Goal: Transaction & Acquisition: Purchase product/service

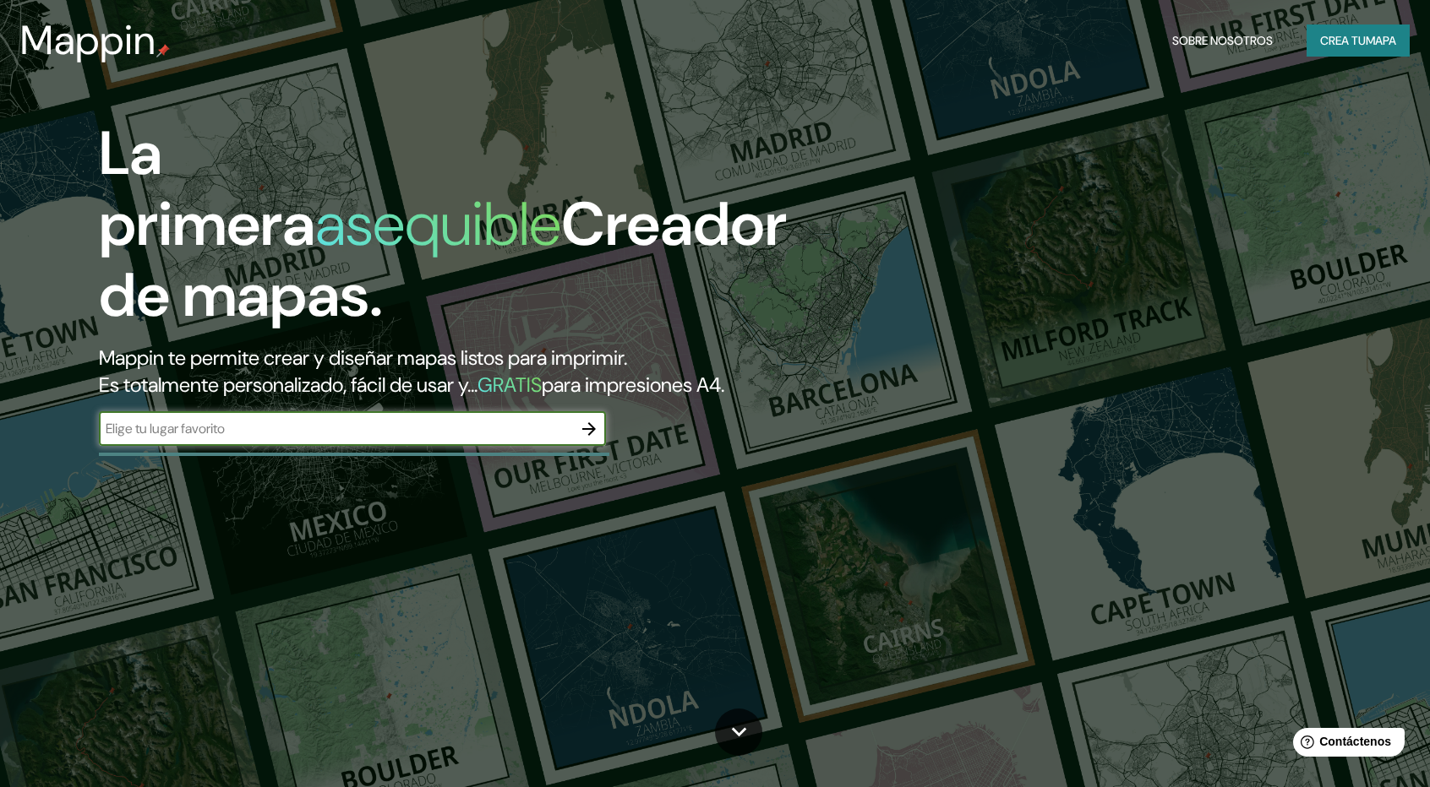
click at [207, 428] on input "text" at bounding box center [335, 428] width 473 height 19
type input "DACA"
click at [588, 423] on icon "button" at bounding box center [589, 429] width 14 height 14
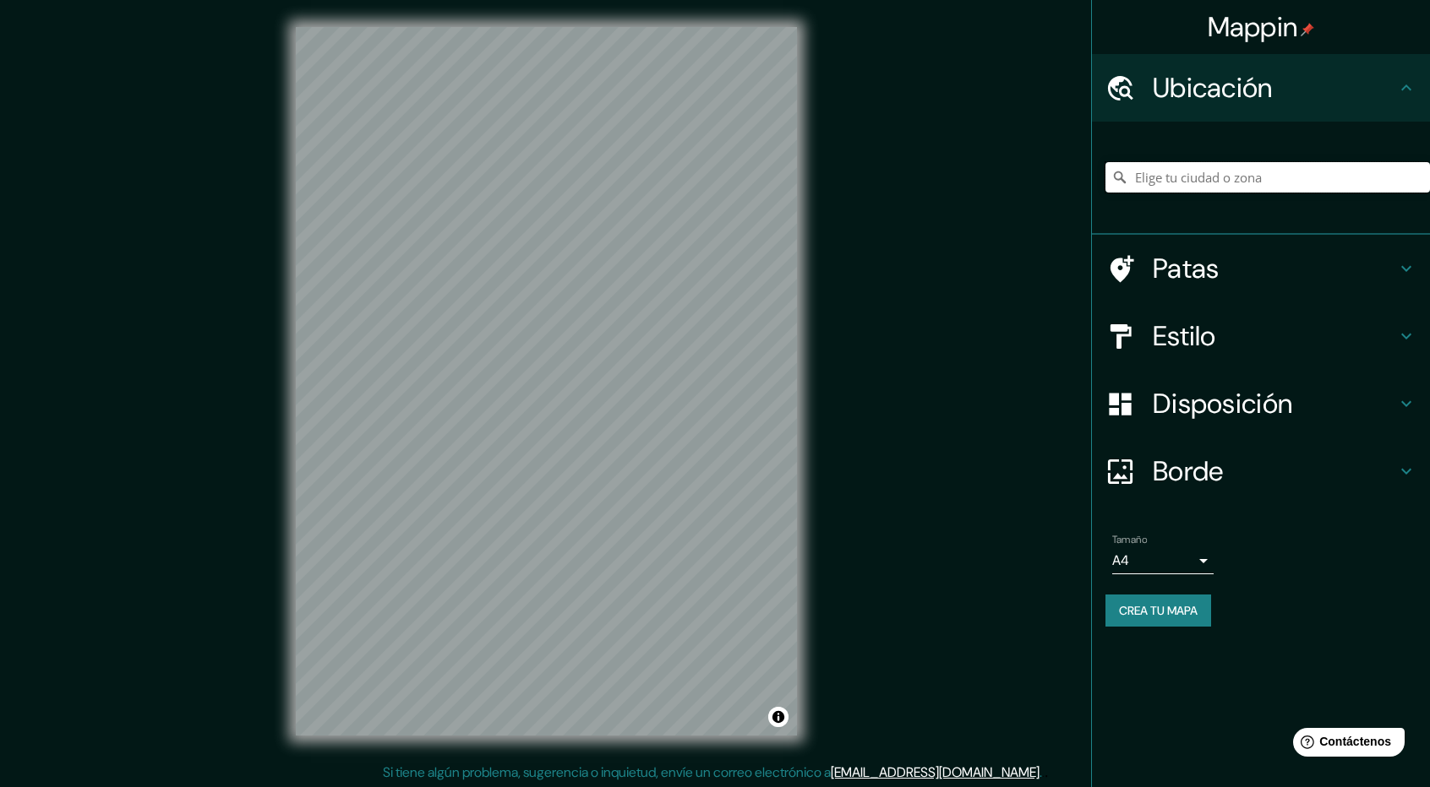
click at [1152, 177] on input "Elige tu ciudad o zona" at bounding box center [1267, 177] width 324 height 30
click at [880, 214] on div "Mappin Ubicación Patas Estilo Disposición Borde Elige un borde. Consejo : puede…" at bounding box center [715, 395] width 1430 height 790
click at [1234, 177] on input "Elige tu ciudad o zona" at bounding box center [1267, 177] width 324 height 30
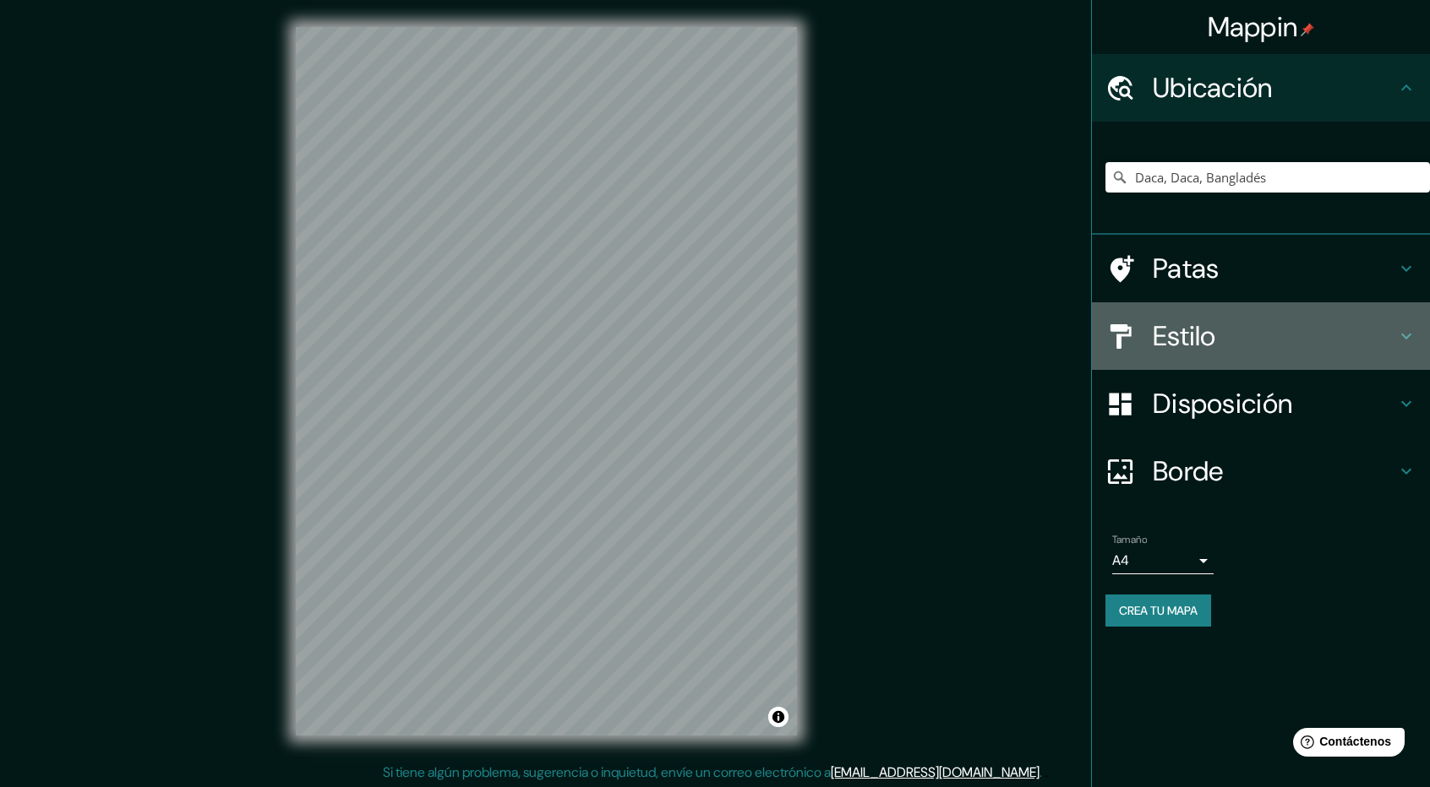
click at [1229, 335] on h4 "Estilo" at bounding box center [1273, 336] width 243 height 34
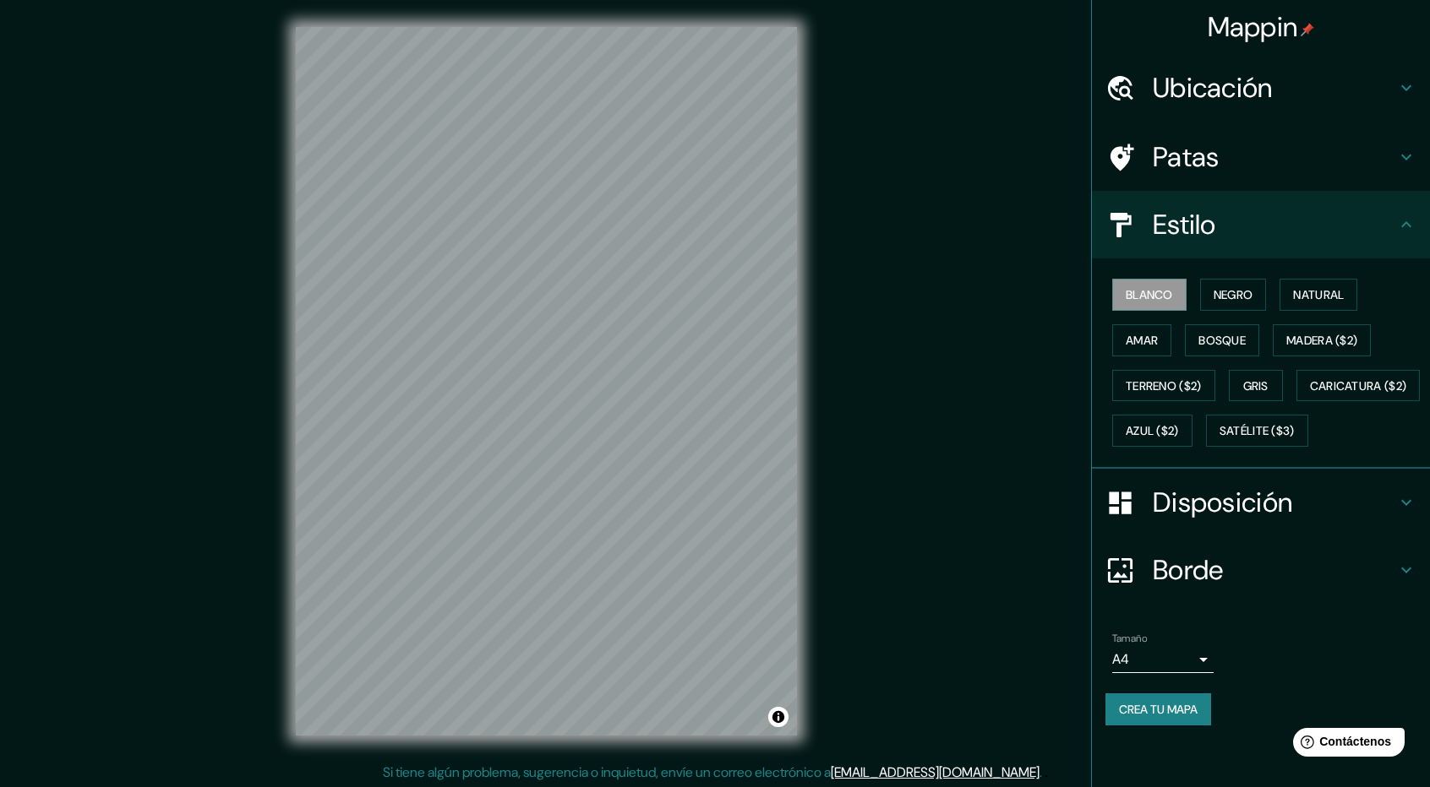
click at [1308, 236] on h4 "Estilo" at bounding box center [1273, 225] width 243 height 34
click at [1193, 520] on font "Disposición" at bounding box center [1221, 502] width 139 height 35
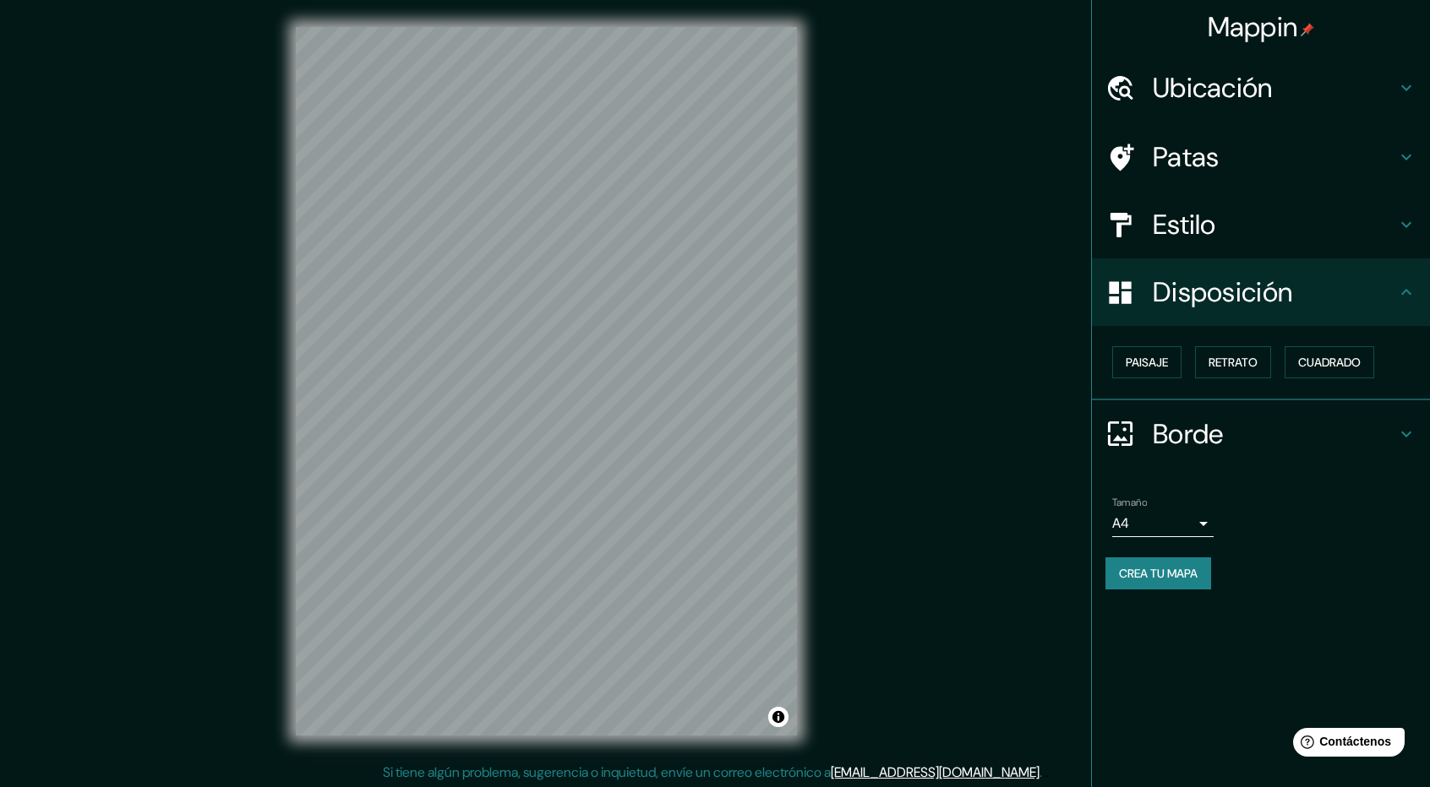
click at [1208, 428] on font "Borde" at bounding box center [1187, 434] width 71 height 35
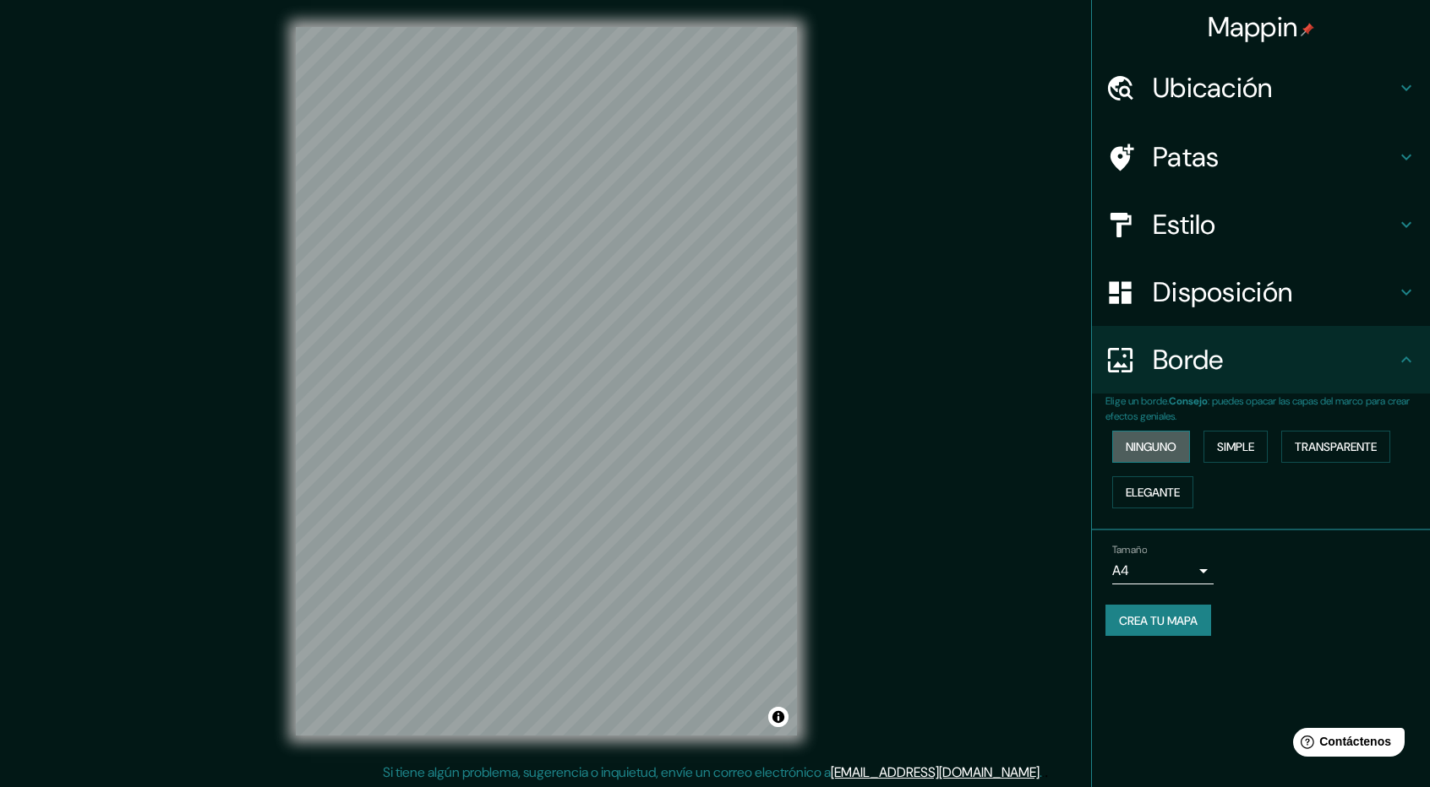
click at [1174, 444] on font "Ninguno" at bounding box center [1150, 446] width 51 height 15
click at [1229, 444] on font "Simple" at bounding box center [1235, 446] width 37 height 15
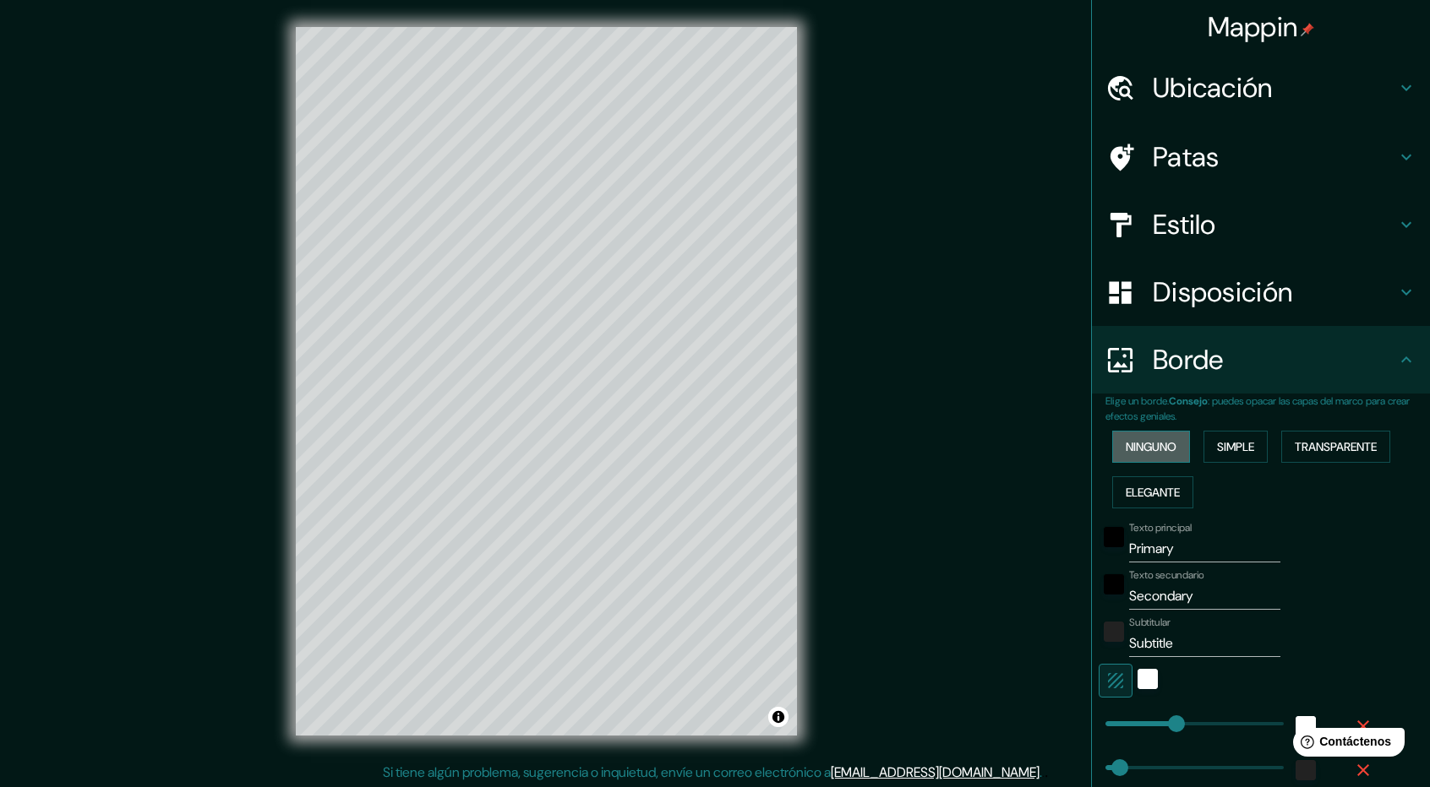
click at [1112, 444] on button "Ninguno" at bounding box center [1151, 447] width 78 height 32
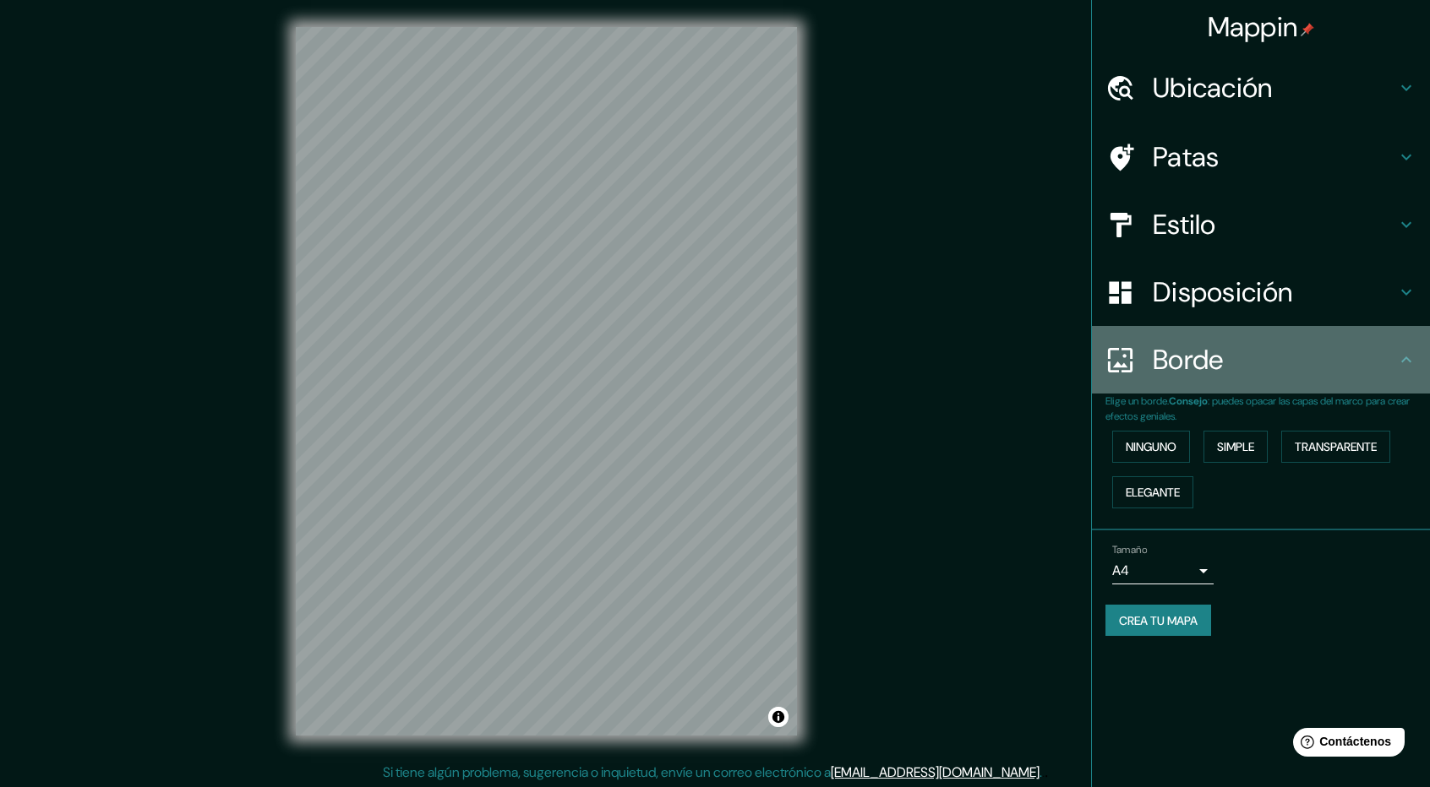
click at [1249, 362] on h4 "Borde" at bounding box center [1273, 360] width 243 height 34
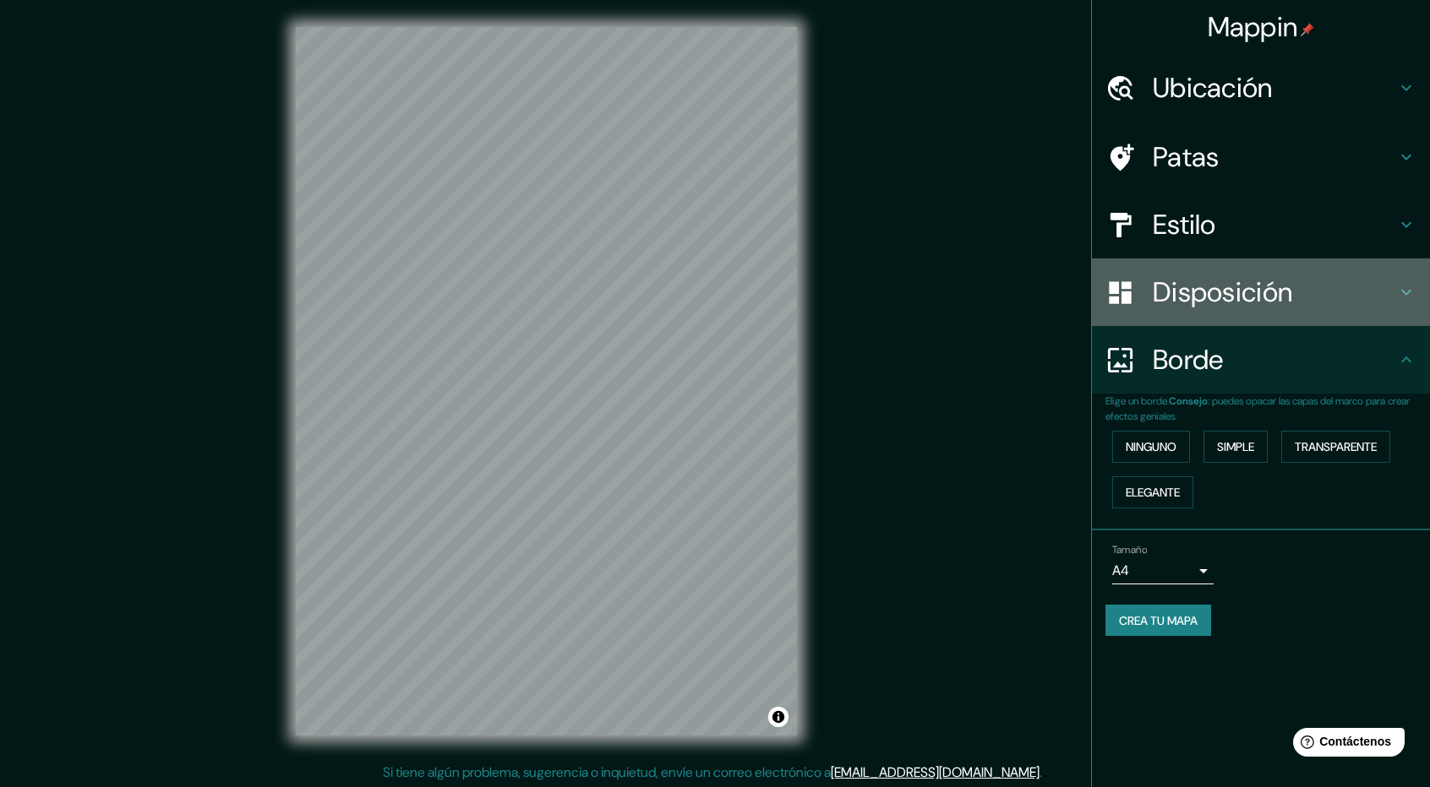
click at [1252, 281] on font "Disposición" at bounding box center [1221, 292] width 139 height 35
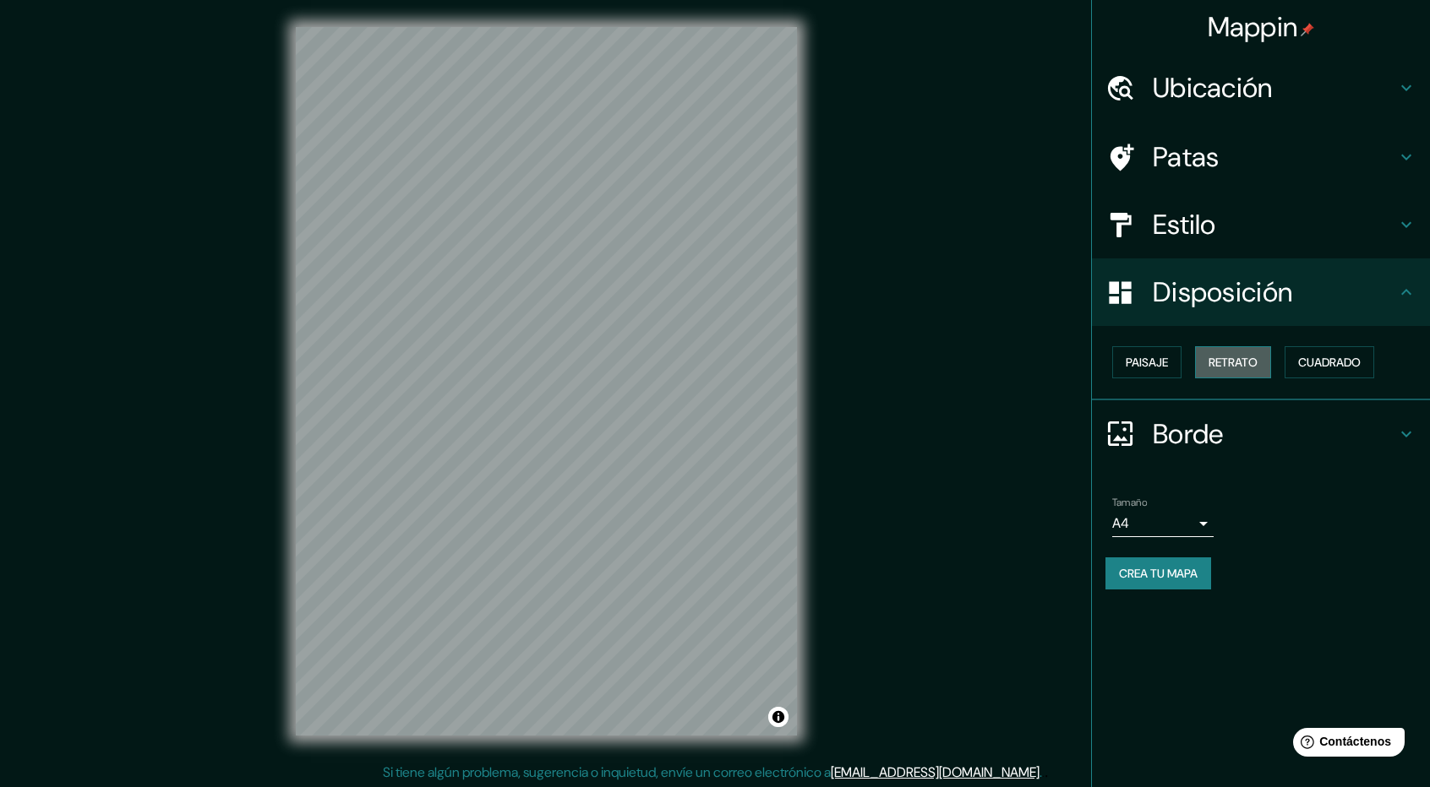
click at [1232, 359] on font "Retrato" at bounding box center [1232, 362] width 49 height 15
click at [1407, 361] on div "Paisaje Retrato Cuadrado" at bounding box center [1267, 363] width 324 height 46
click at [1374, 361] on button "Cuadrado" at bounding box center [1329, 362] width 90 height 32
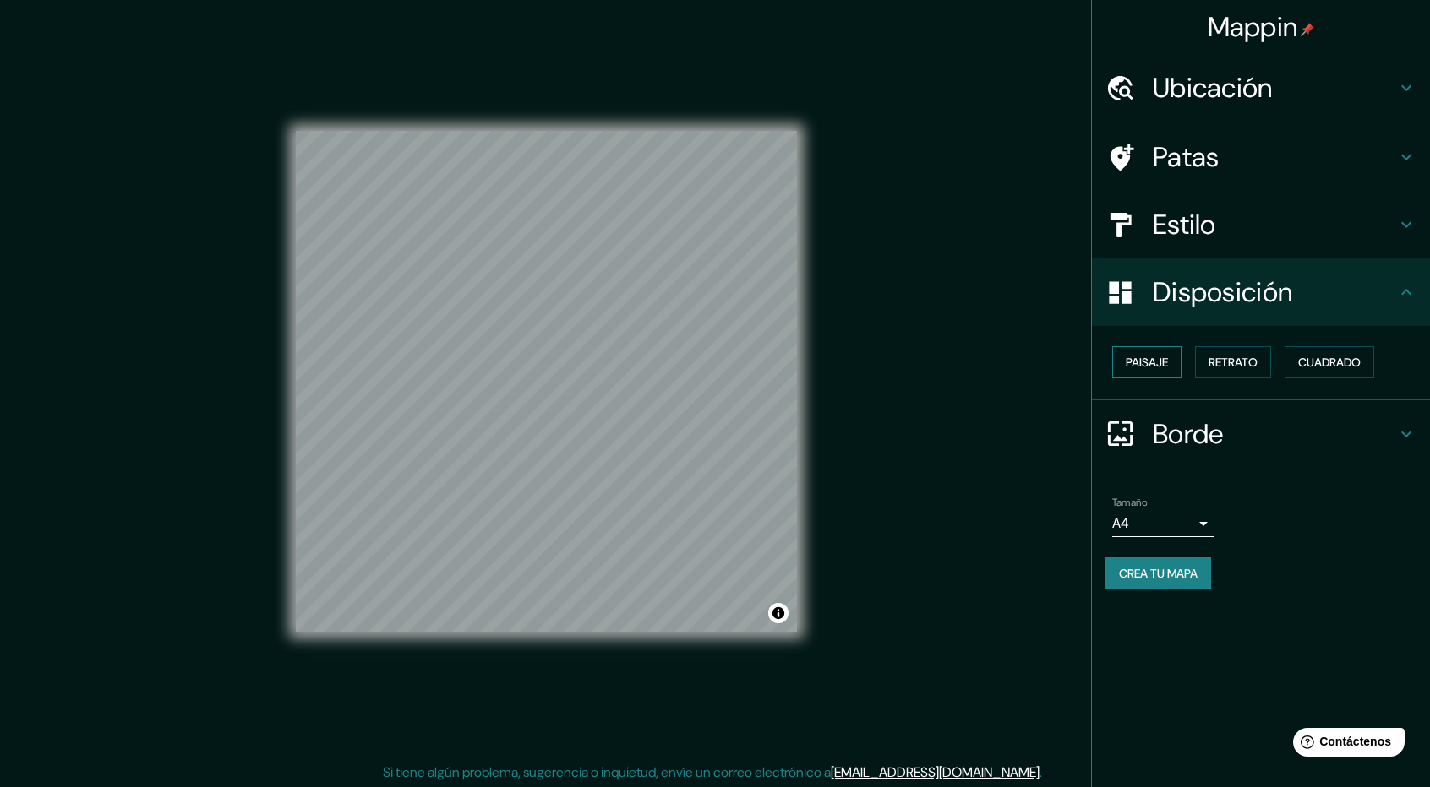
click at [1163, 362] on font "Paisaje" at bounding box center [1146, 362] width 42 height 15
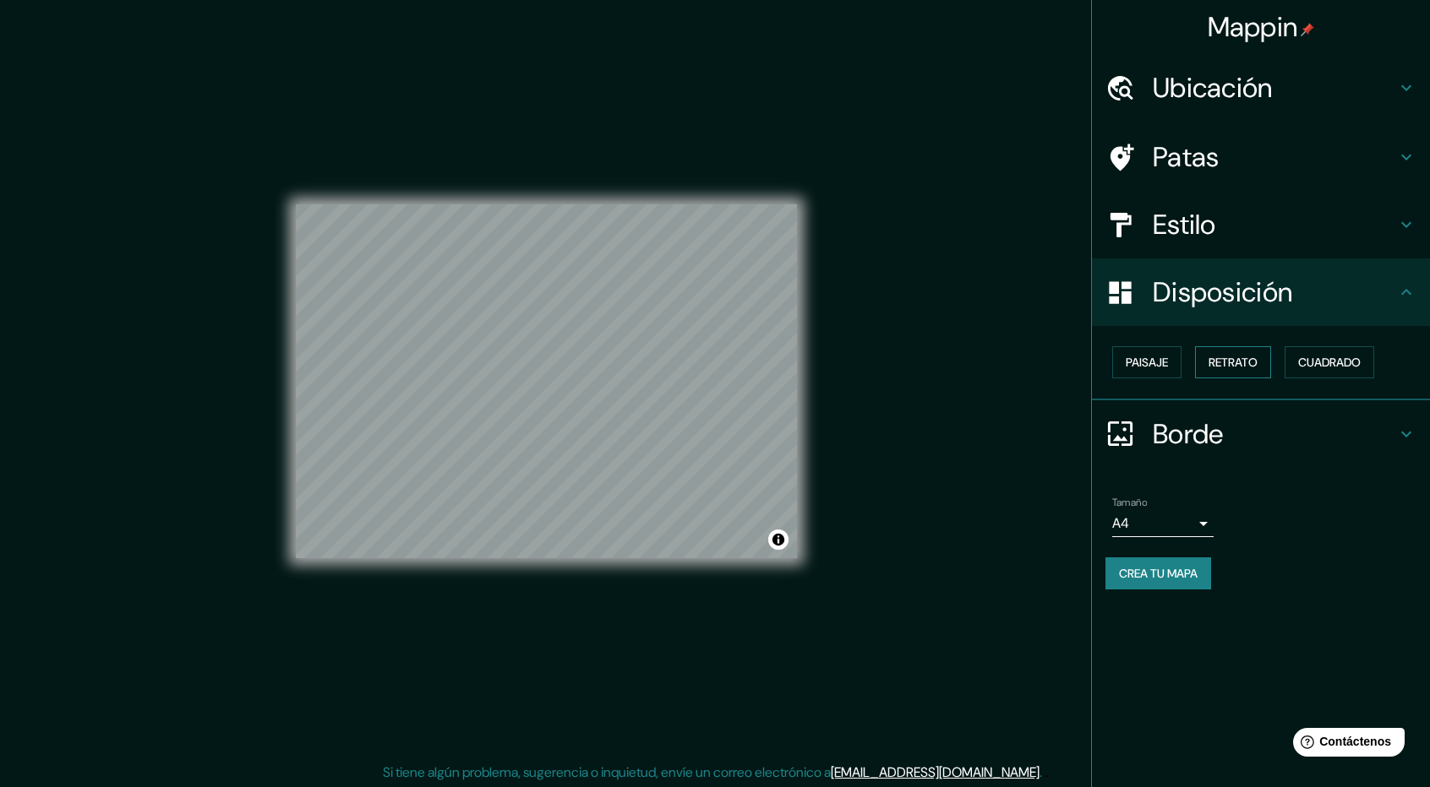
click at [1226, 362] on font "Retrato" at bounding box center [1232, 362] width 49 height 15
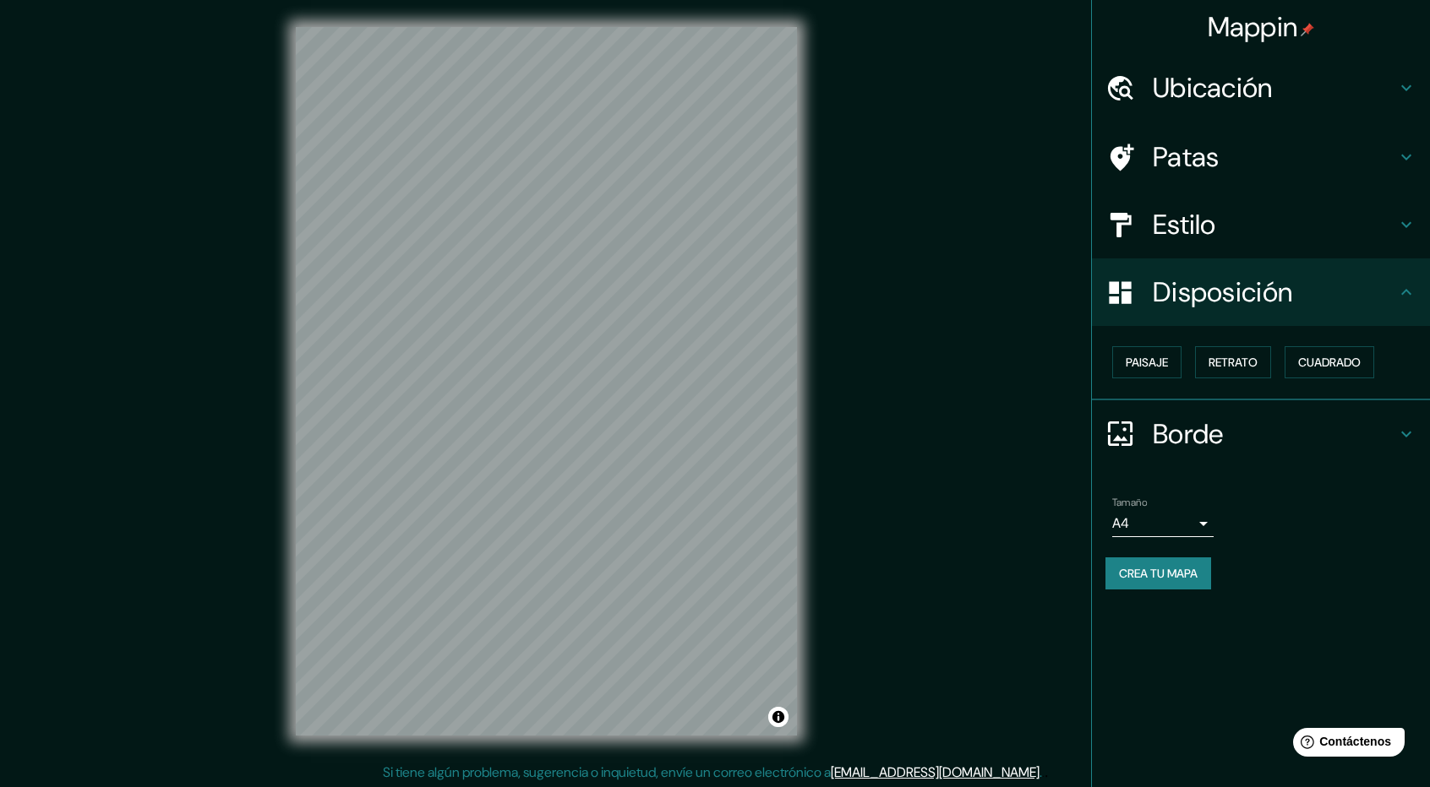
click at [1223, 227] on h4 "Estilo" at bounding box center [1273, 225] width 243 height 34
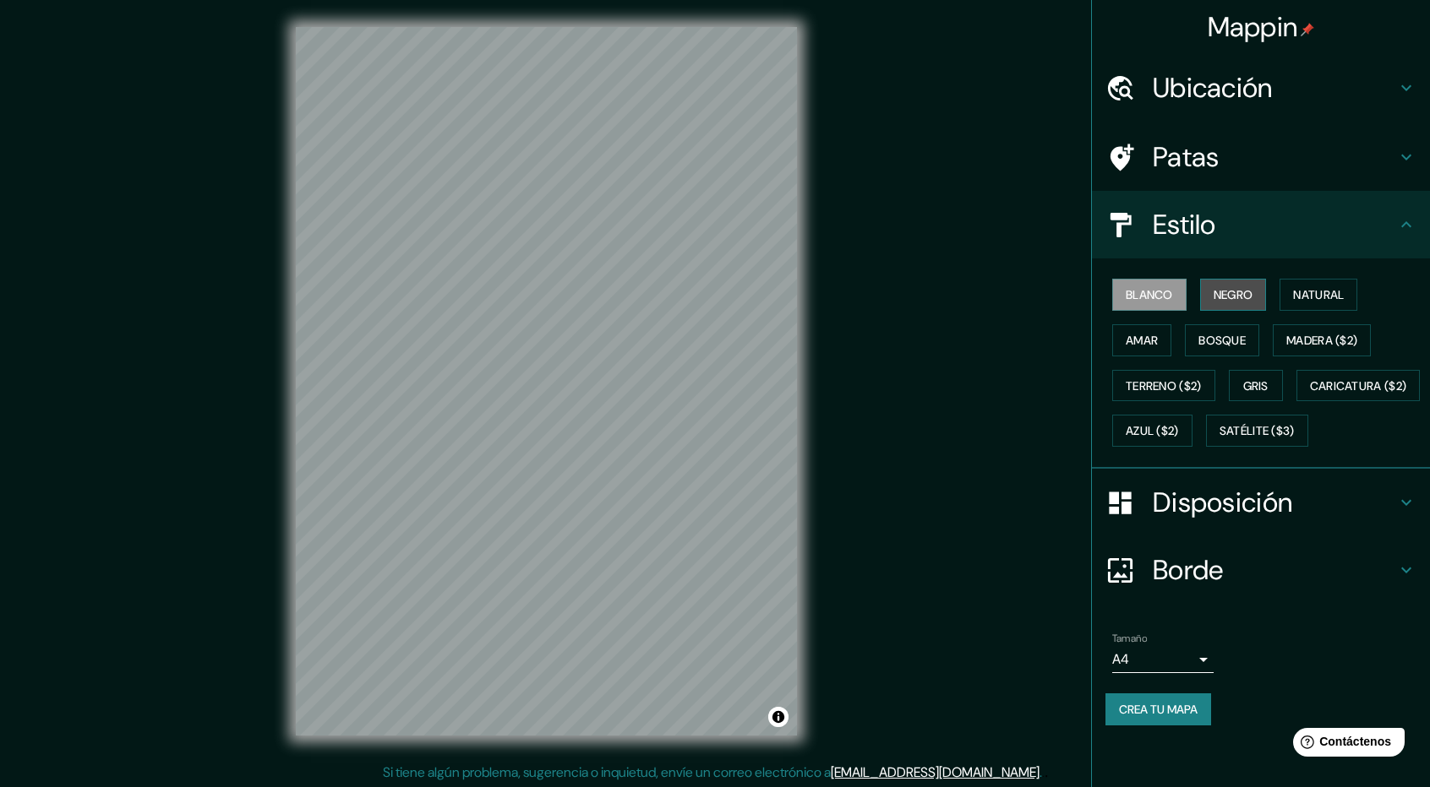
click at [1217, 290] on font "Negro" at bounding box center [1233, 294] width 40 height 15
click at [1293, 291] on button "Natural" at bounding box center [1318, 295] width 78 height 32
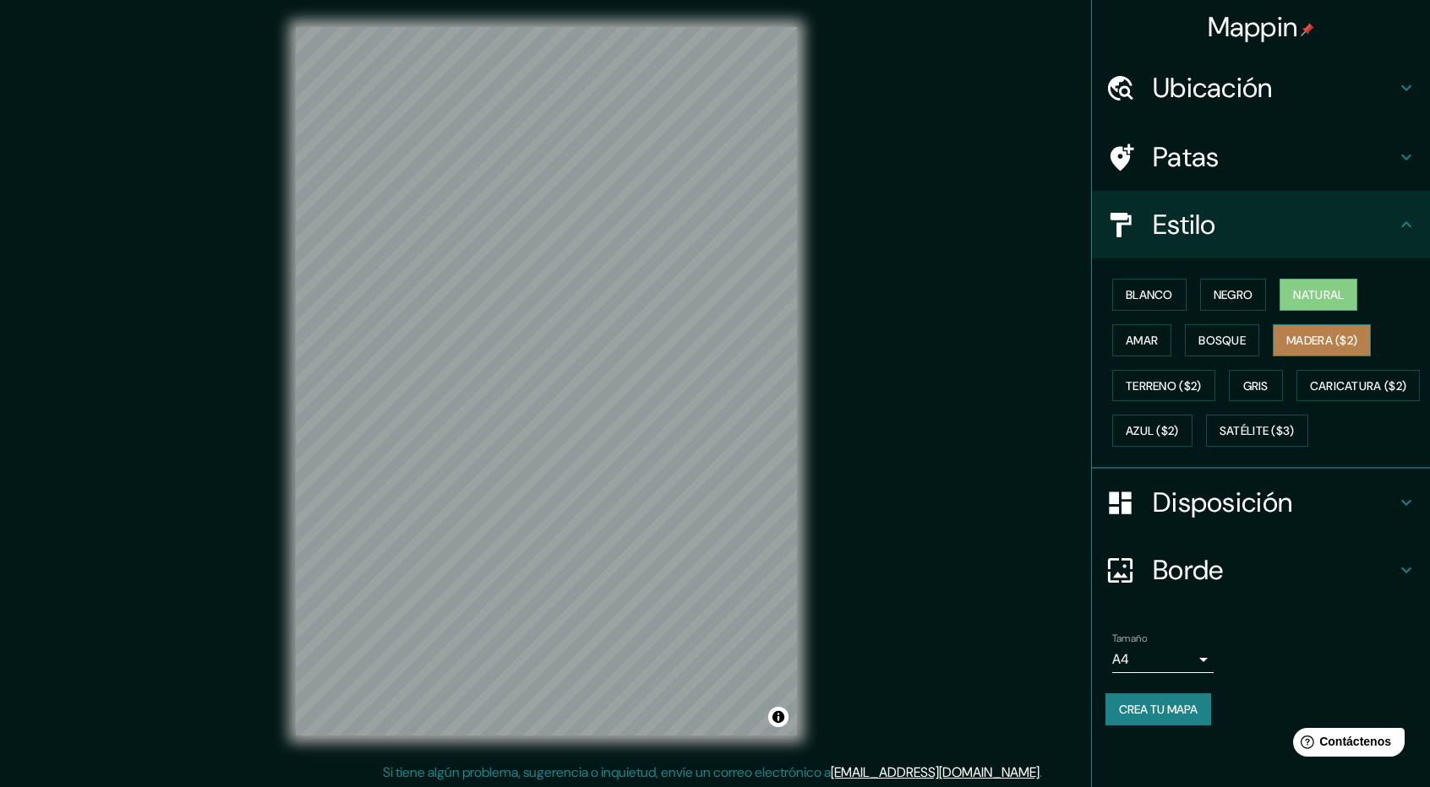
click at [1301, 338] on font "Madera ($2)" at bounding box center [1321, 340] width 71 height 15
click at [1223, 341] on font "Bosque" at bounding box center [1221, 340] width 47 height 15
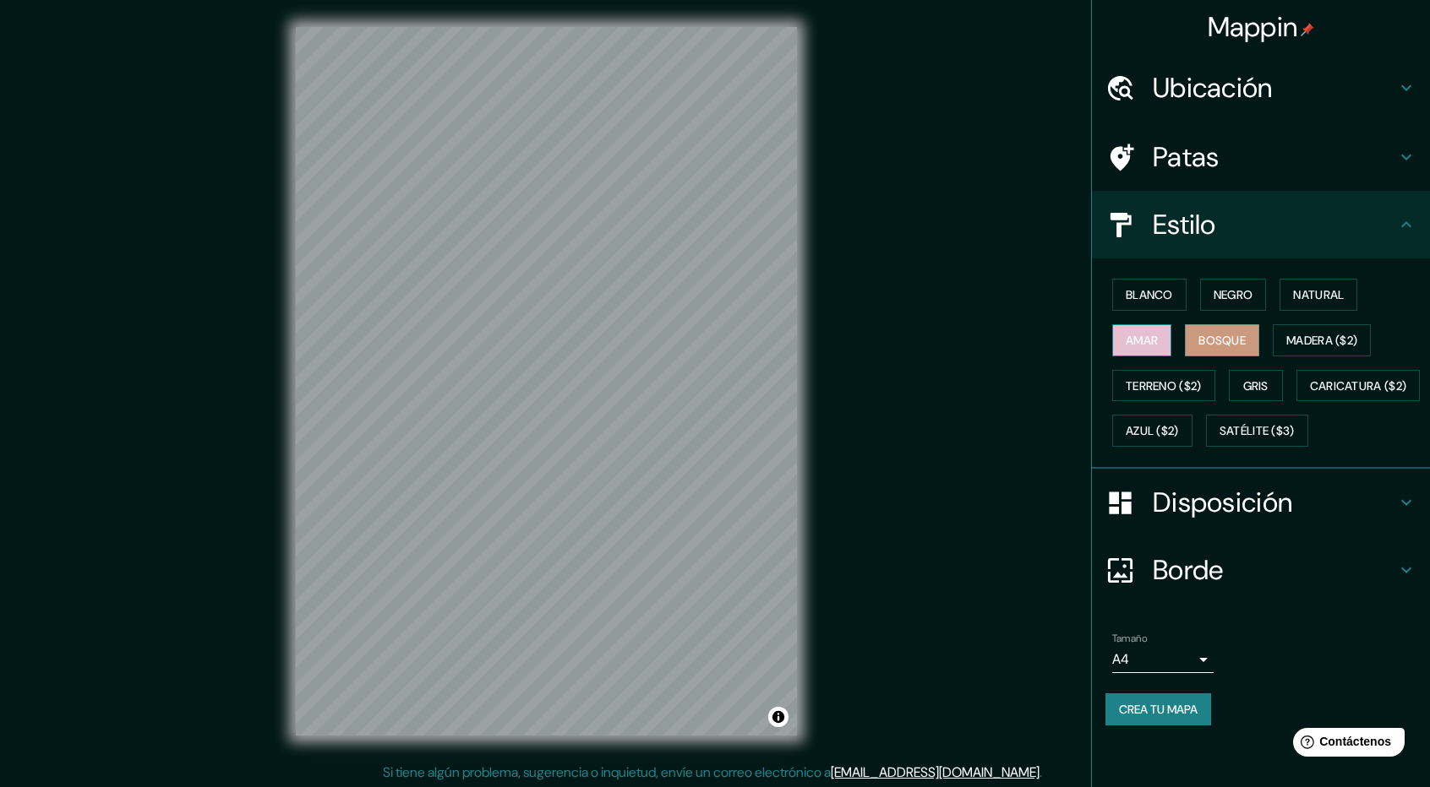
click at [1132, 339] on font "Amar" at bounding box center [1141, 340] width 32 height 15
click at [1131, 366] on div "Blanco Negro Natural Amar Bosque Madera ($2) Terreno ($2) Gris Caricatura ($2) …" at bounding box center [1267, 363] width 324 height 182
click at [1159, 410] on div "Blanco Negro Natural Amar Bosque Madera ($2) Terreno ($2) Gris Caricatura ($2) …" at bounding box center [1267, 363] width 324 height 182
click at [1159, 393] on font "Terreno ($2)" at bounding box center [1163, 386] width 76 height 22
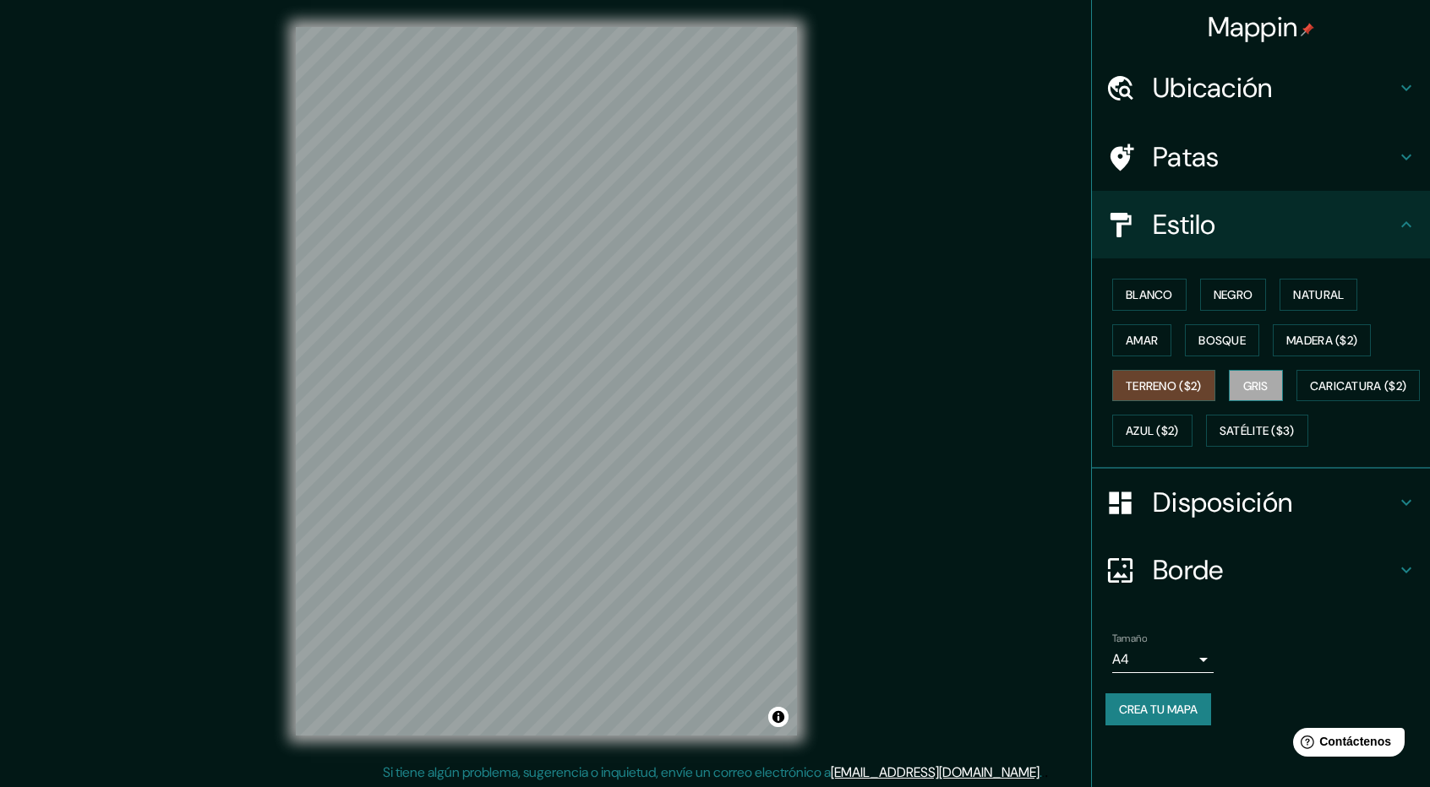
click at [1268, 385] on font "Gris" at bounding box center [1255, 386] width 25 height 15
click at [1310, 394] on font "Caricatura ($2)" at bounding box center [1358, 386] width 97 height 15
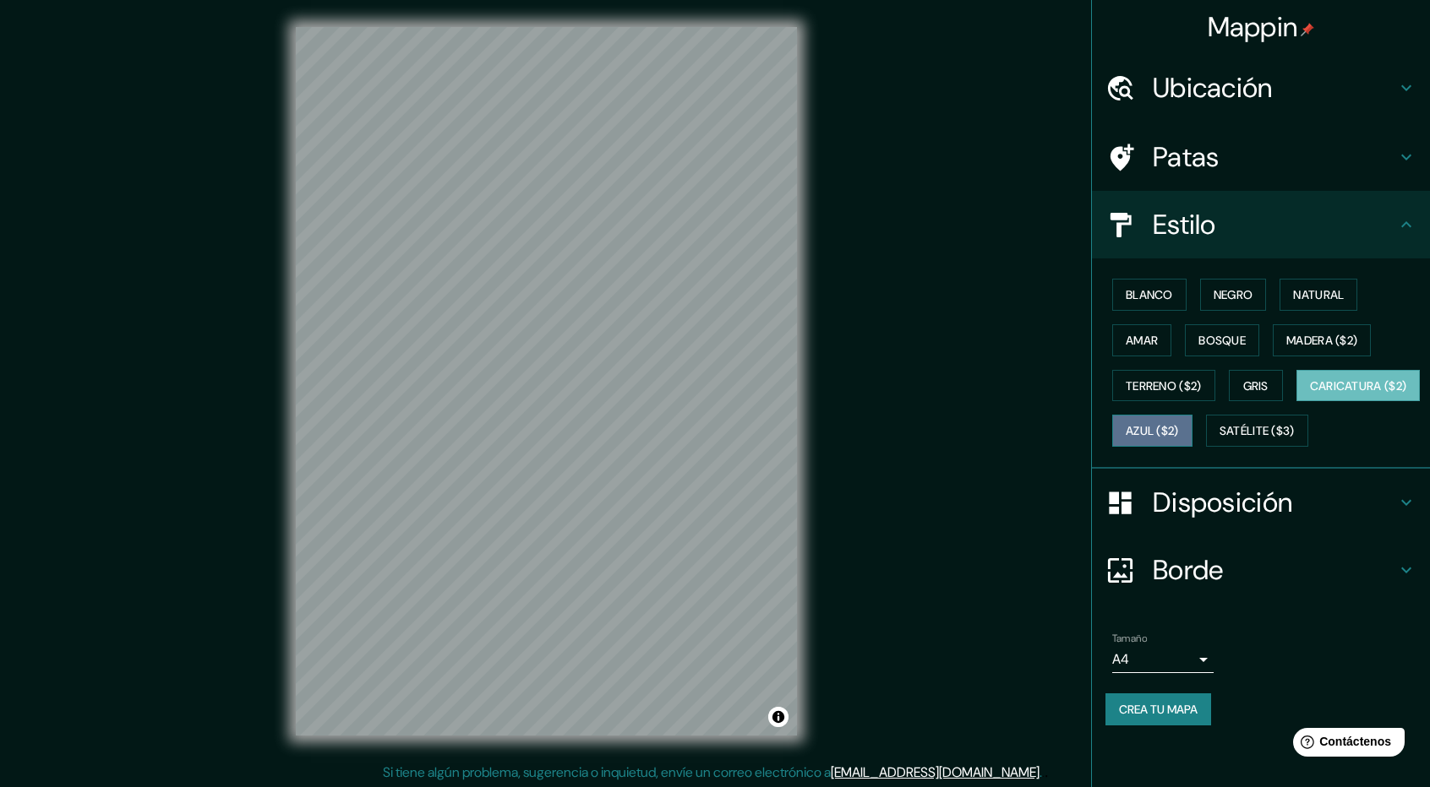
click at [1179, 424] on font "Azul ($2)" at bounding box center [1151, 431] width 53 height 15
click at [1310, 394] on font "Caricatura ($2)" at bounding box center [1358, 386] width 97 height 15
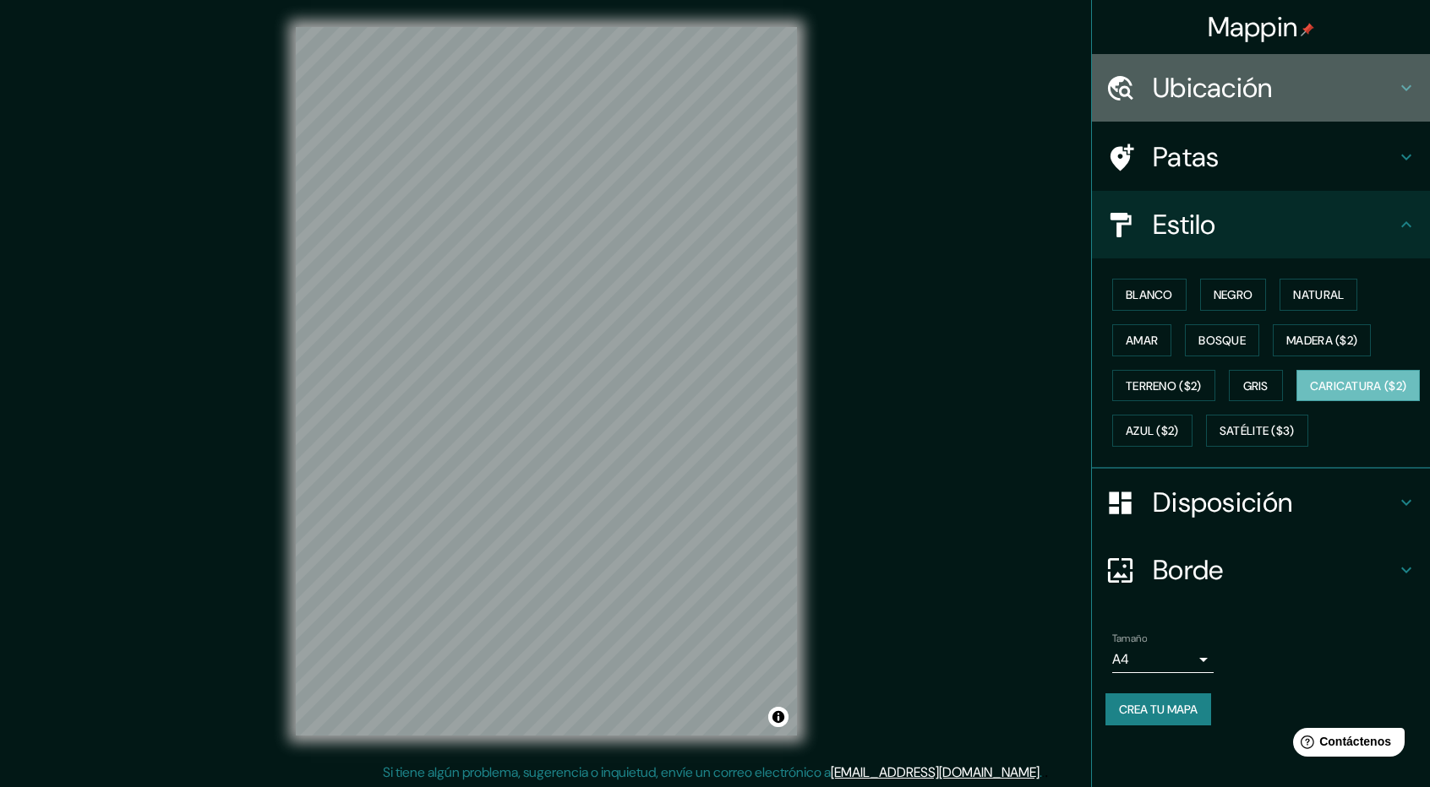
click at [1261, 89] on font "Ubicación" at bounding box center [1212, 87] width 120 height 35
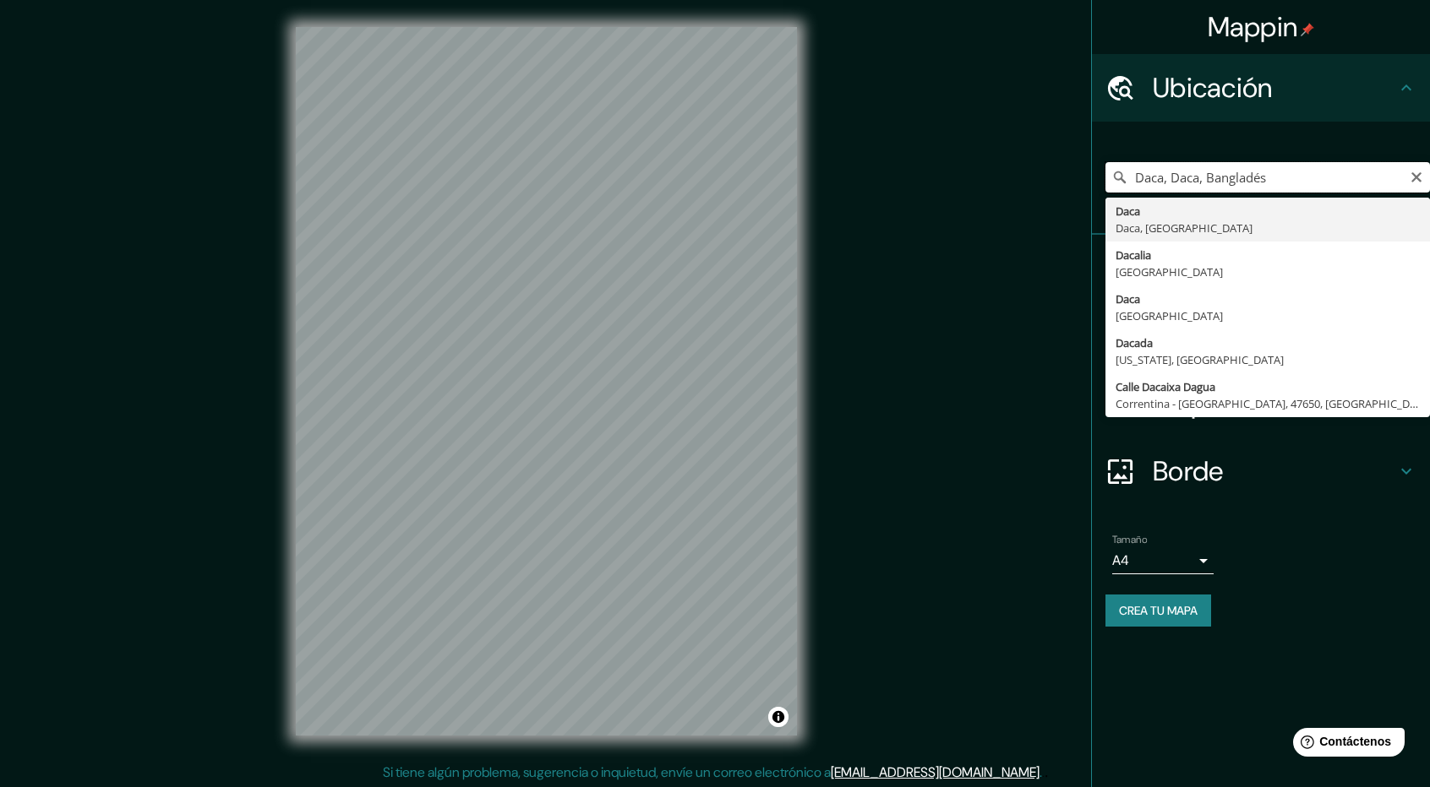
click at [1196, 183] on input "Daca, Daca, Bangladés" at bounding box center [1267, 177] width 324 height 30
drag, startPoint x: 1326, startPoint y: 175, endPoint x: 1085, endPoint y: 173, distance: 240.8
click at [1085, 173] on div "Mappin Ubicación Daca, [GEOGRAPHIC_DATA], Bangladés [GEOGRAPHIC_DATA], [GEOGRAP…" at bounding box center [715, 395] width 1430 height 790
paste input "KERANIGANJ"
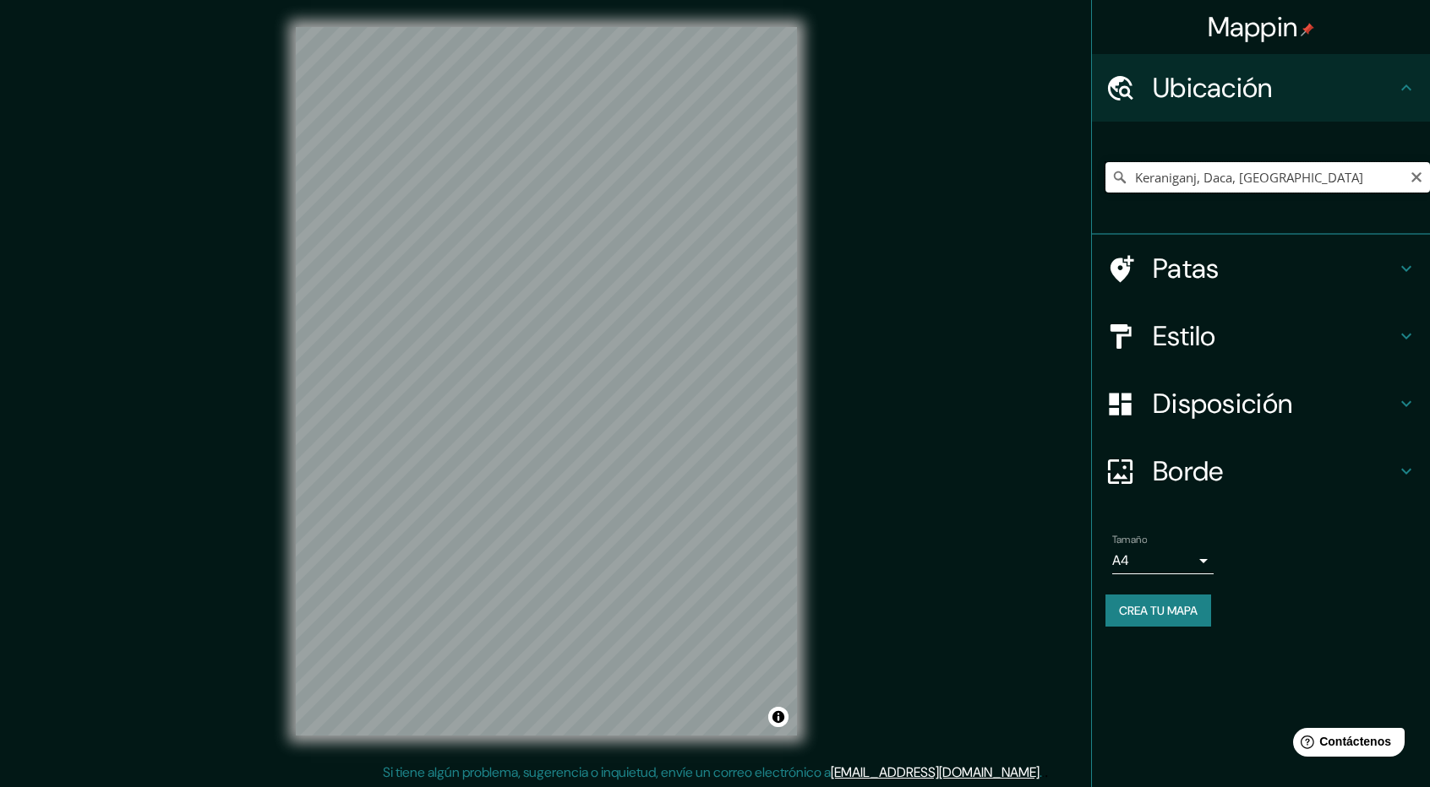
click at [1326, 172] on input "Keraniganj, Daca, [GEOGRAPHIC_DATA]" at bounding box center [1267, 177] width 324 height 30
click at [1316, 177] on input "Keraniganj, Daca, [GEOGRAPHIC_DATA]" at bounding box center [1267, 177] width 324 height 30
drag, startPoint x: 1317, startPoint y: 178, endPoint x: 1069, endPoint y: 180, distance: 248.4
click at [1069, 180] on div "Mappin Ubicación Keraniganj, Daca, Bangladés Patas Estilo Disposición Borde Eli…" at bounding box center [715, 395] width 1430 height 790
paste input "ERANIGANJ"
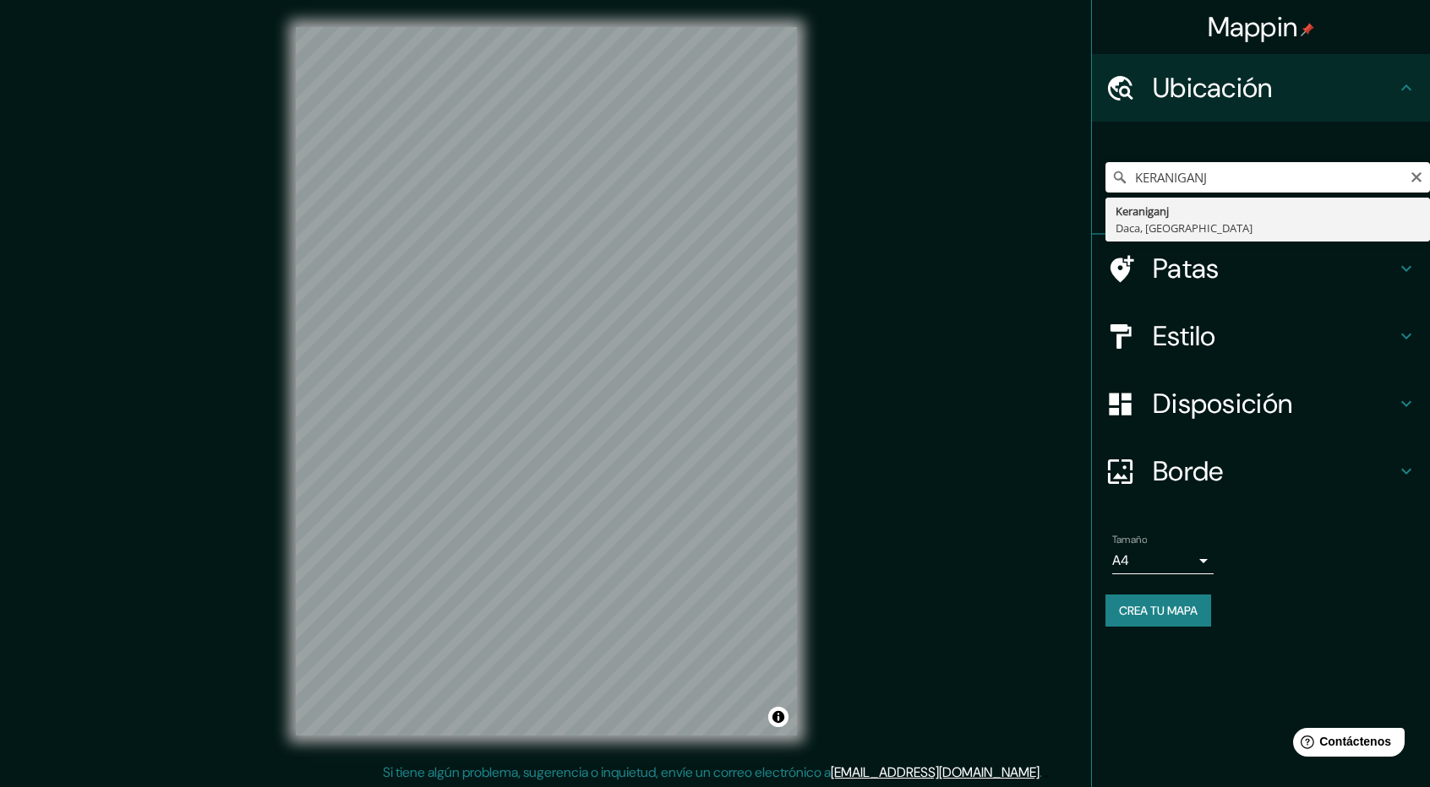
type input "Keraniganj, Daca, [GEOGRAPHIC_DATA]"
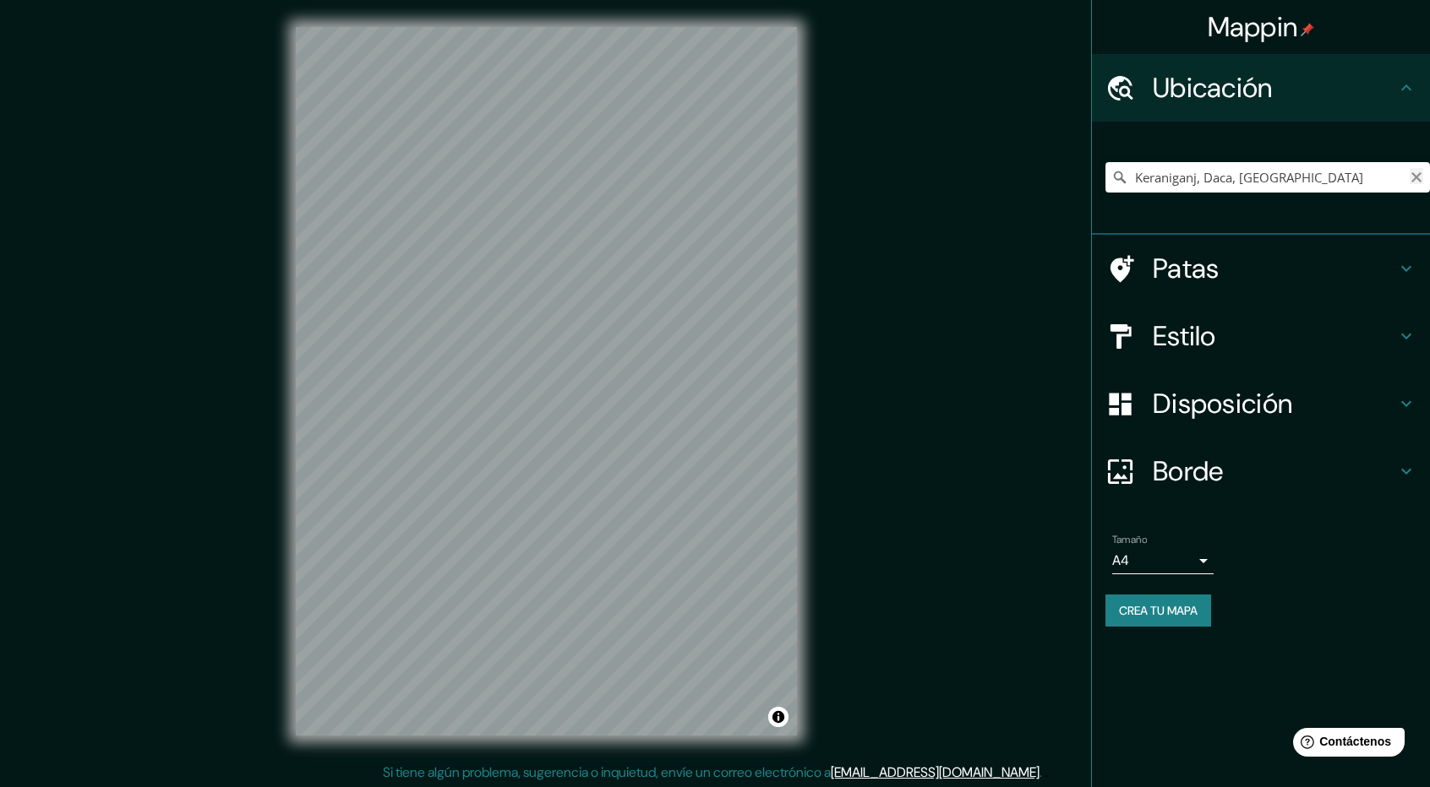
click at [1414, 177] on icon "Claro" at bounding box center [1416, 178] width 14 height 14
paste input "KERANIGANJ"
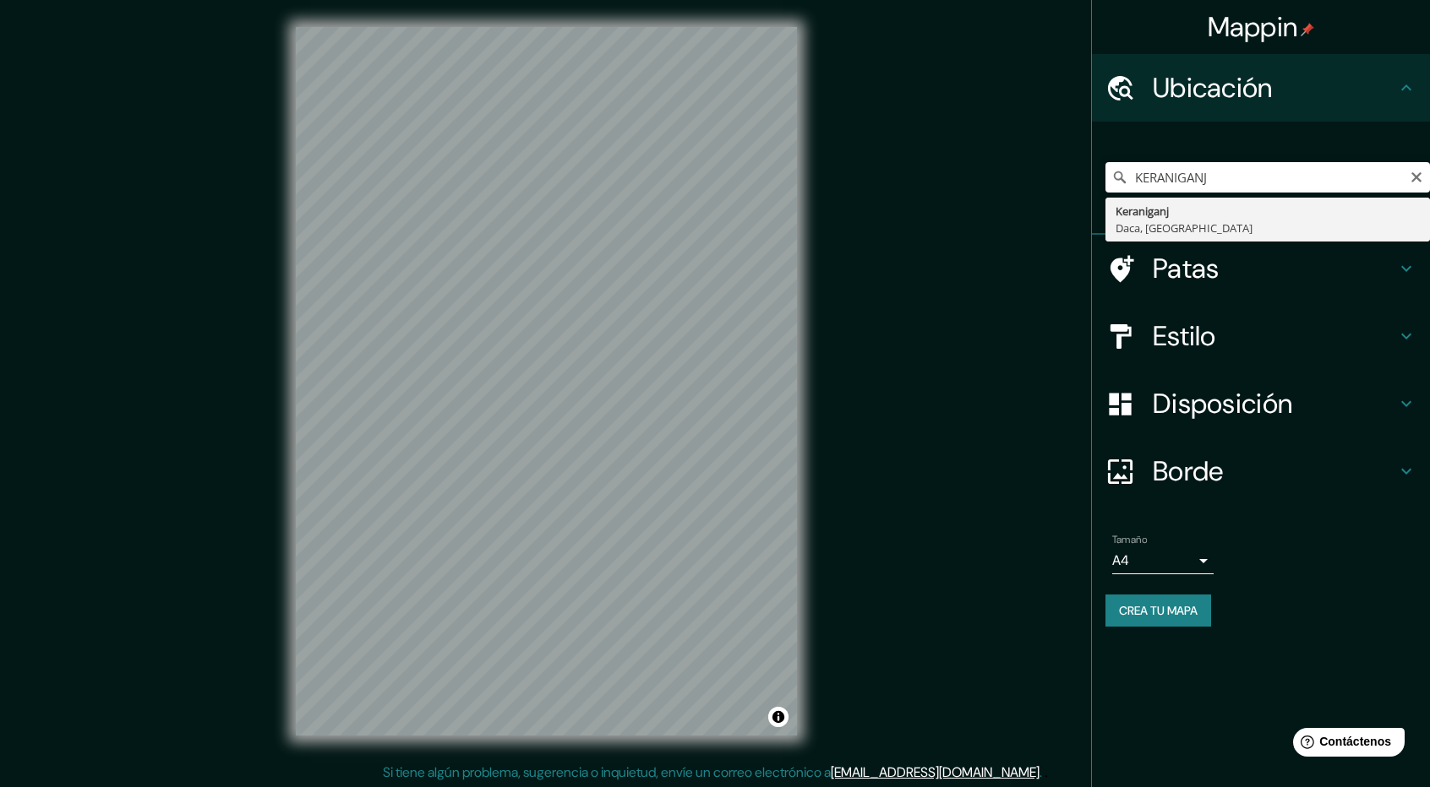
type input "Keraniganj, Daca, [GEOGRAPHIC_DATA]"
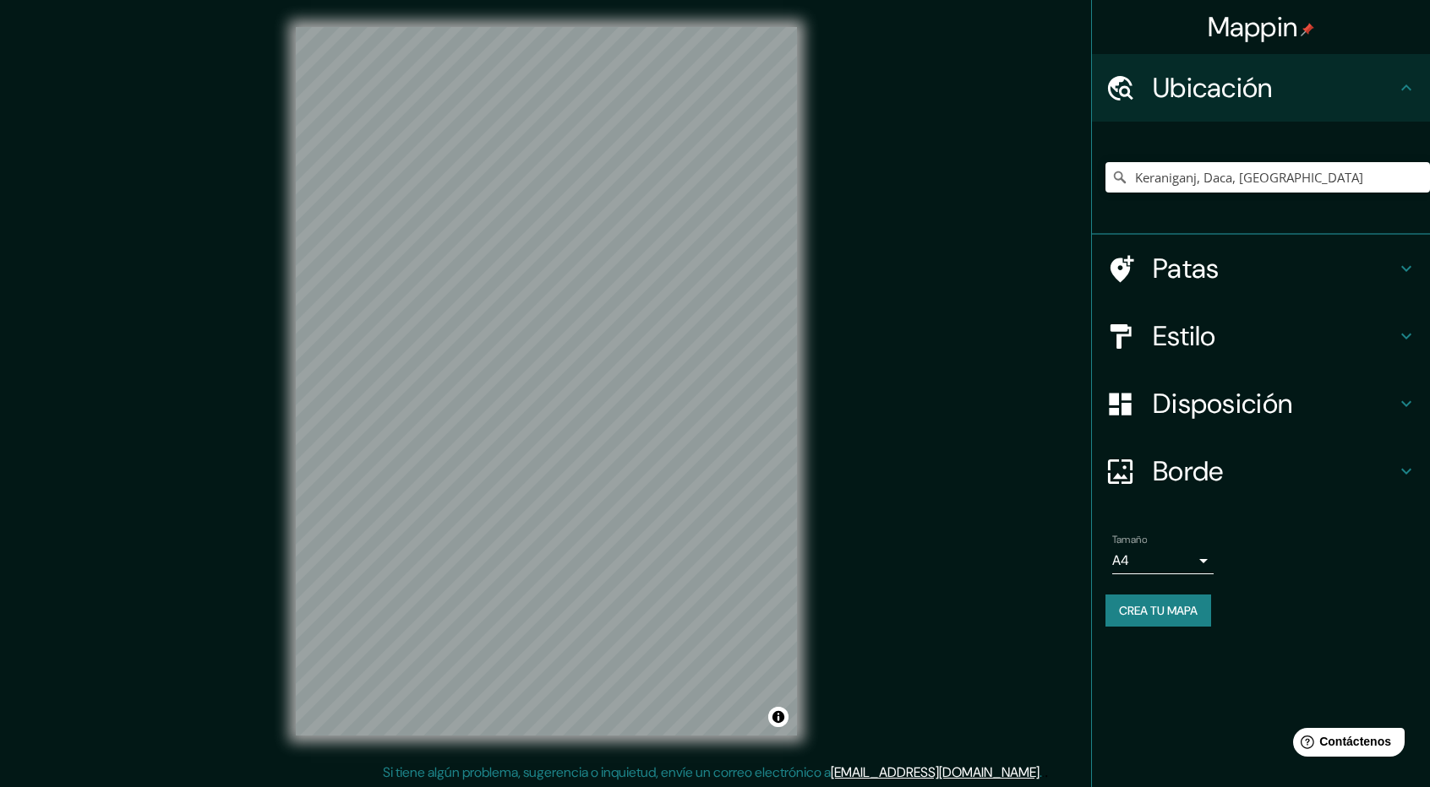
click at [1203, 403] on font "Disposición" at bounding box center [1221, 403] width 139 height 35
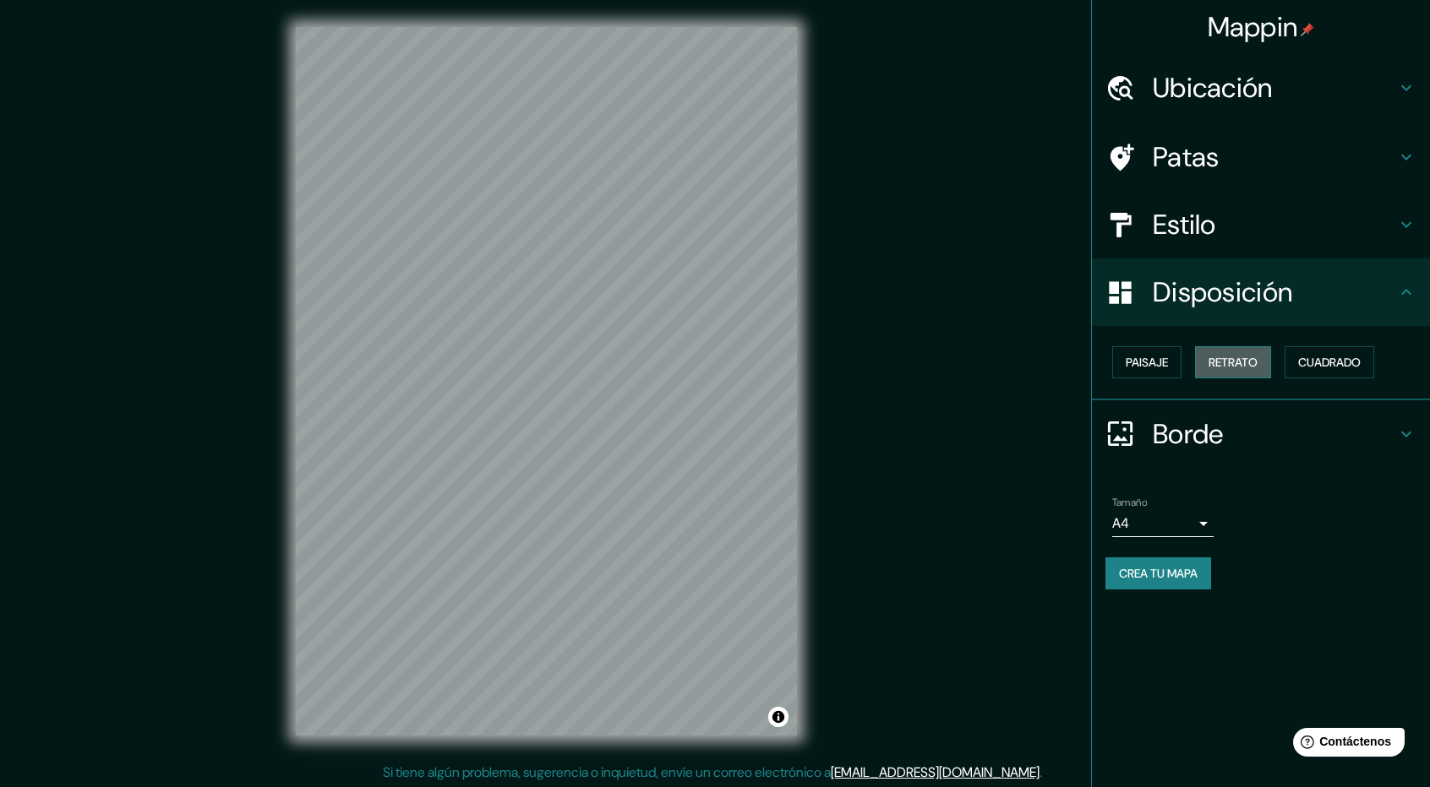
click at [1216, 362] on font "Retrato" at bounding box center [1232, 362] width 49 height 15
click at [1318, 362] on font "Cuadrado" at bounding box center [1329, 362] width 63 height 15
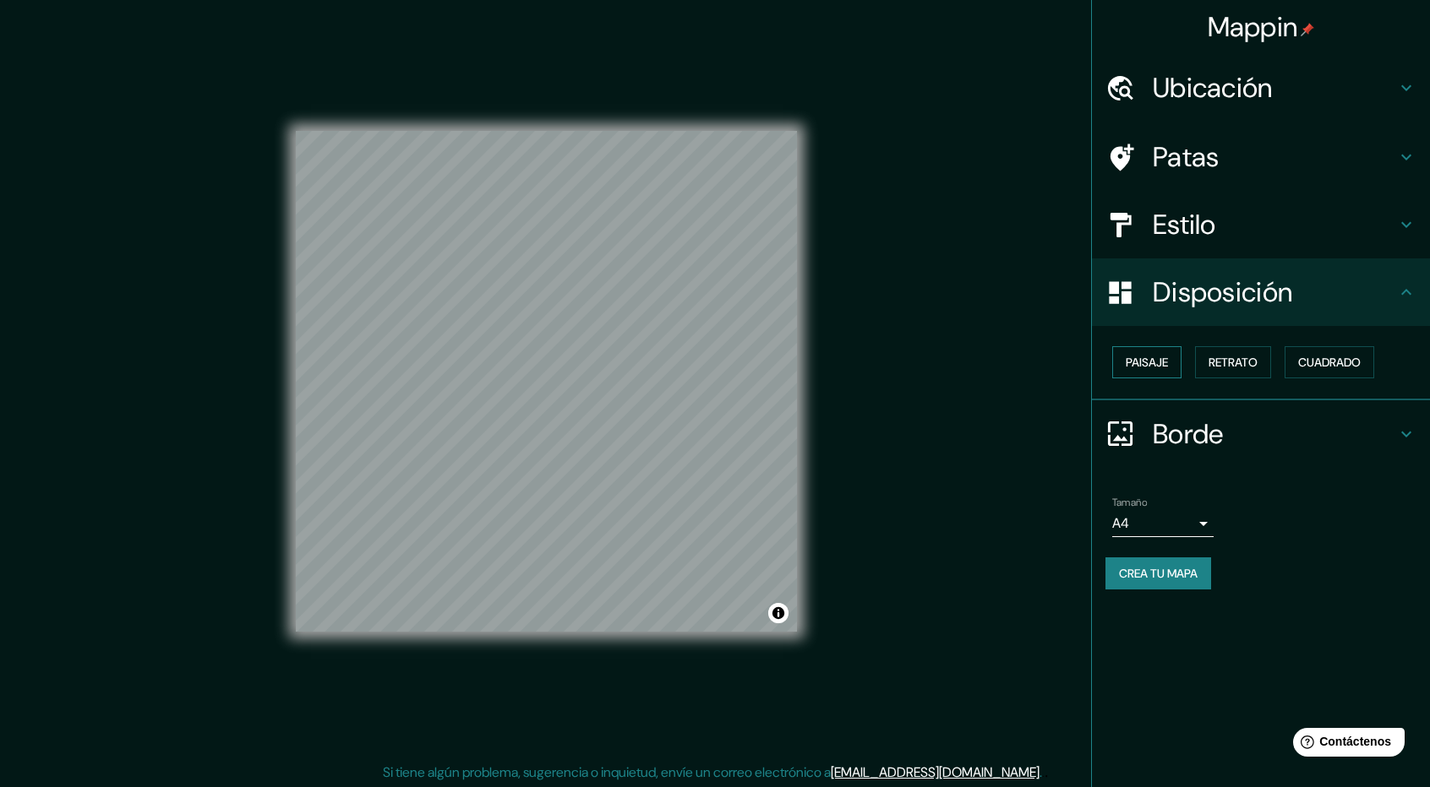
click at [1158, 357] on font "Paisaje" at bounding box center [1146, 362] width 42 height 15
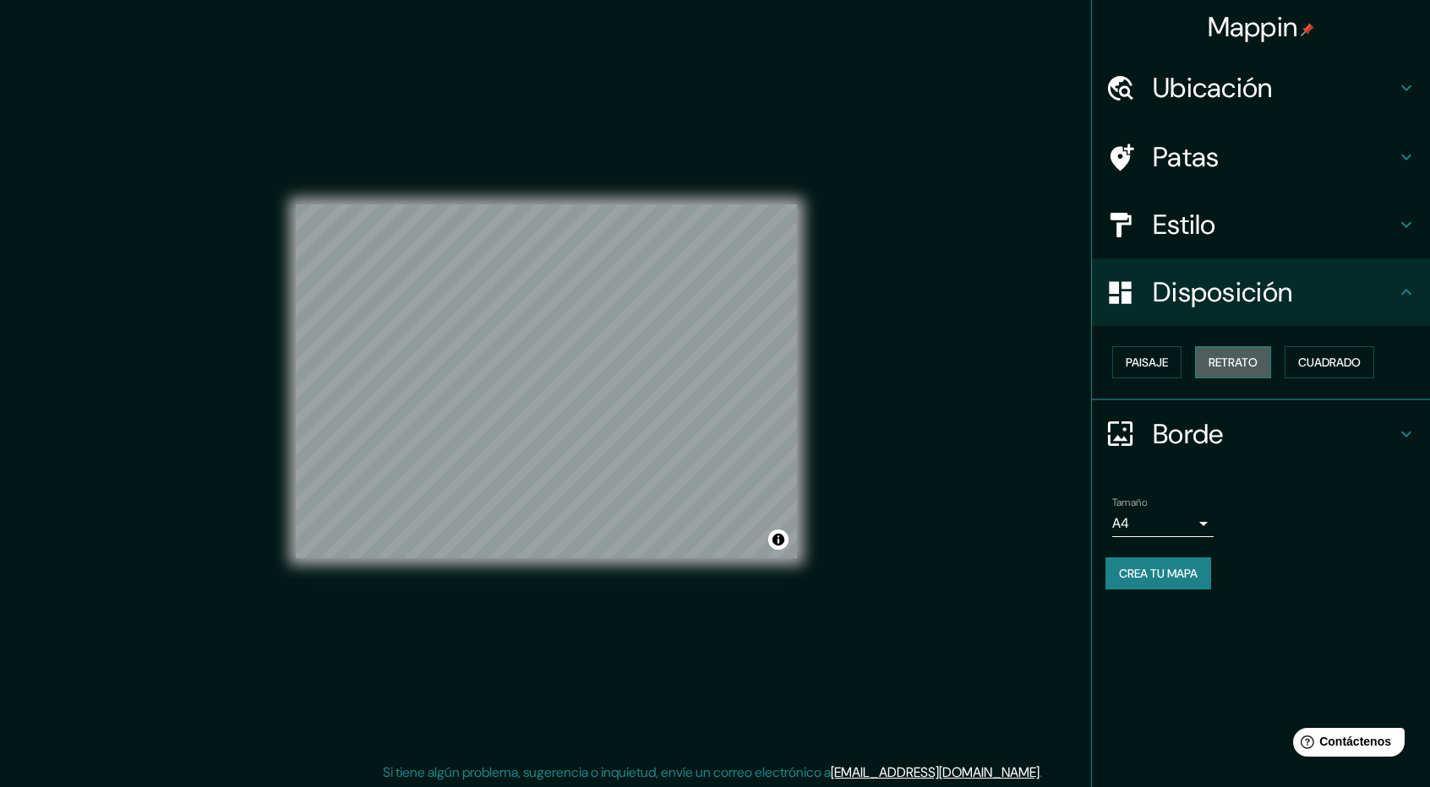
click at [1250, 362] on font "Retrato" at bounding box center [1232, 362] width 49 height 15
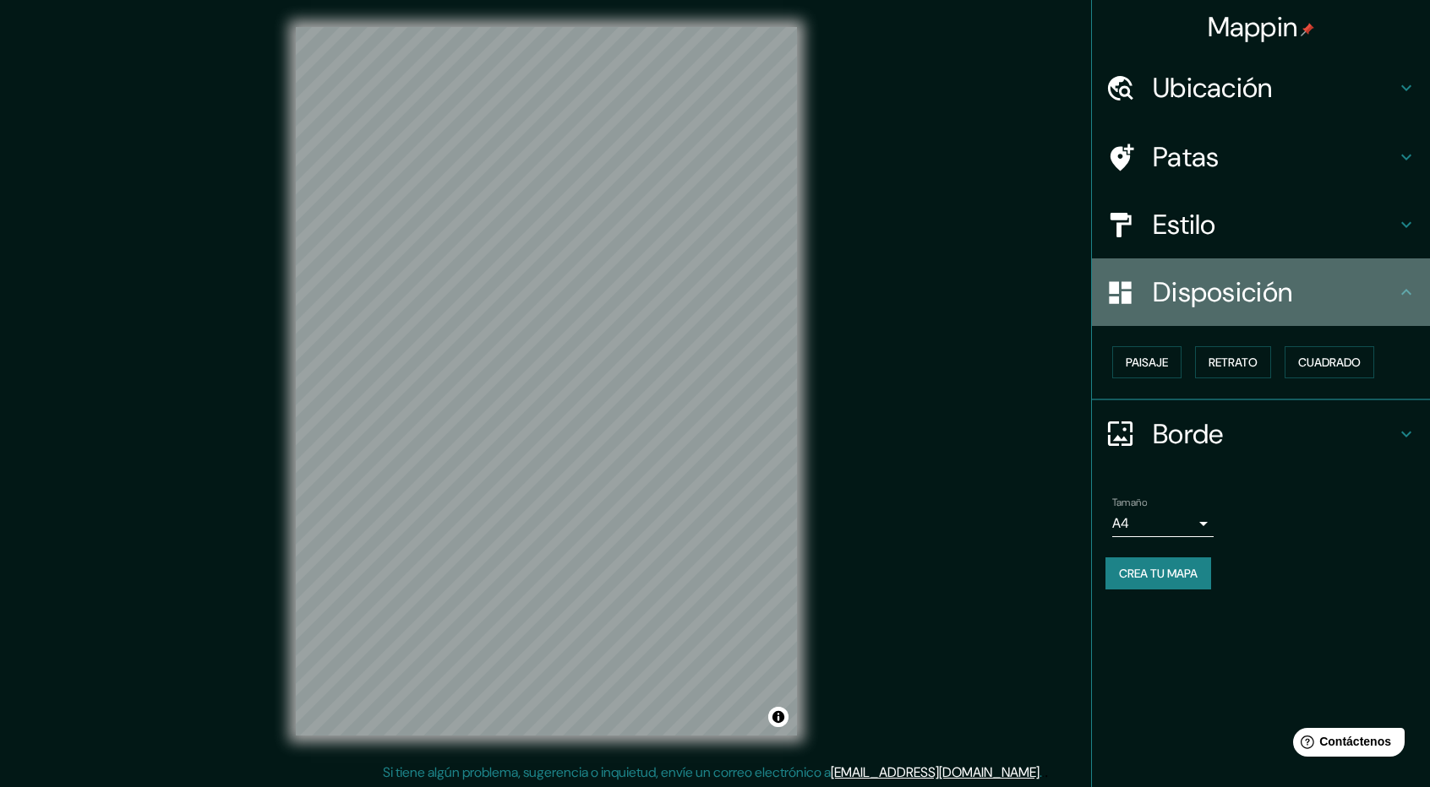
click at [1276, 291] on font "Disposición" at bounding box center [1221, 292] width 139 height 35
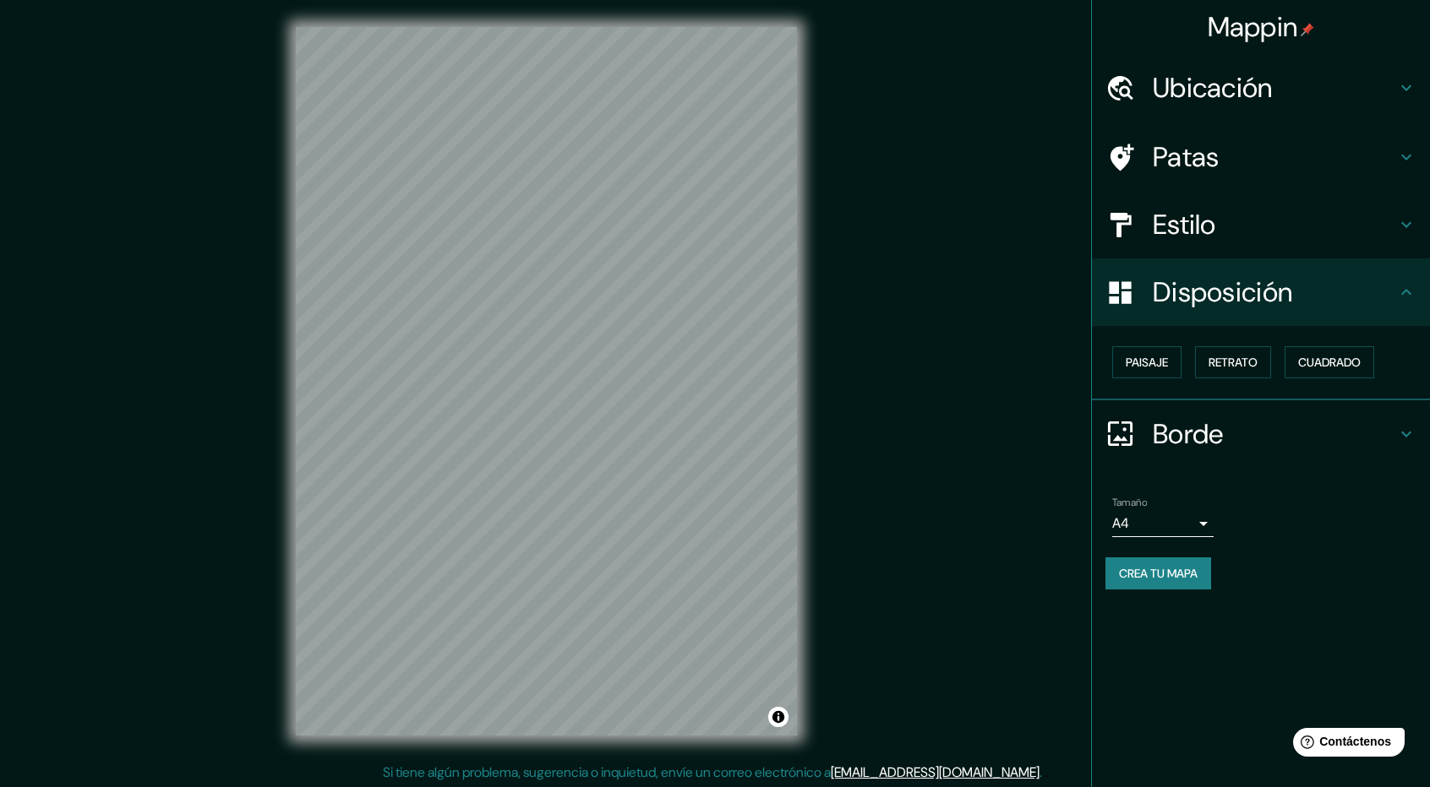
click at [1280, 229] on h4 "Estilo" at bounding box center [1273, 225] width 243 height 34
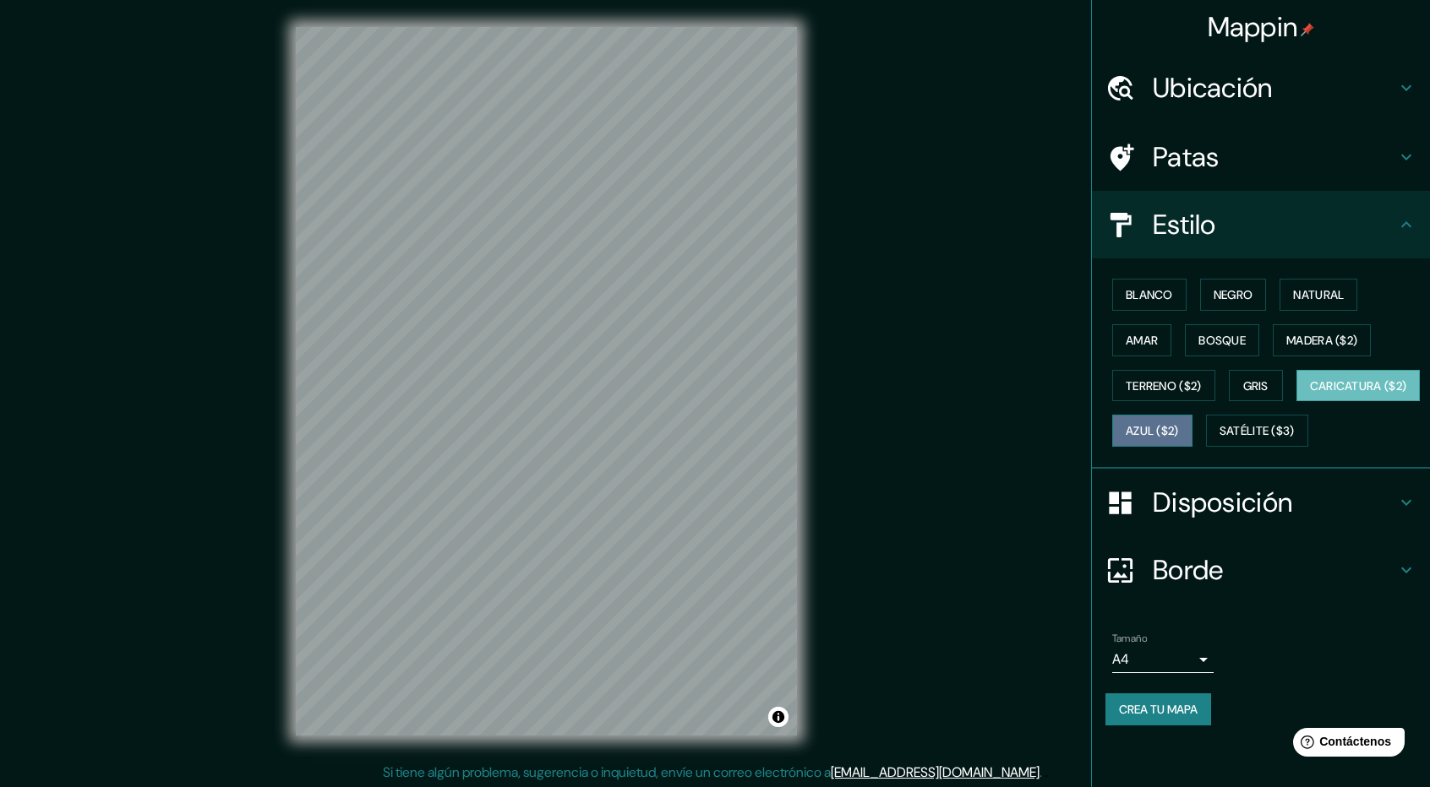
click at [1192, 422] on button "Azul ($2)" at bounding box center [1152, 431] width 80 height 32
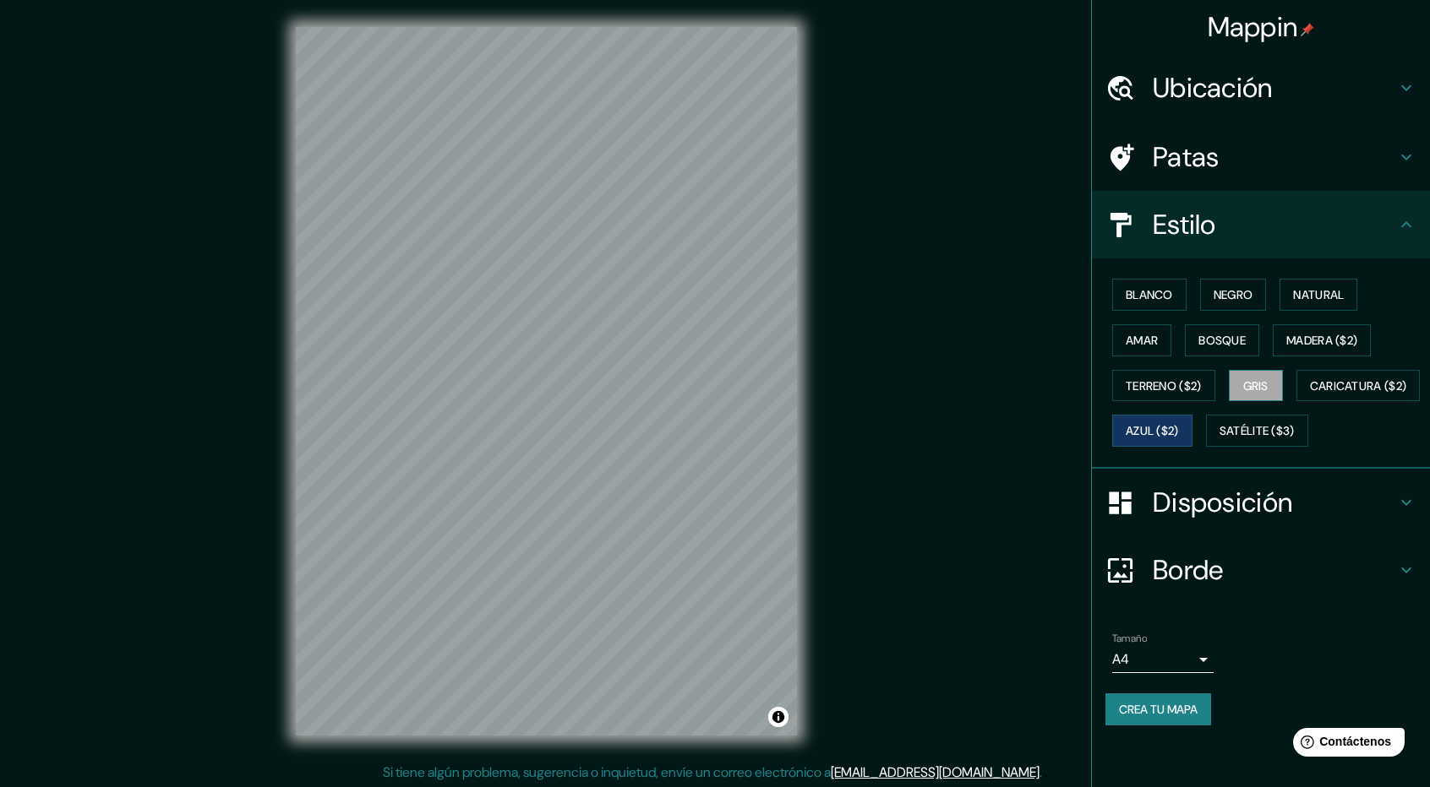
click at [1254, 383] on font "Gris" at bounding box center [1255, 386] width 25 height 15
click at [1175, 379] on font "Terreno ($2)" at bounding box center [1163, 386] width 76 height 15
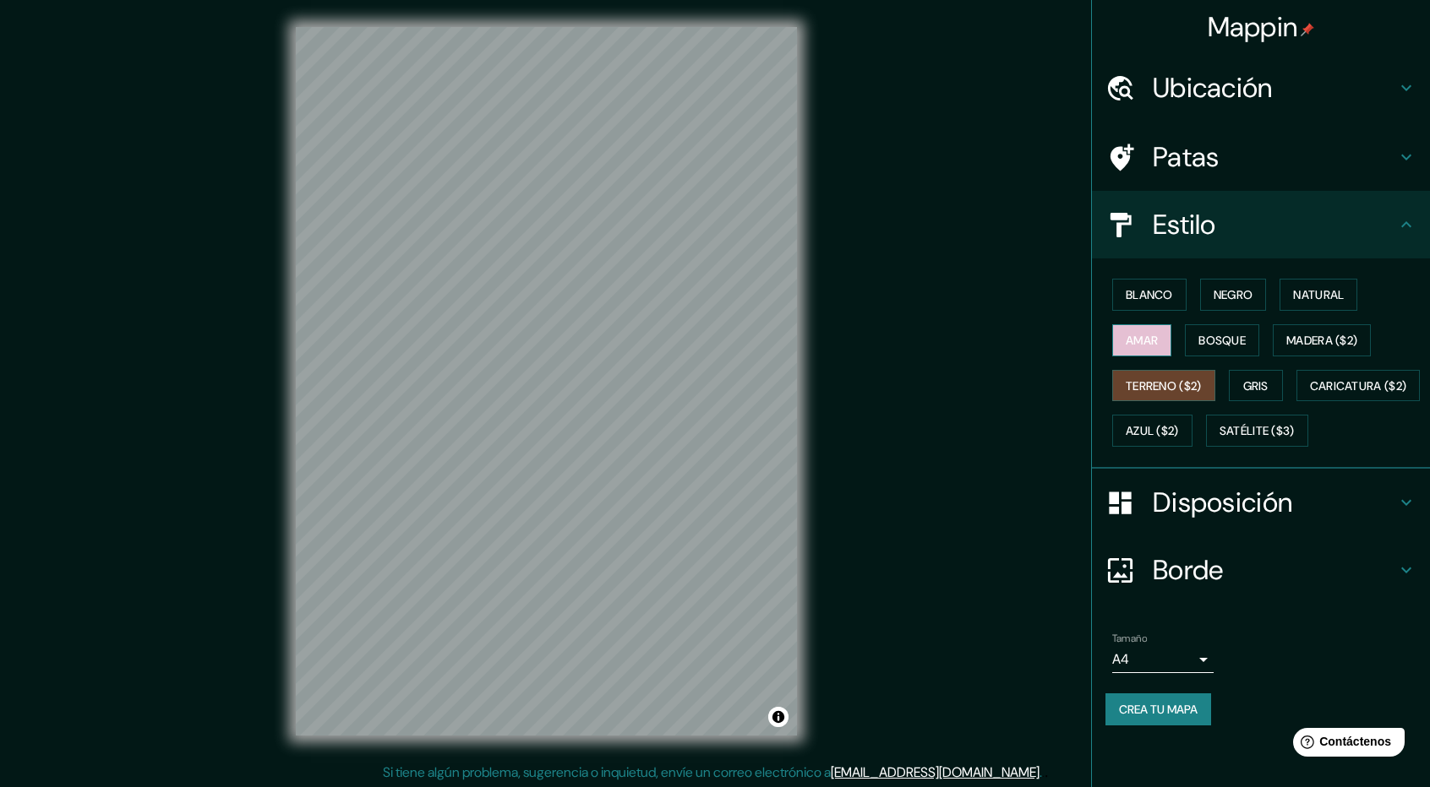
click at [1158, 339] on font "Amar" at bounding box center [1141, 340] width 32 height 15
click at [1294, 344] on font "Madera ($2)" at bounding box center [1321, 340] width 71 height 15
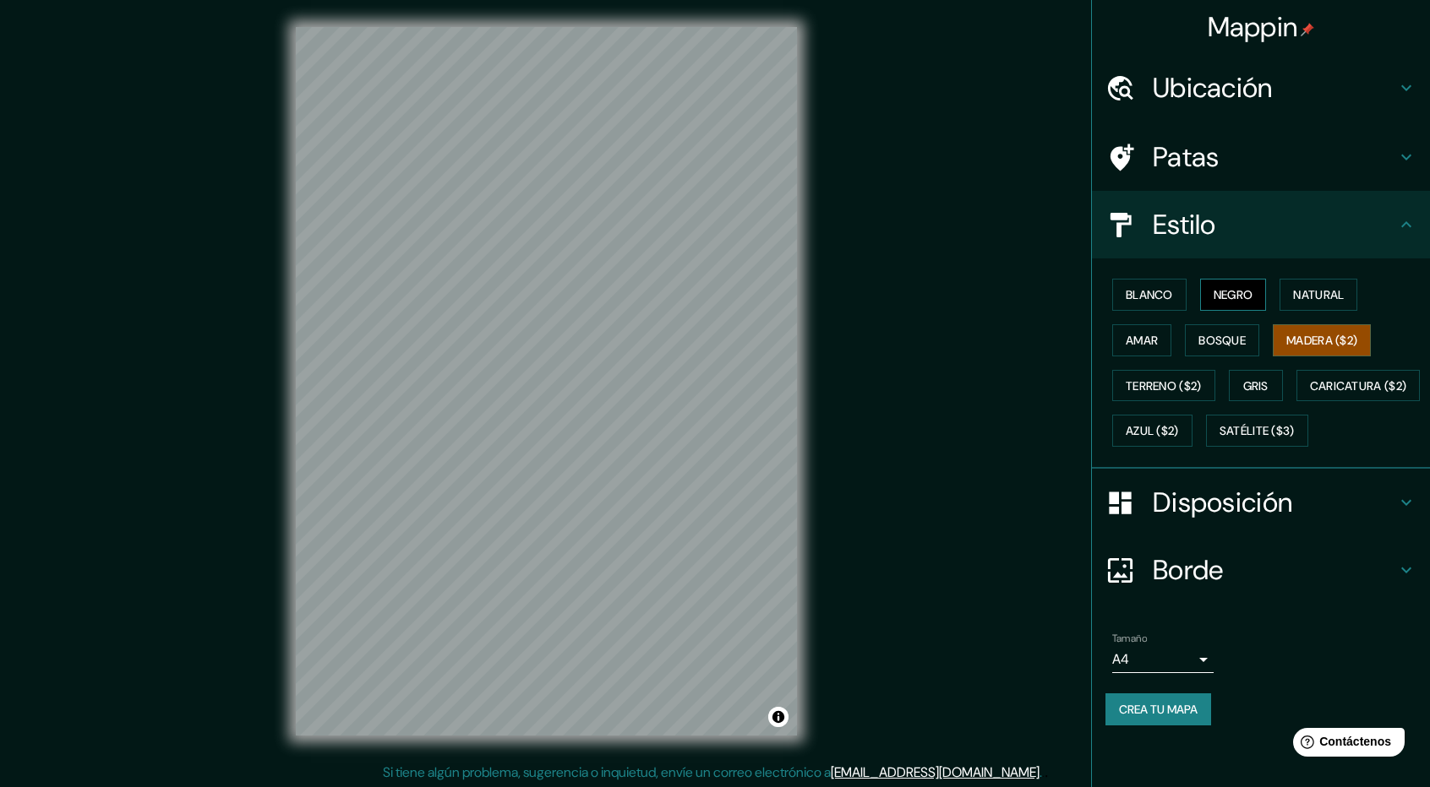
click at [1253, 298] on font "Negro" at bounding box center [1233, 294] width 40 height 15
click at [1331, 298] on font "Natural" at bounding box center [1318, 294] width 51 height 15
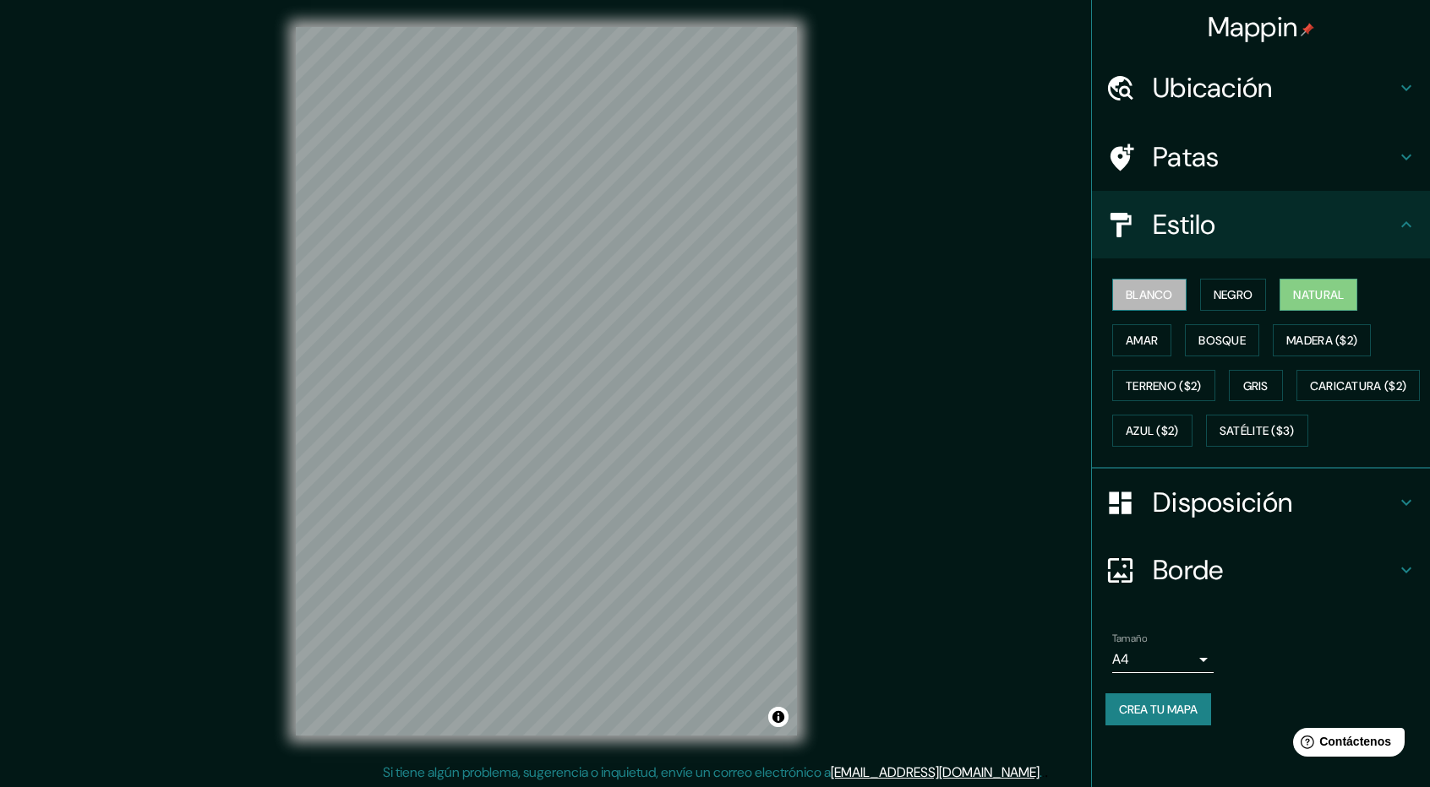
click at [1144, 294] on font "Blanco" at bounding box center [1148, 294] width 47 height 15
click at [1219, 439] on font "Satélite ($3)" at bounding box center [1256, 431] width 75 height 15
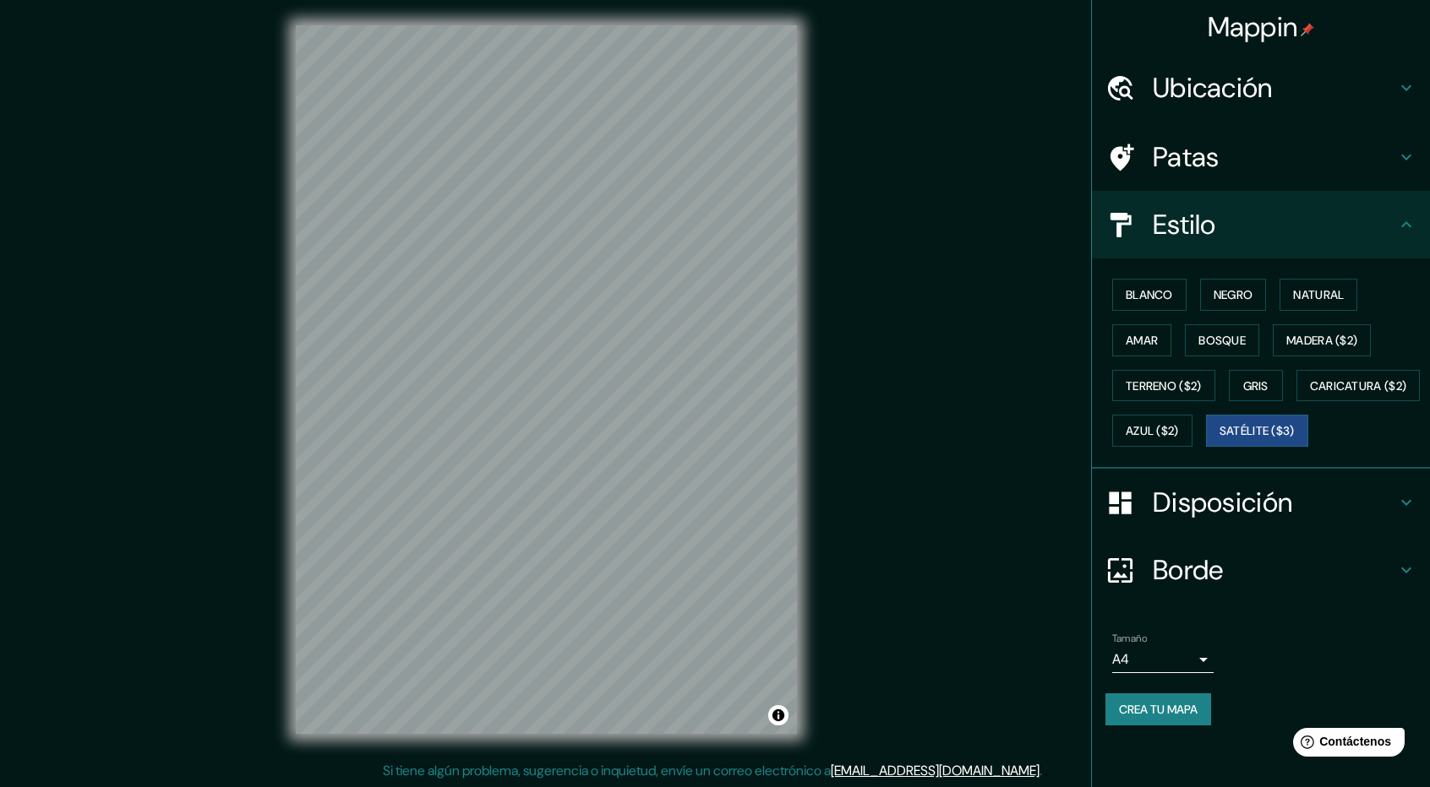
scroll to position [2, 0]
click at [801, 571] on div "© Mapbox © OpenStreetMap Improve this map © Maxar" at bounding box center [546, 379] width 555 height 763
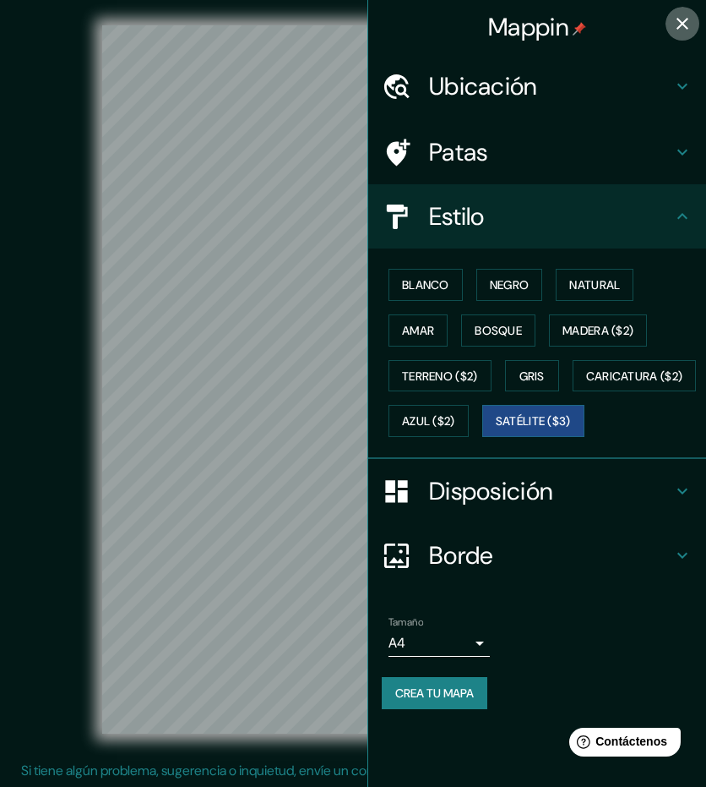
click at [678, 18] on icon "button" at bounding box center [683, 24] width 20 height 20
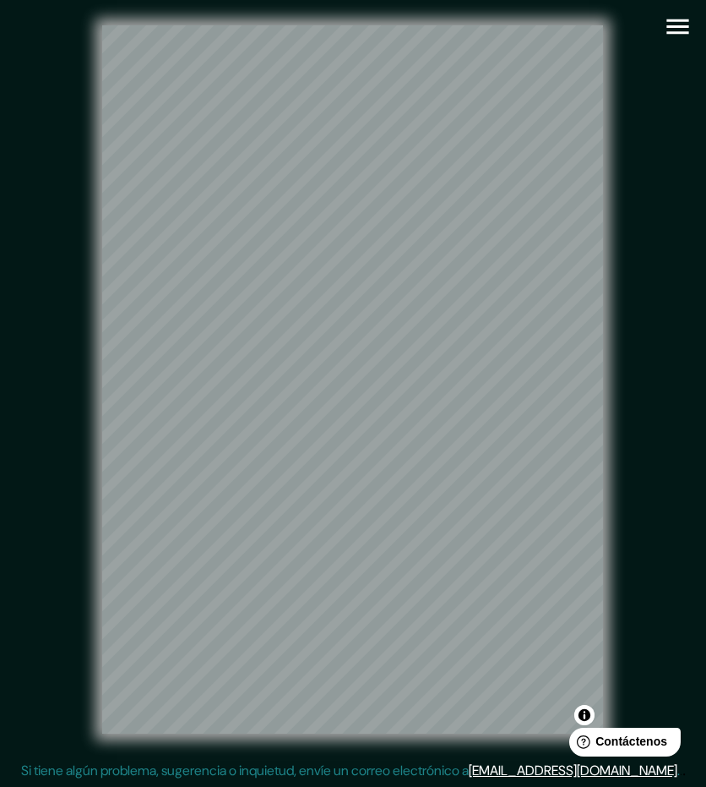
click at [678, 25] on icon "button" at bounding box center [678, 27] width 30 height 30
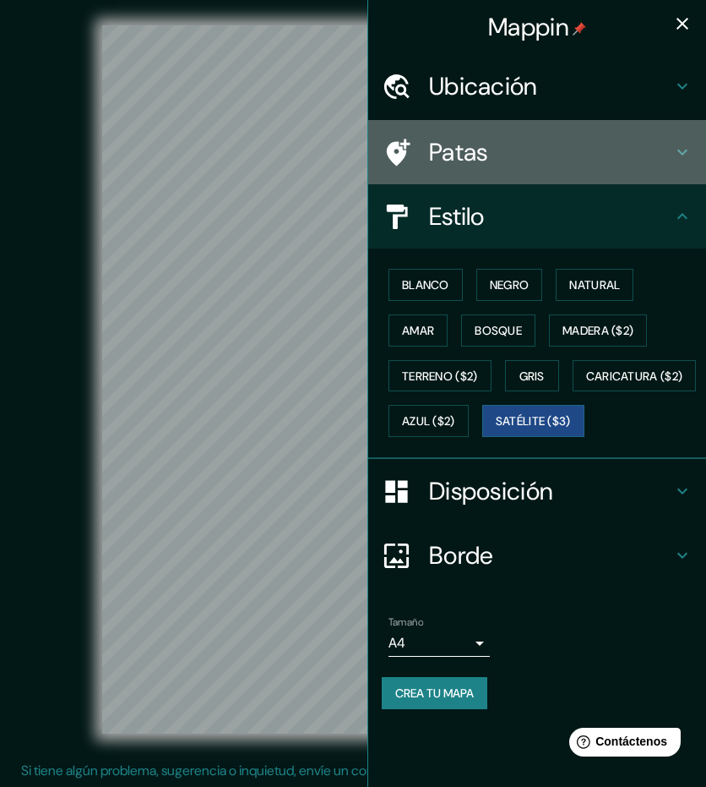
click at [515, 150] on h4 "Patas" at bounding box center [550, 152] width 243 height 30
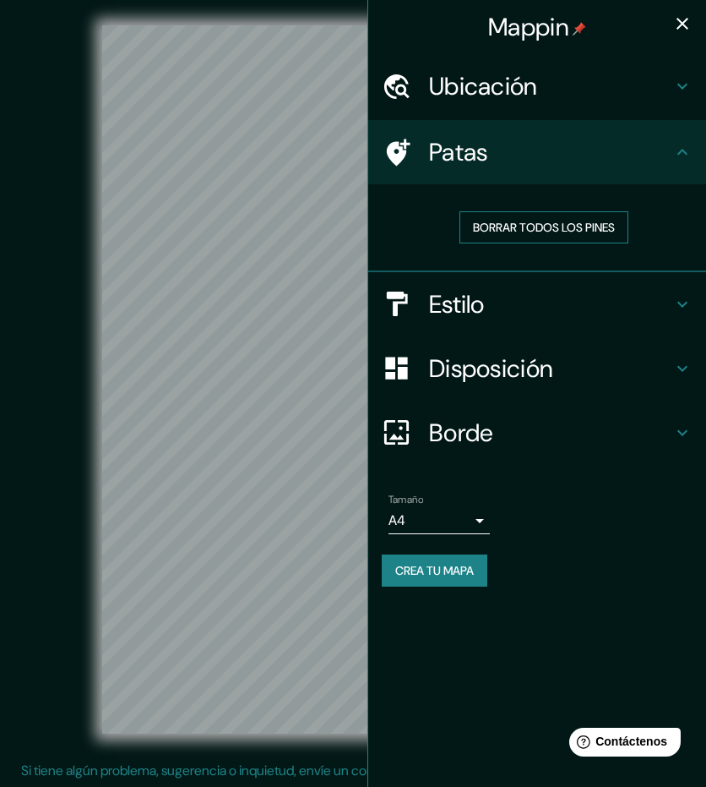
click at [509, 226] on font "Borrar todos los pines" at bounding box center [544, 227] width 142 height 15
click at [411, 143] on icon at bounding box center [397, 153] width 30 height 30
click at [679, 22] on icon "button" at bounding box center [683, 24] width 20 height 20
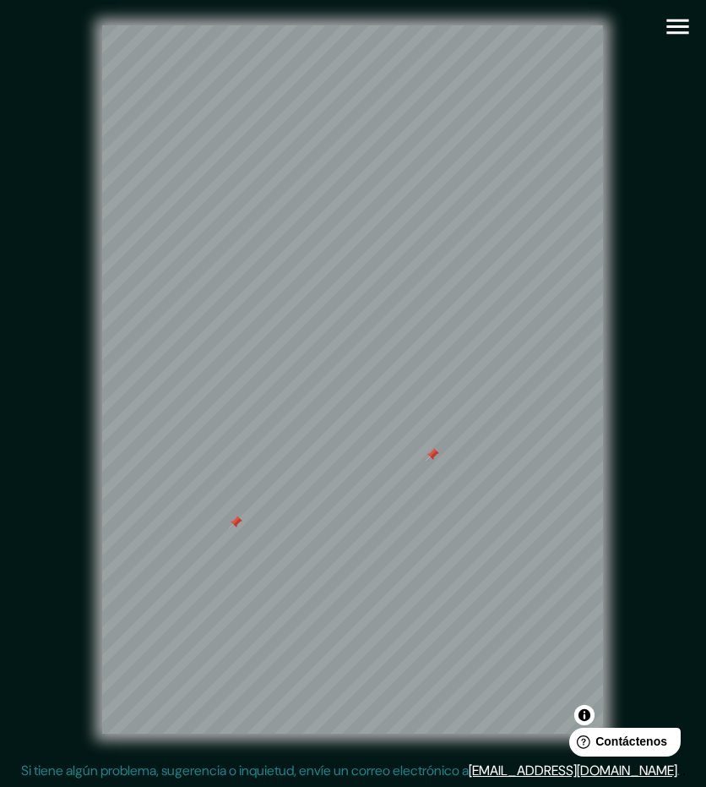
click at [662, 32] on button "button" at bounding box center [678, 26] width 43 height 43
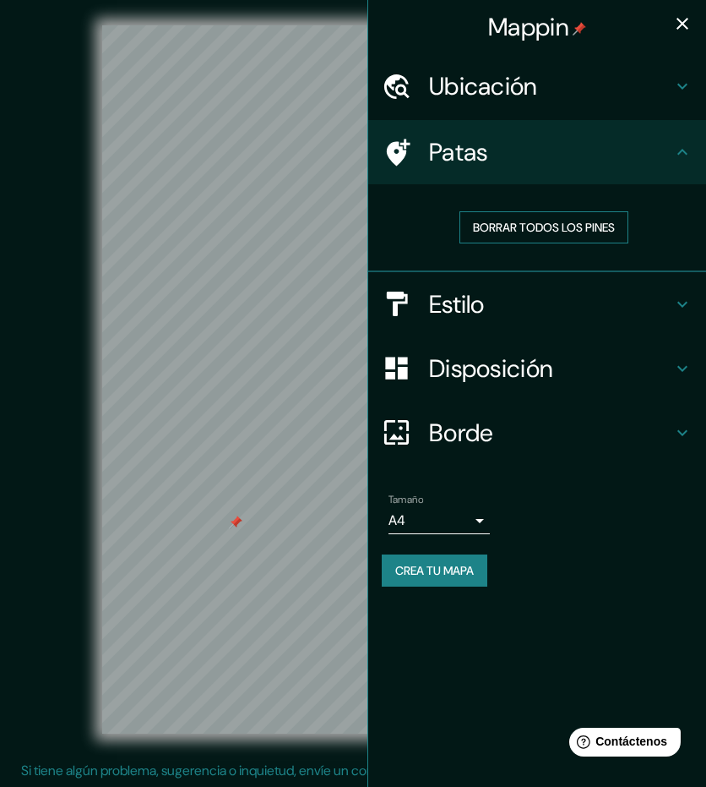
click at [518, 229] on font "Borrar todos los pines" at bounding box center [544, 227] width 142 height 15
click at [678, 16] on icon "button" at bounding box center [683, 24] width 20 height 20
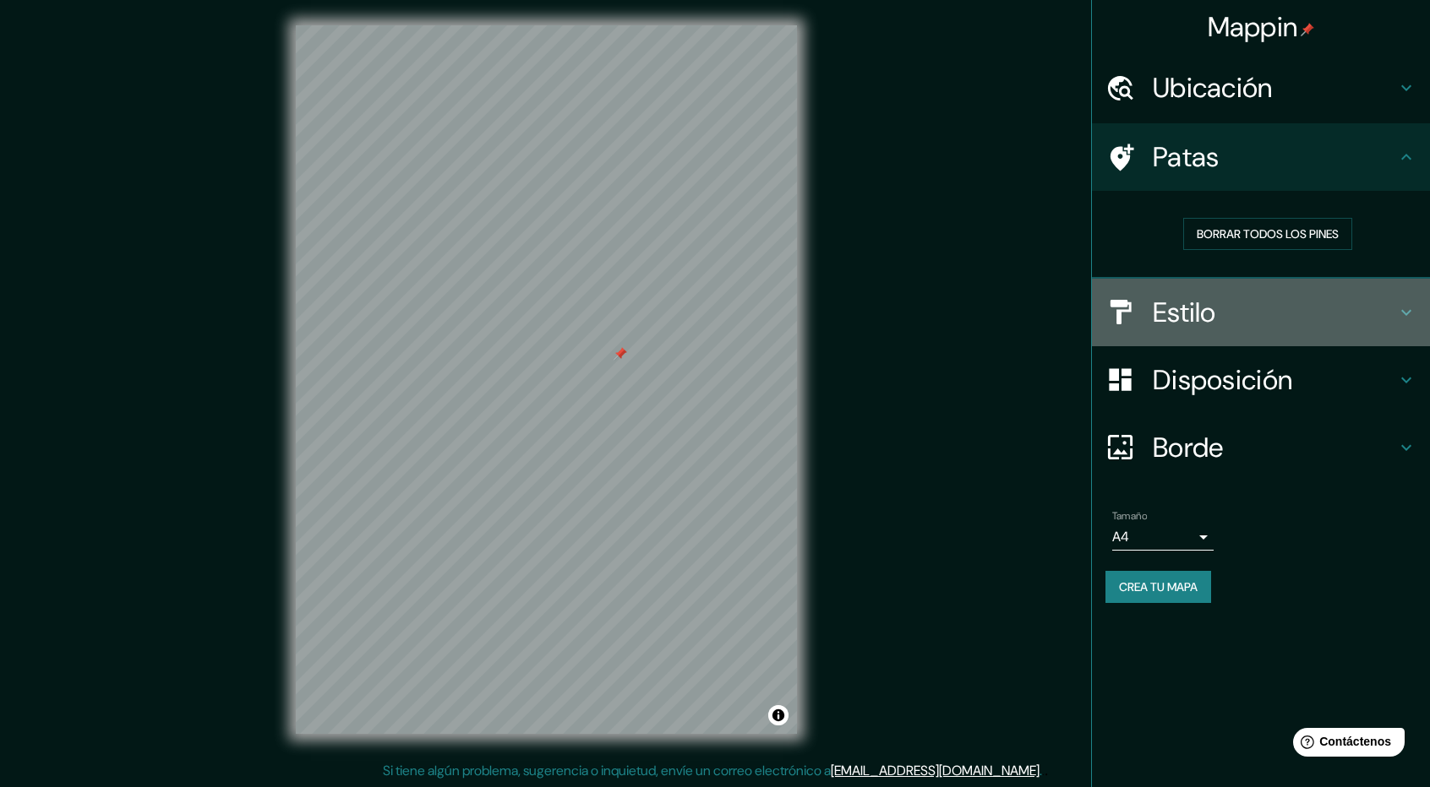
click at [1190, 305] on font "Estilo" at bounding box center [1183, 312] width 63 height 35
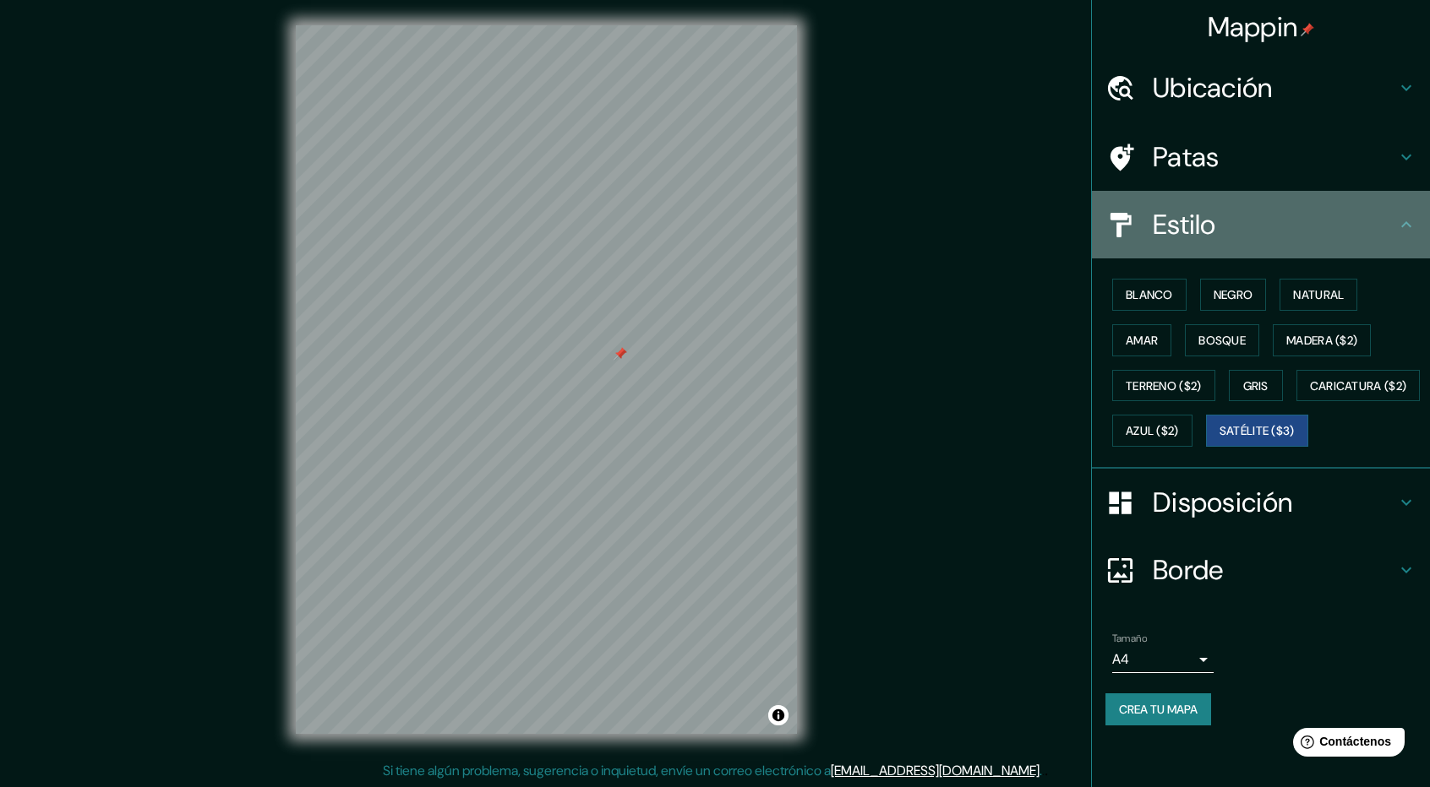
click at [1363, 243] on div "Estilo" at bounding box center [1261, 225] width 338 height 68
click at [1418, 234] on div "Estilo" at bounding box center [1261, 225] width 338 height 68
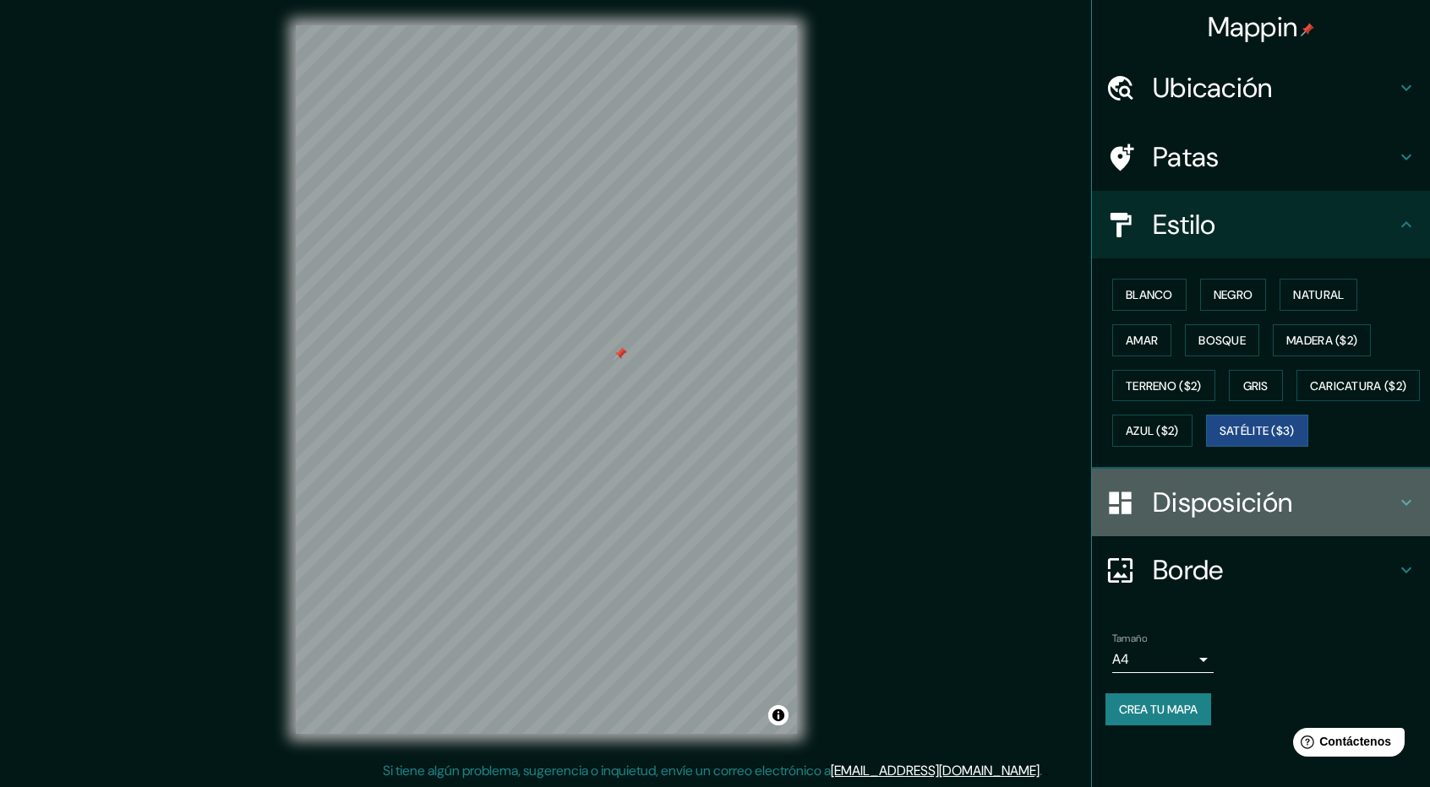
click at [1188, 520] on font "Disposición" at bounding box center [1221, 502] width 139 height 35
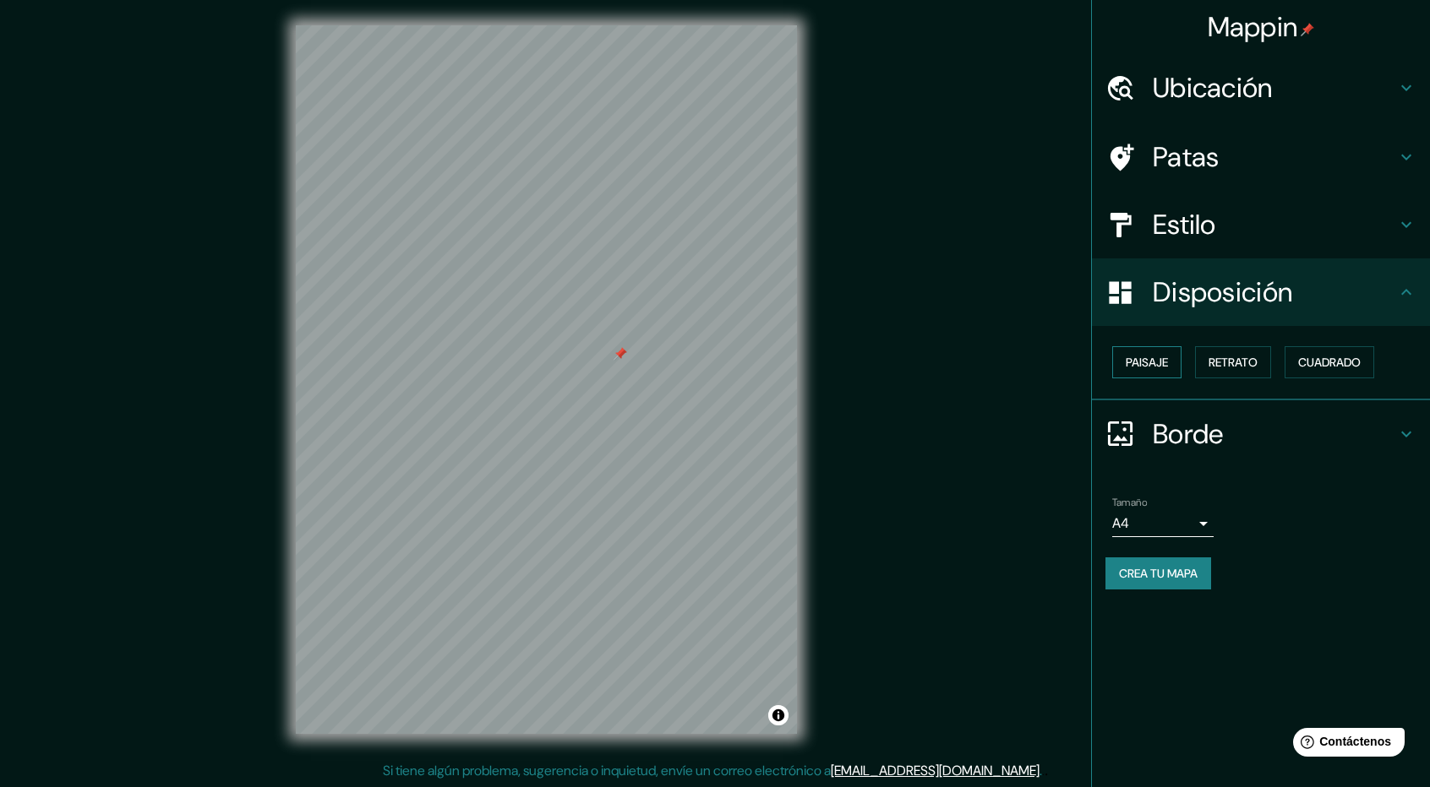
click at [1168, 353] on font "Paisaje" at bounding box center [1146, 362] width 42 height 22
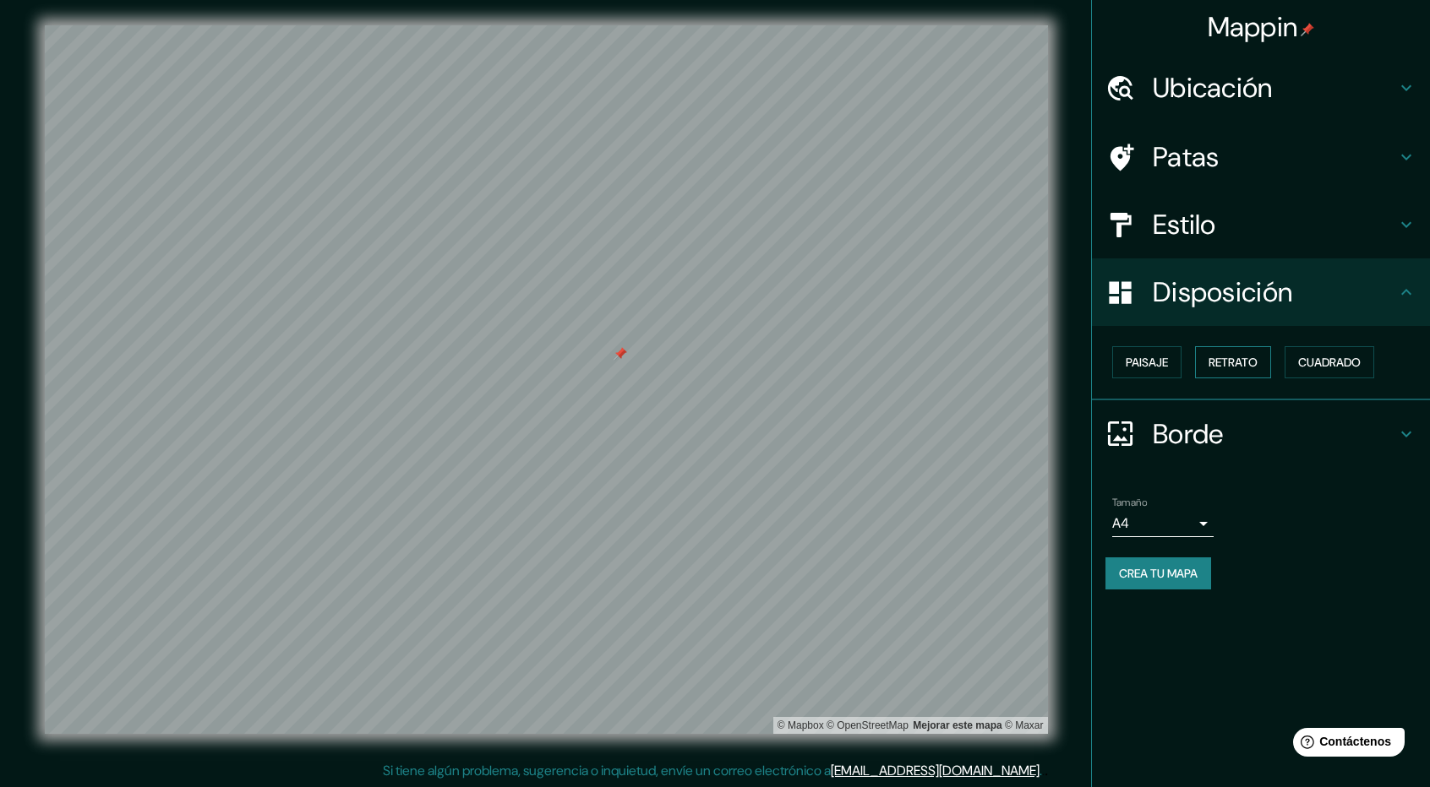
click at [1227, 363] on font "Retrato" at bounding box center [1232, 362] width 49 height 15
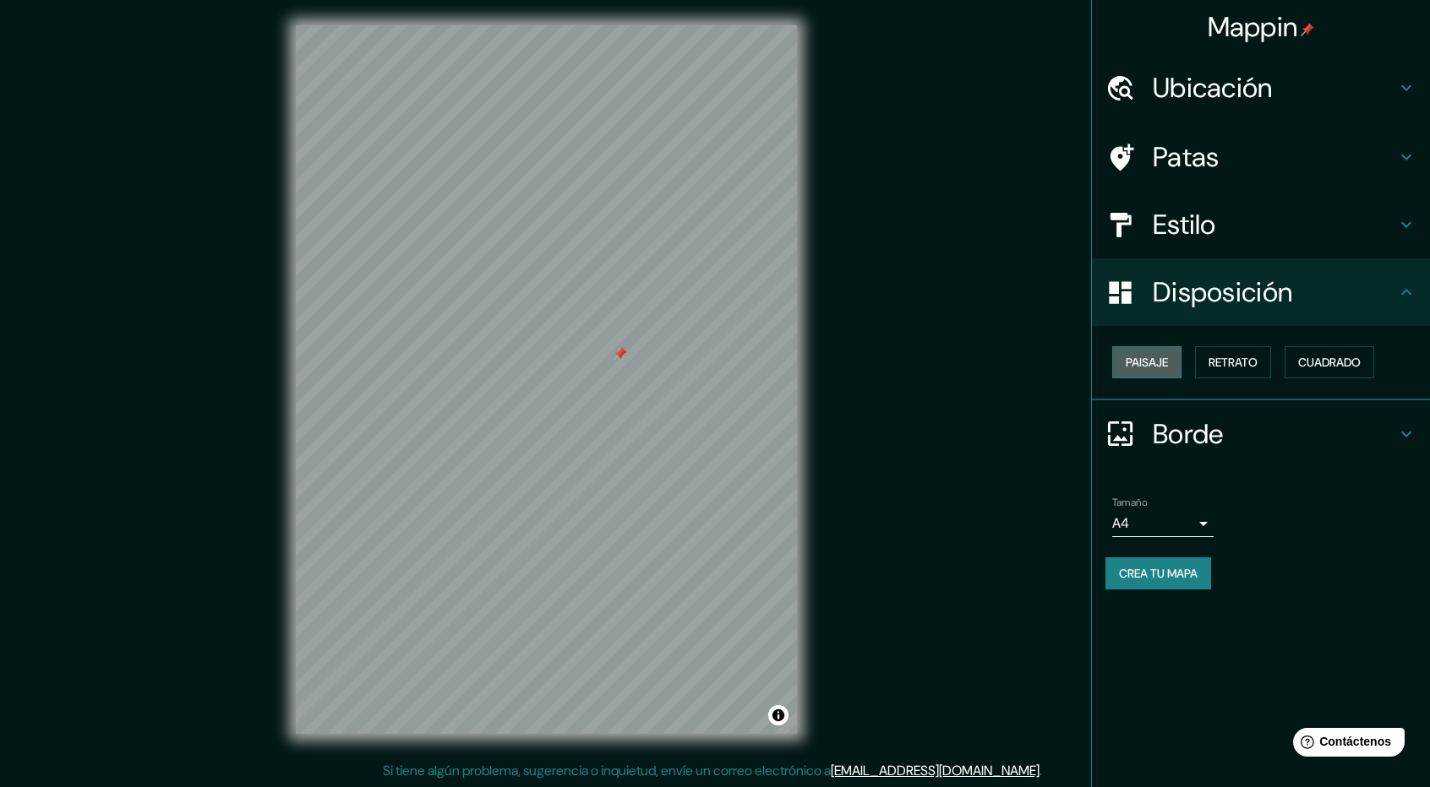
click at [1134, 355] on font "Paisaje" at bounding box center [1146, 362] width 42 height 15
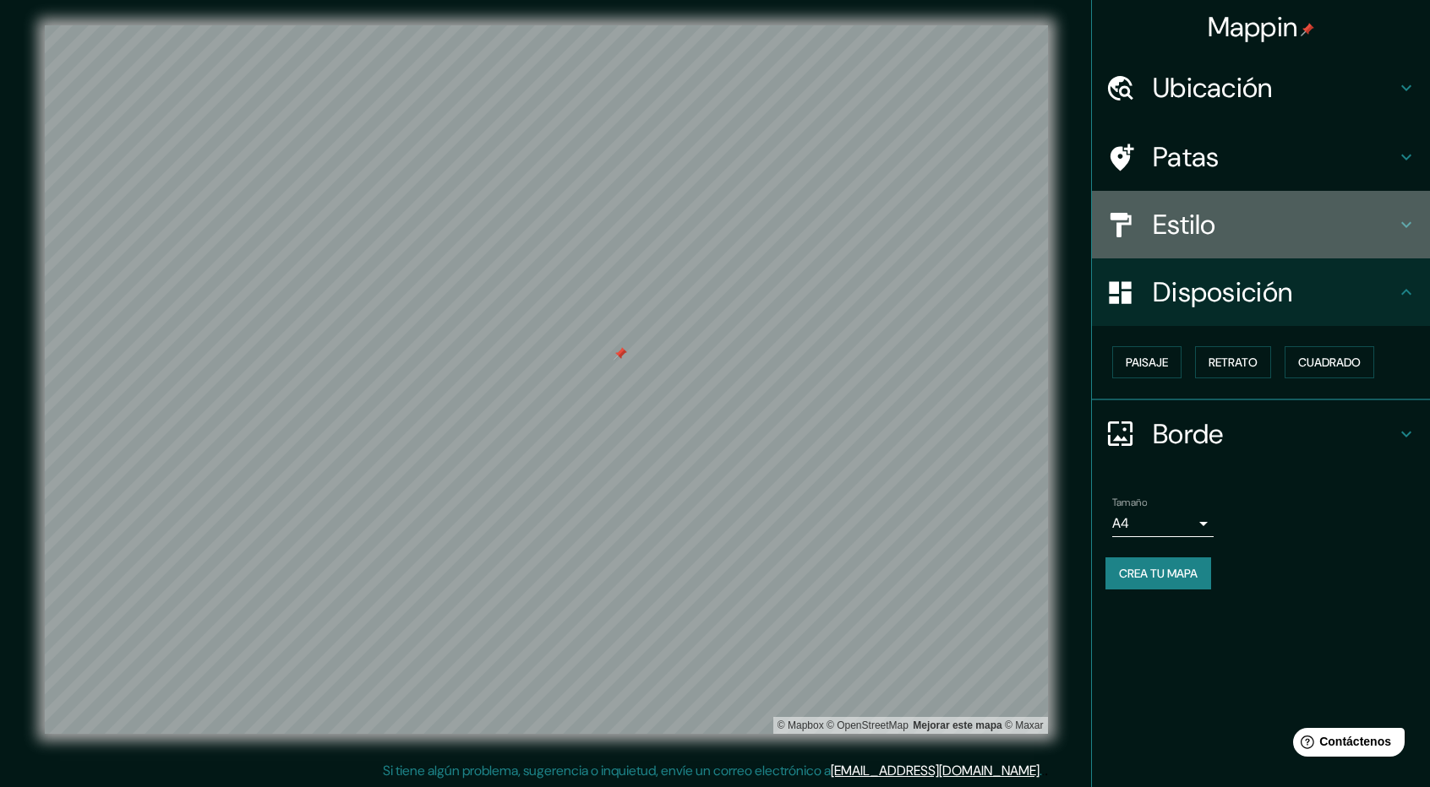
click at [1228, 214] on h4 "Estilo" at bounding box center [1273, 225] width 243 height 34
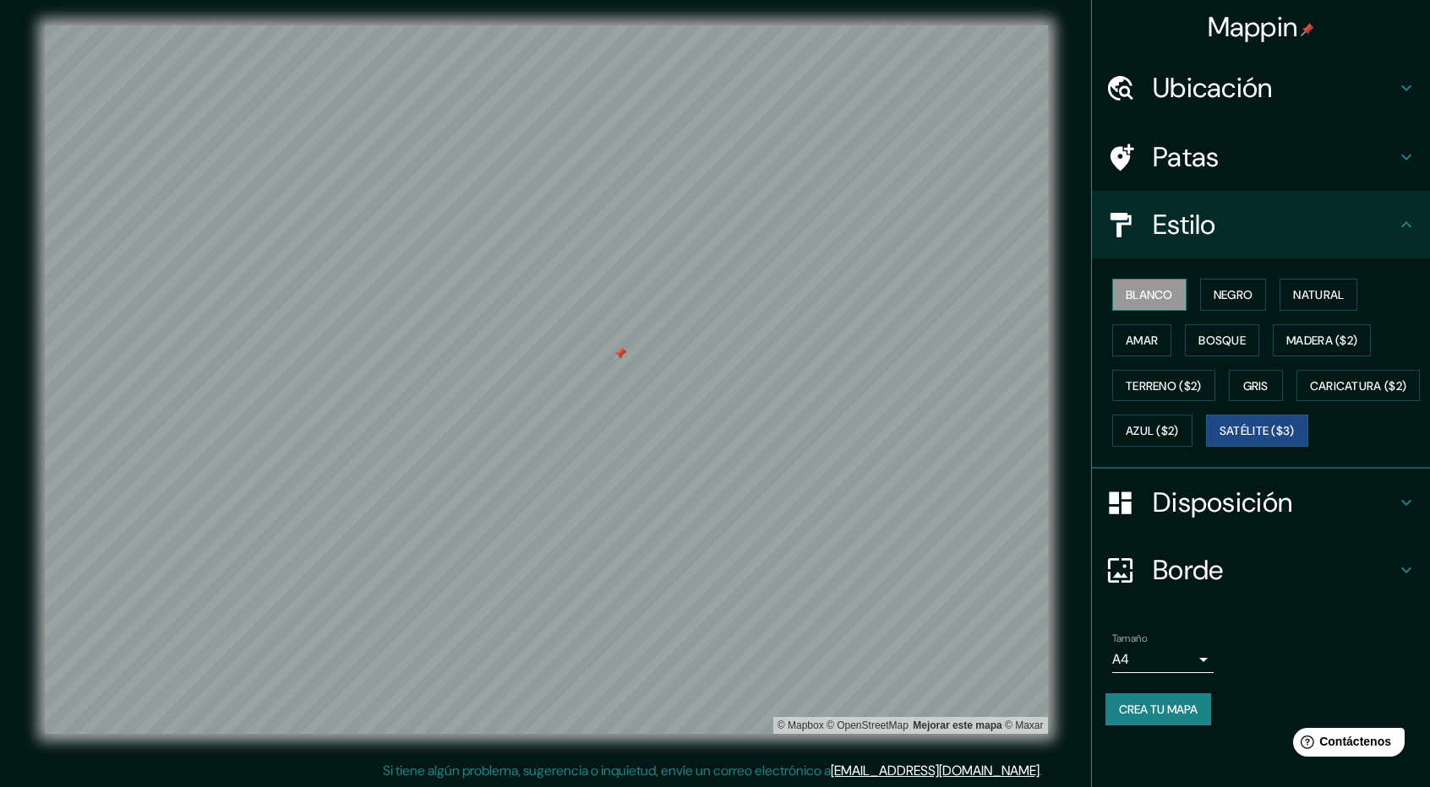
click at [1168, 290] on font "Blanco" at bounding box center [1148, 294] width 47 height 15
click at [1239, 286] on font "Negro" at bounding box center [1233, 295] width 40 height 22
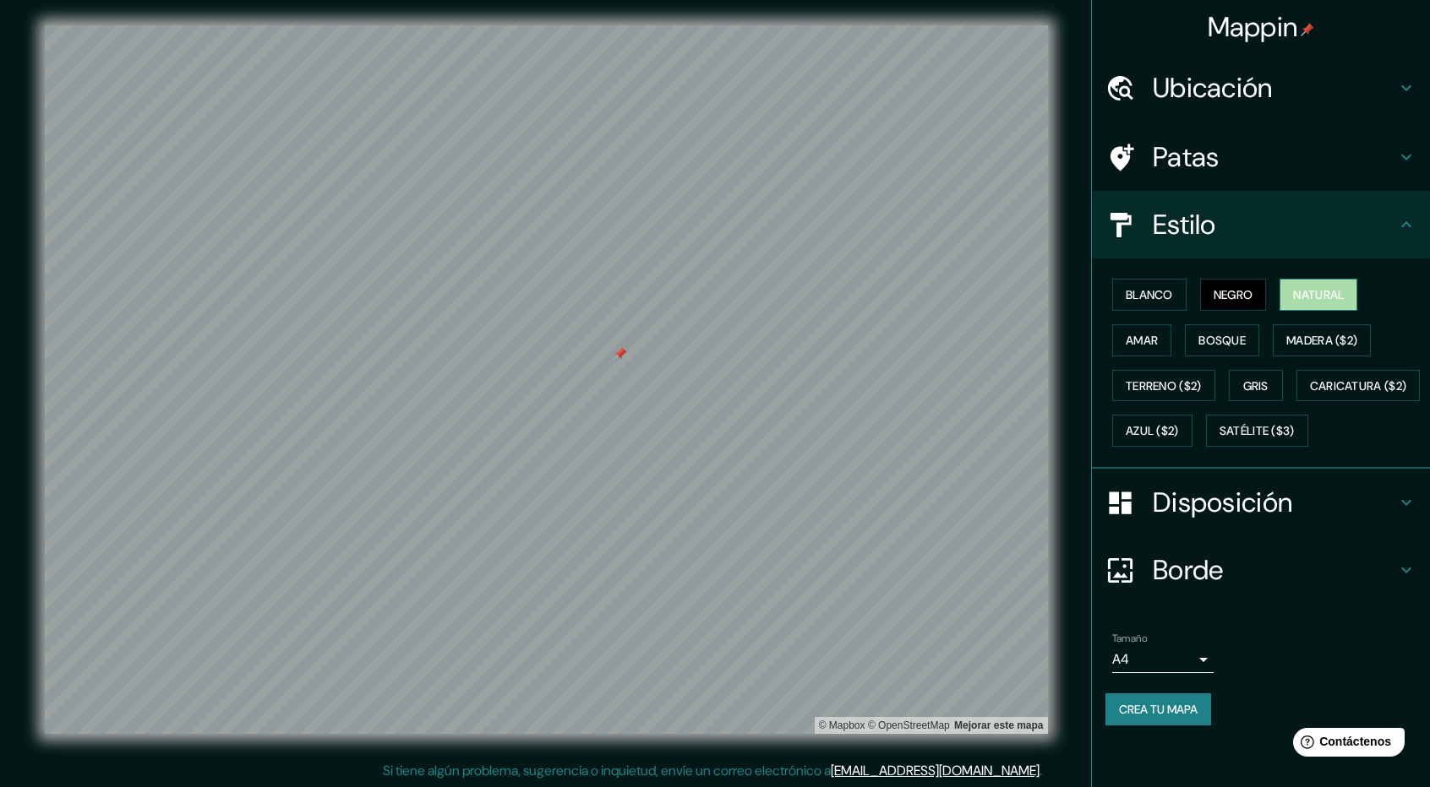
click at [1305, 290] on font "Natural" at bounding box center [1318, 294] width 51 height 15
drag, startPoint x: 624, startPoint y: 474, endPoint x: 1309, endPoint y: 153, distance: 756.7
click at [1309, 153] on h4 "Patas" at bounding box center [1273, 157] width 243 height 34
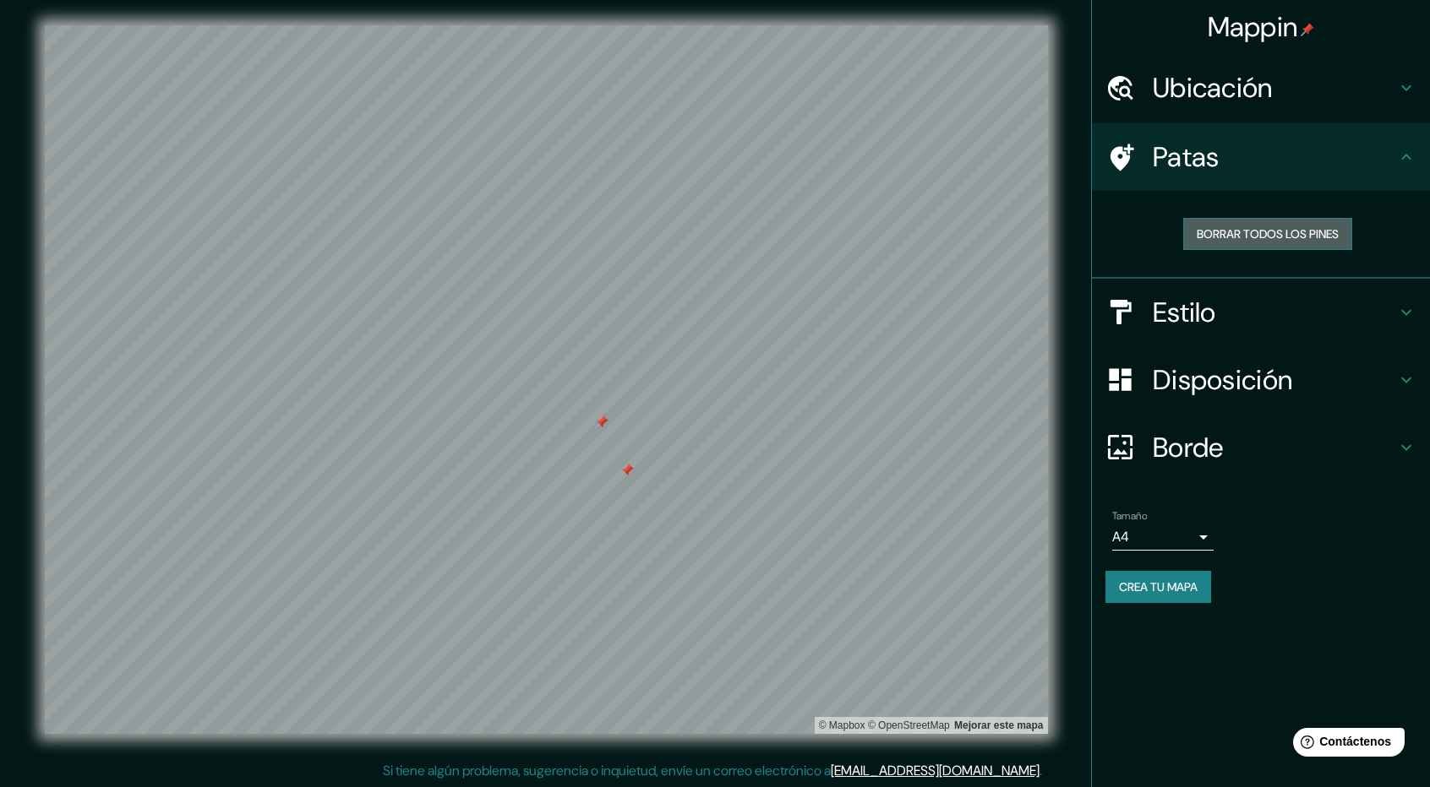
click at [1225, 229] on font "Borrar todos los pines" at bounding box center [1267, 233] width 142 height 15
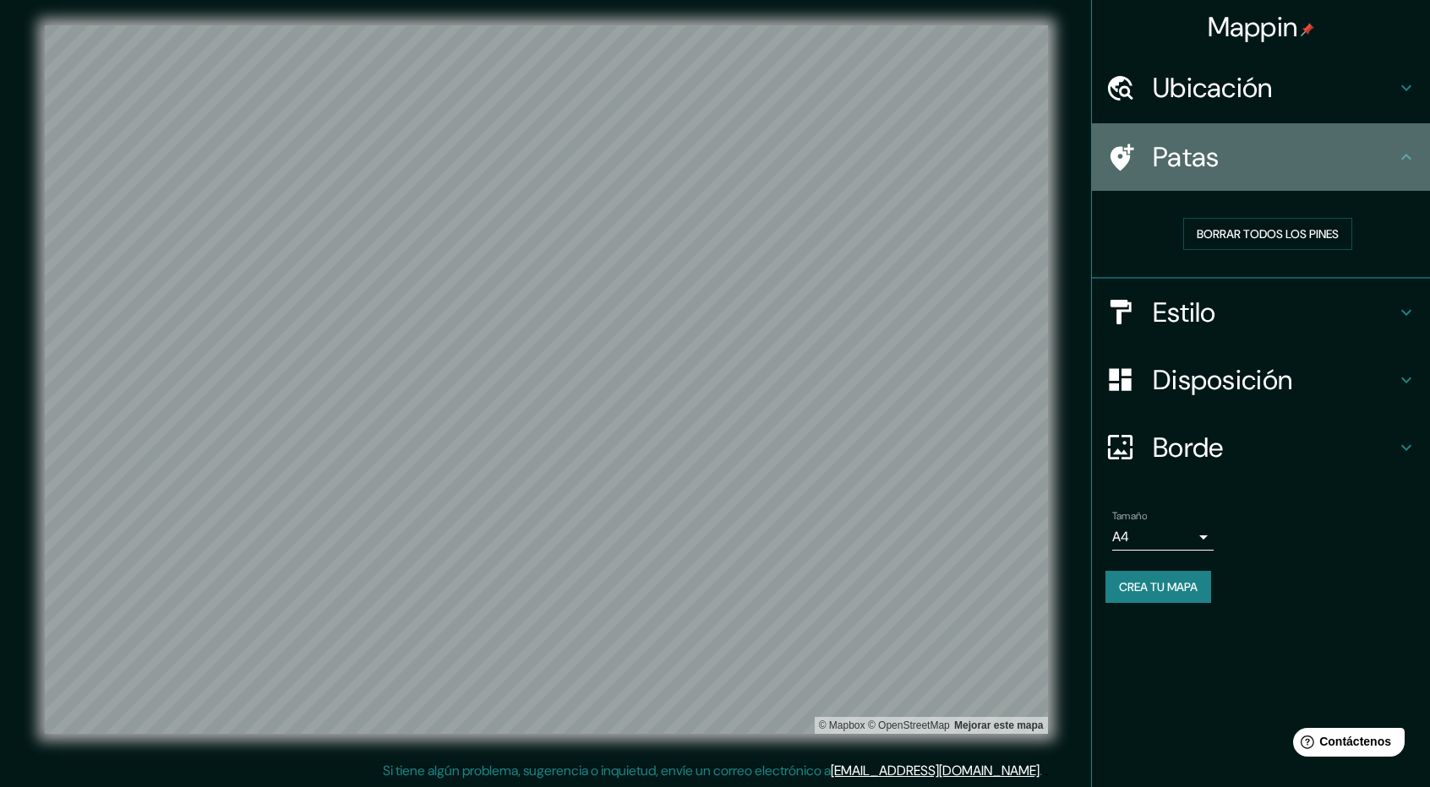
click at [1268, 155] on h4 "Patas" at bounding box center [1273, 157] width 243 height 34
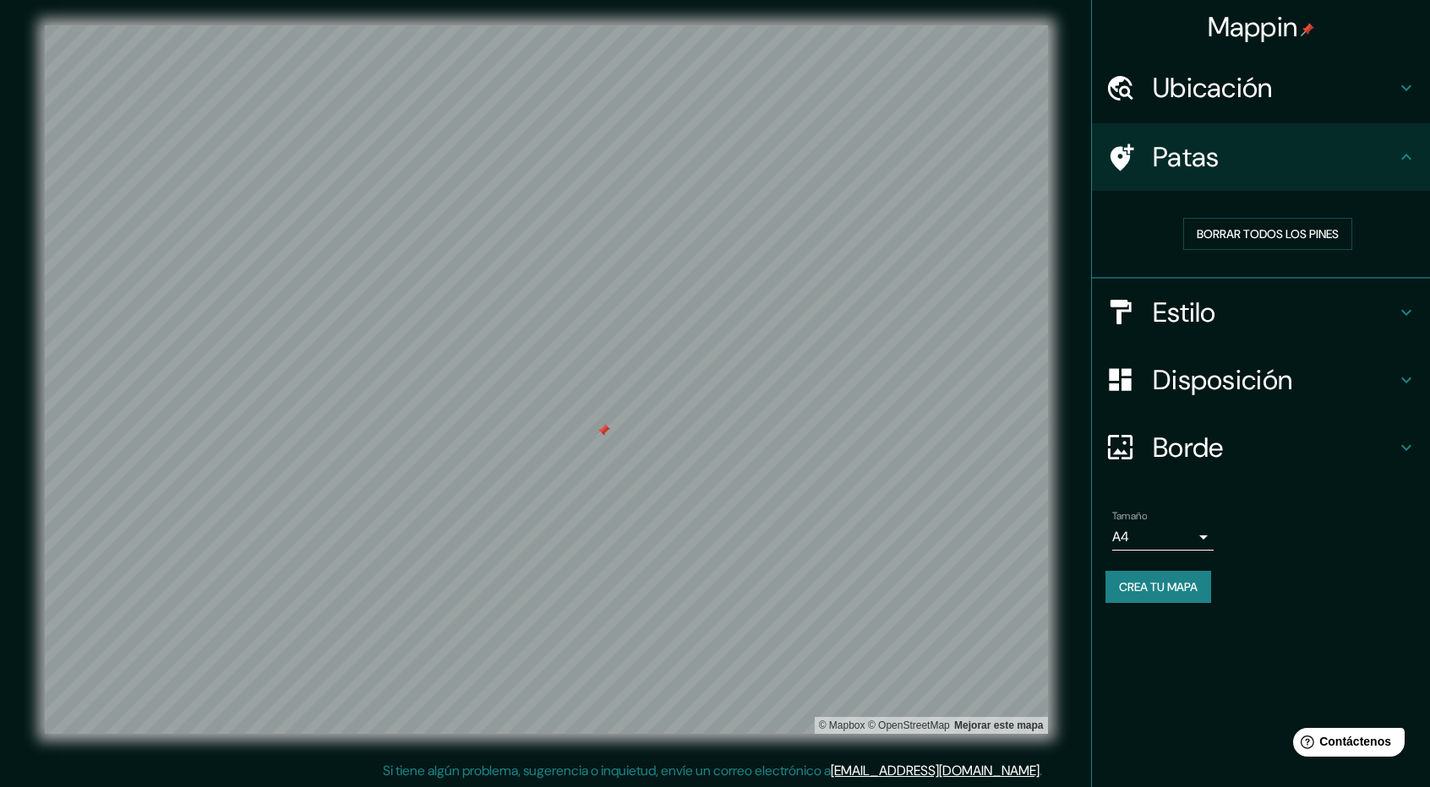
click at [1376, 84] on h4 "Ubicación" at bounding box center [1273, 88] width 243 height 34
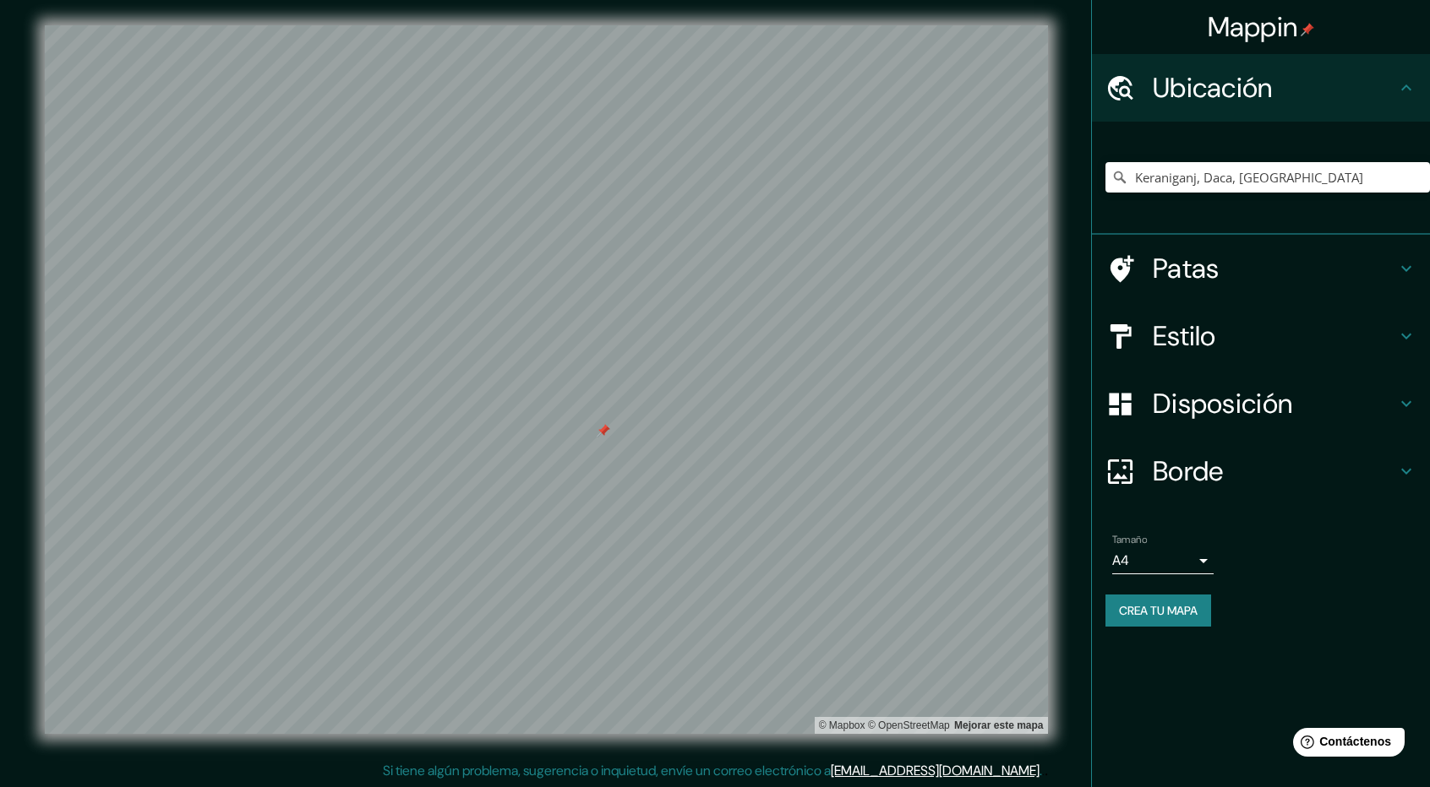
click at [1376, 84] on h4 "Ubicación" at bounding box center [1273, 88] width 243 height 34
click at [1205, 324] on font "Estilo" at bounding box center [1183, 336] width 63 height 35
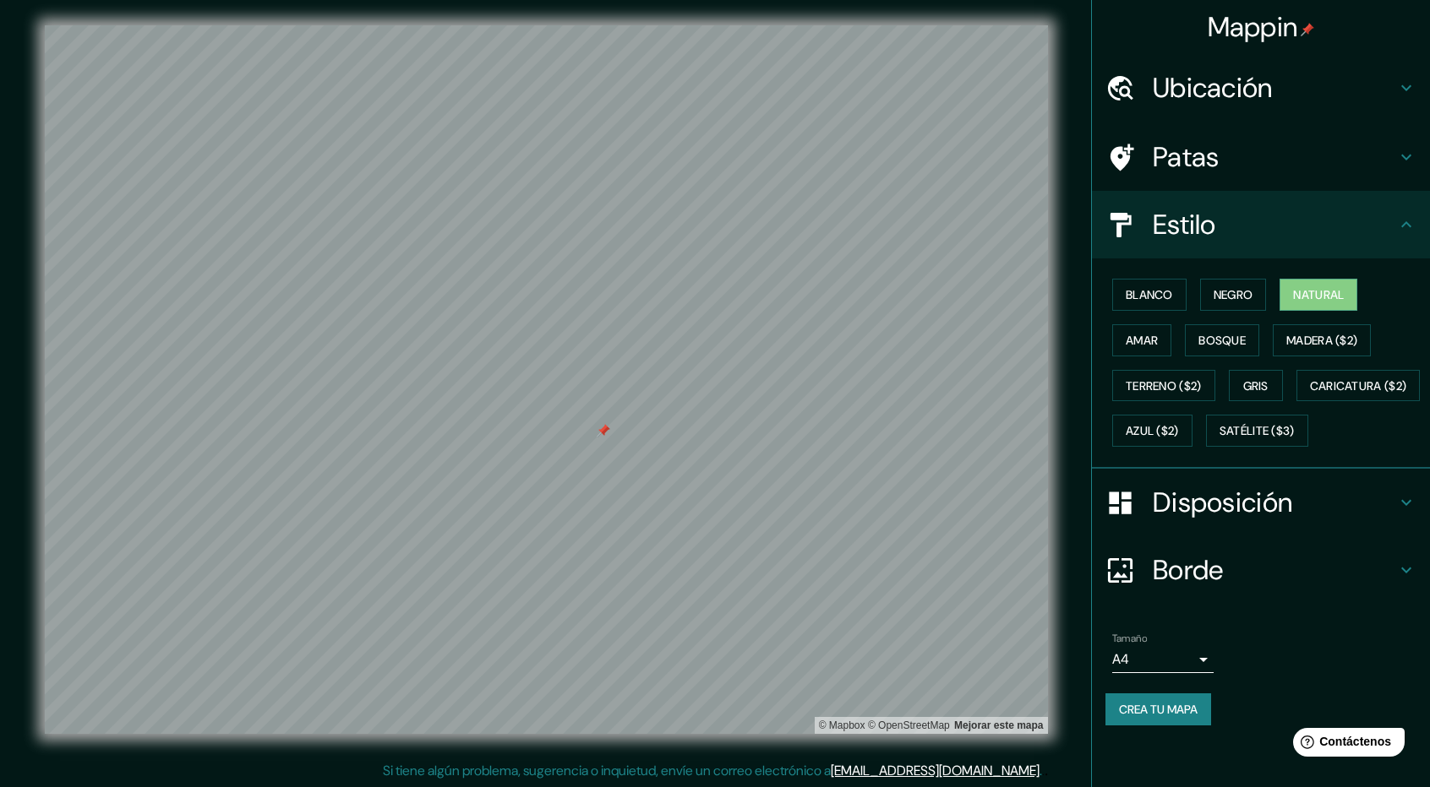
click at [1272, 336] on div "Blanco Negro Natural Amar Bosque Madera ($2) Terreno ($2) Gris Caricatura ($2) …" at bounding box center [1267, 363] width 324 height 182
click at [1291, 337] on font "Madera ($2)" at bounding box center [1321, 340] width 71 height 15
click at [1179, 428] on font "Azul ($2)" at bounding box center [1151, 431] width 53 height 15
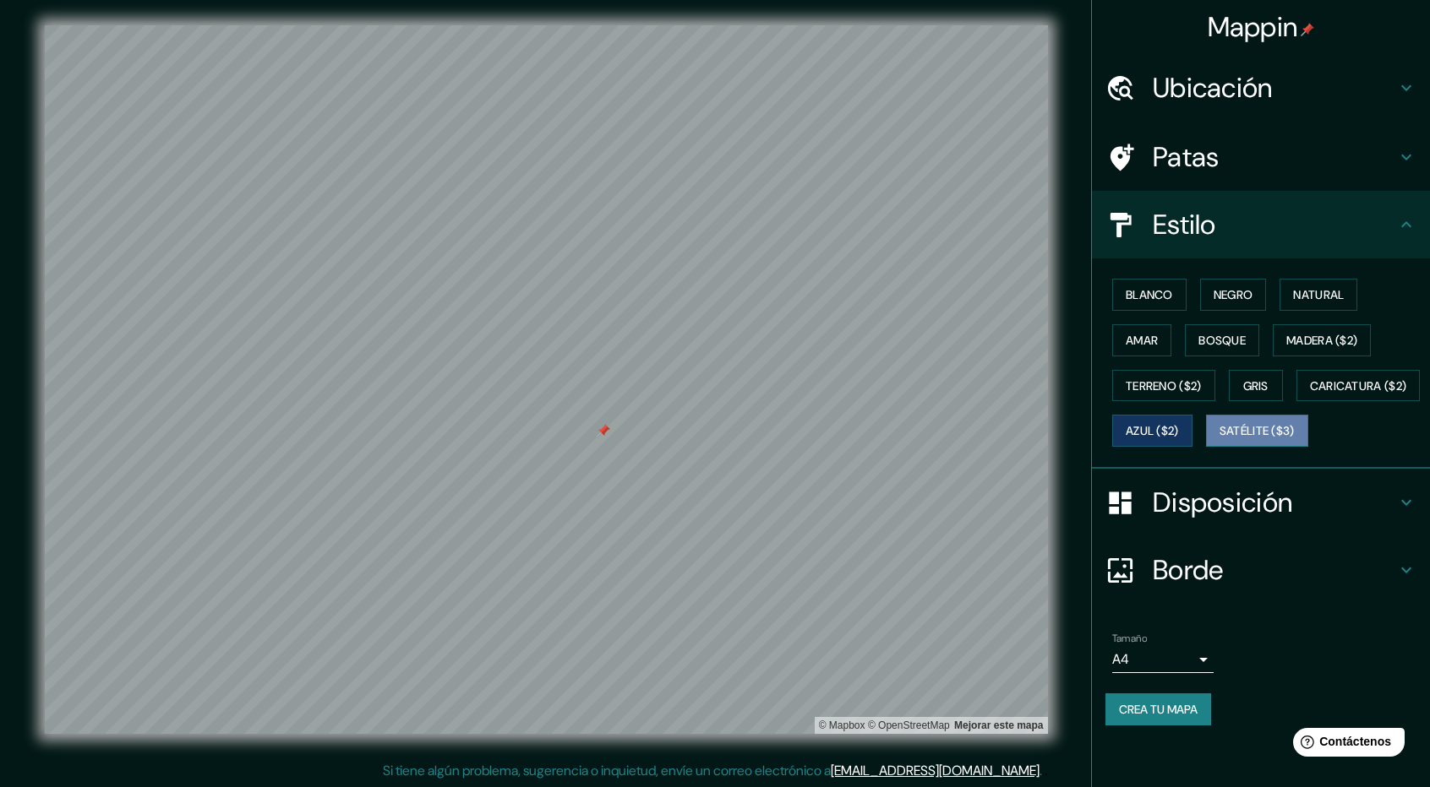
click at [1219, 442] on font "Satélite ($3)" at bounding box center [1256, 431] width 75 height 22
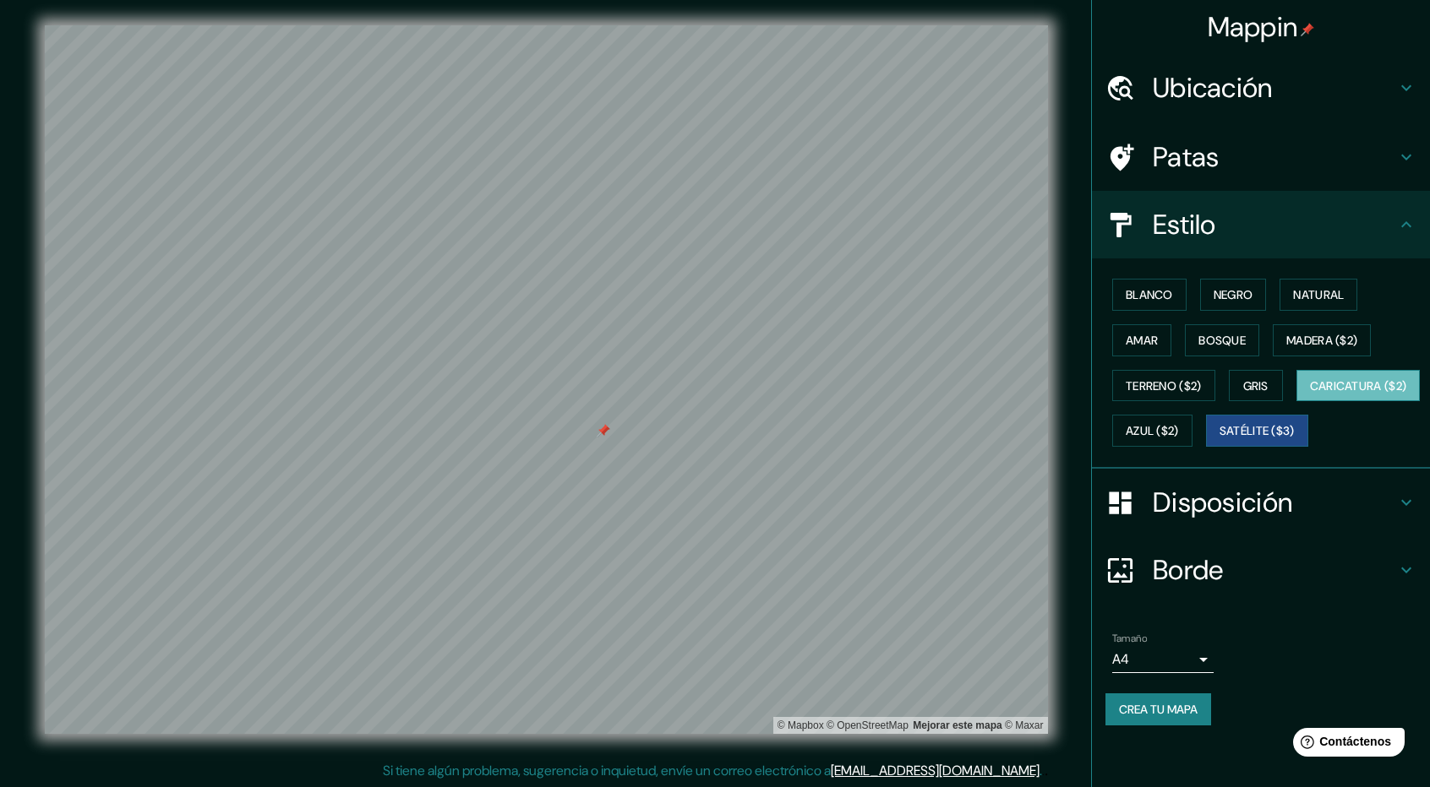
click at [1310, 394] on font "Caricatura ($2)" at bounding box center [1358, 386] width 97 height 15
click at [1156, 384] on font "Terreno ($2)" at bounding box center [1163, 386] width 76 height 15
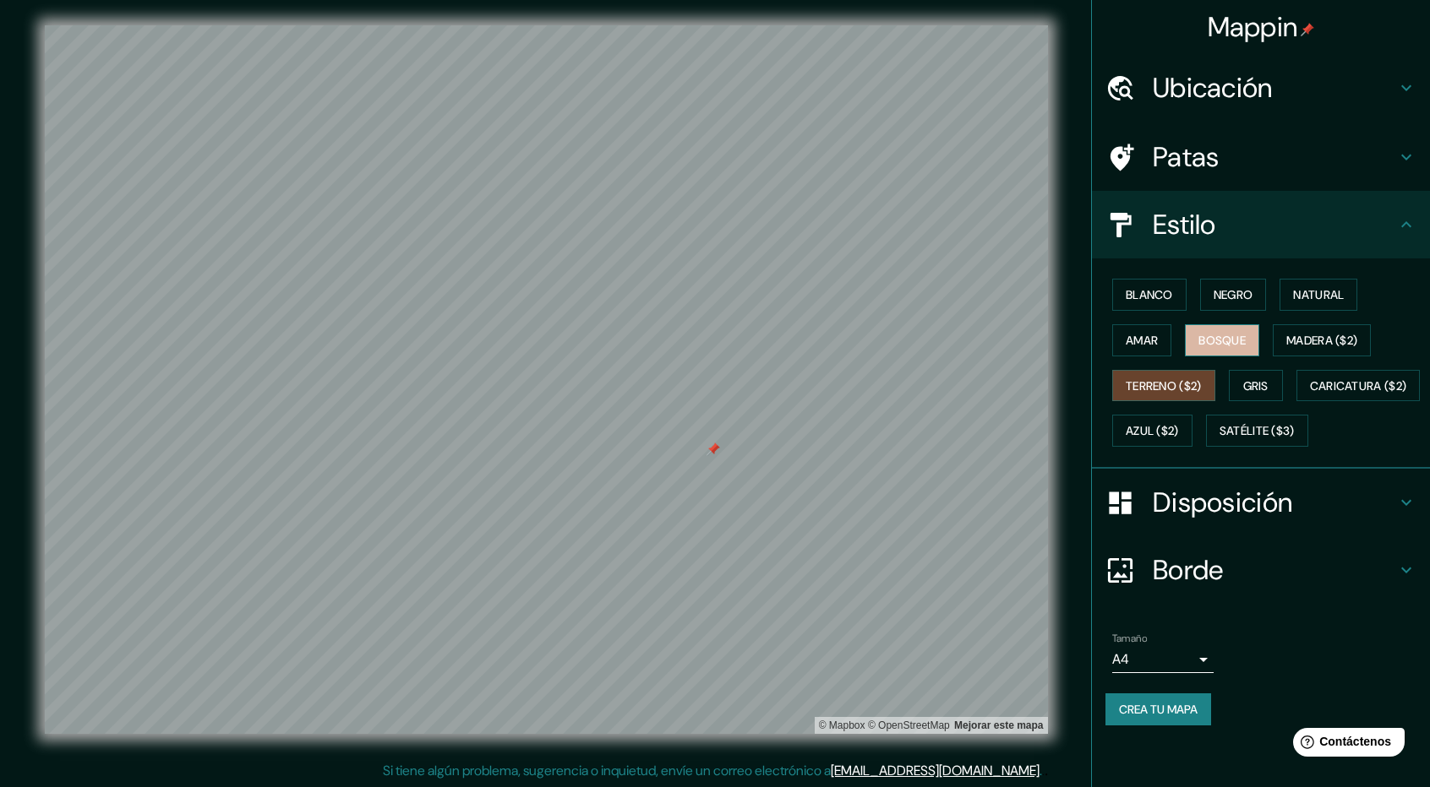
click at [1244, 339] on font "Bosque" at bounding box center [1221, 340] width 47 height 15
click at [1149, 339] on font "Amar" at bounding box center [1141, 340] width 32 height 15
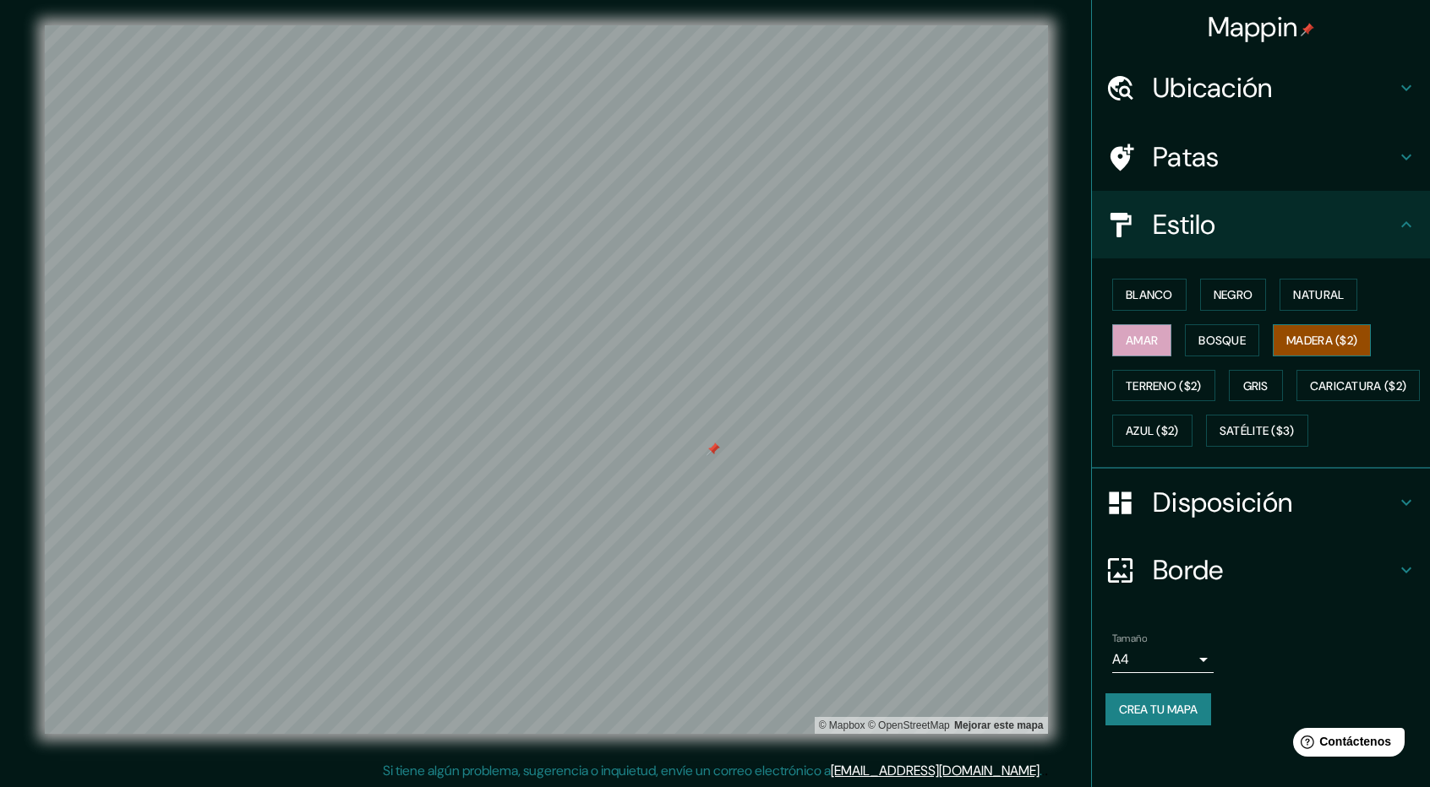
click at [1324, 333] on font "Madera ($2)" at bounding box center [1321, 340] width 71 height 15
click at [1235, 303] on font "Negro" at bounding box center [1233, 295] width 40 height 22
click at [1335, 300] on font "Natural" at bounding box center [1318, 294] width 51 height 15
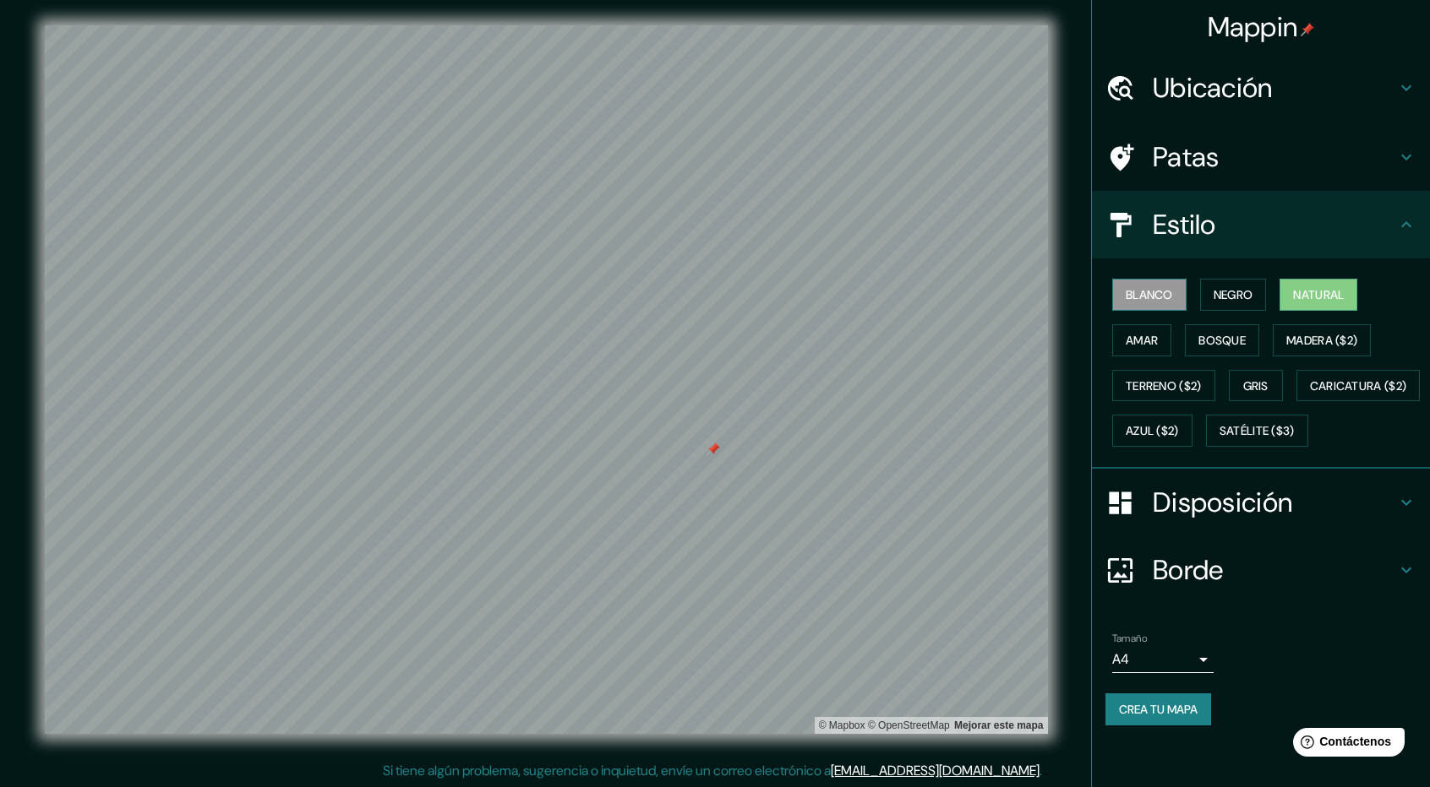
click at [1160, 289] on font "Blanco" at bounding box center [1148, 294] width 47 height 15
click at [1222, 293] on font "Negro" at bounding box center [1233, 294] width 40 height 15
click at [1154, 336] on font "Amar" at bounding box center [1141, 340] width 32 height 15
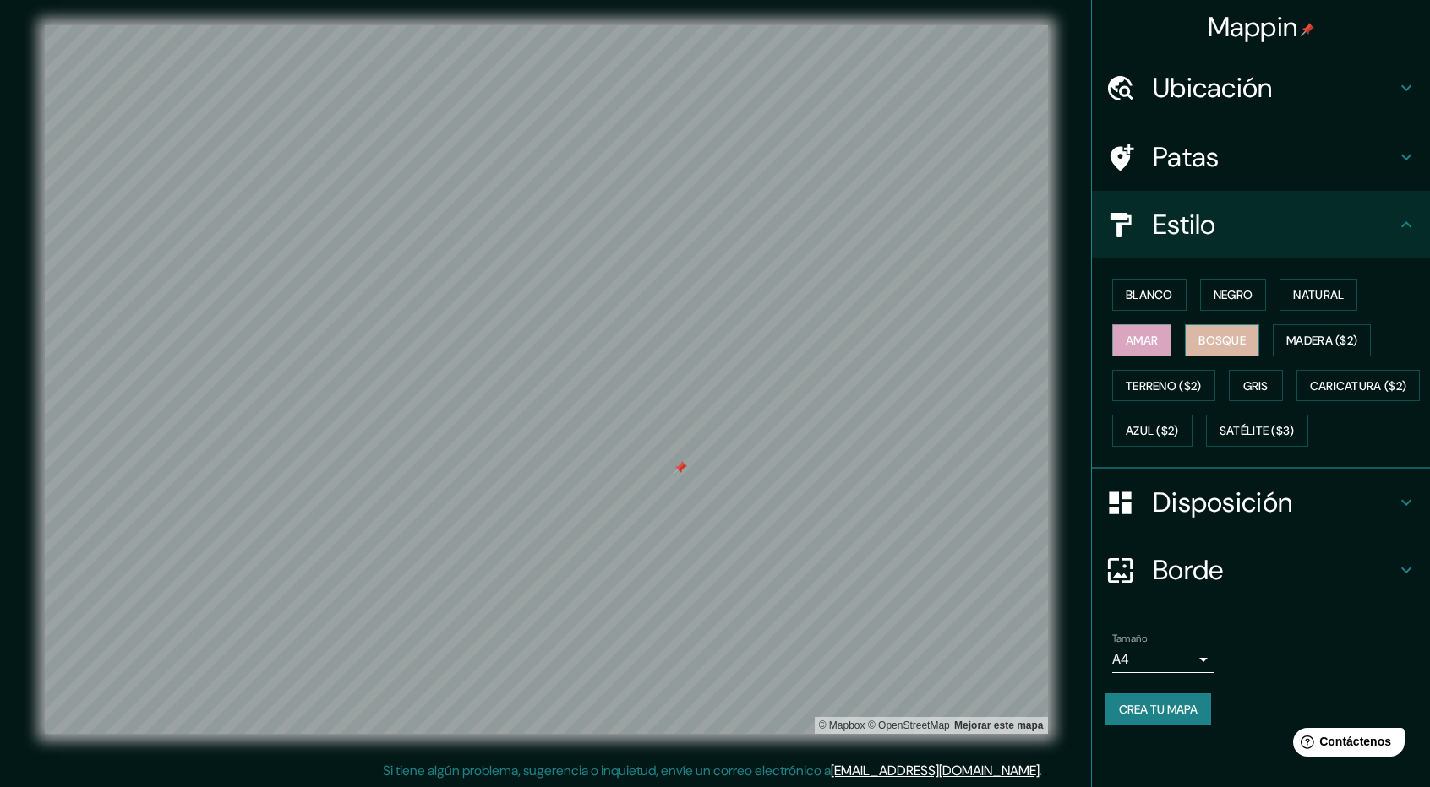
click at [1227, 337] on font "Bosque" at bounding box center [1221, 340] width 47 height 15
click at [1161, 399] on div "Blanco Negro Natural Amar Bosque Madera ($2) Terreno ($2) Gris Caricatura ($2) …" at bounding box center [1267, 363] width 324 height 182
click at [1159, 383] on font "Terreno ($2)" at bounding box center [1163, 386] width 76 height 15
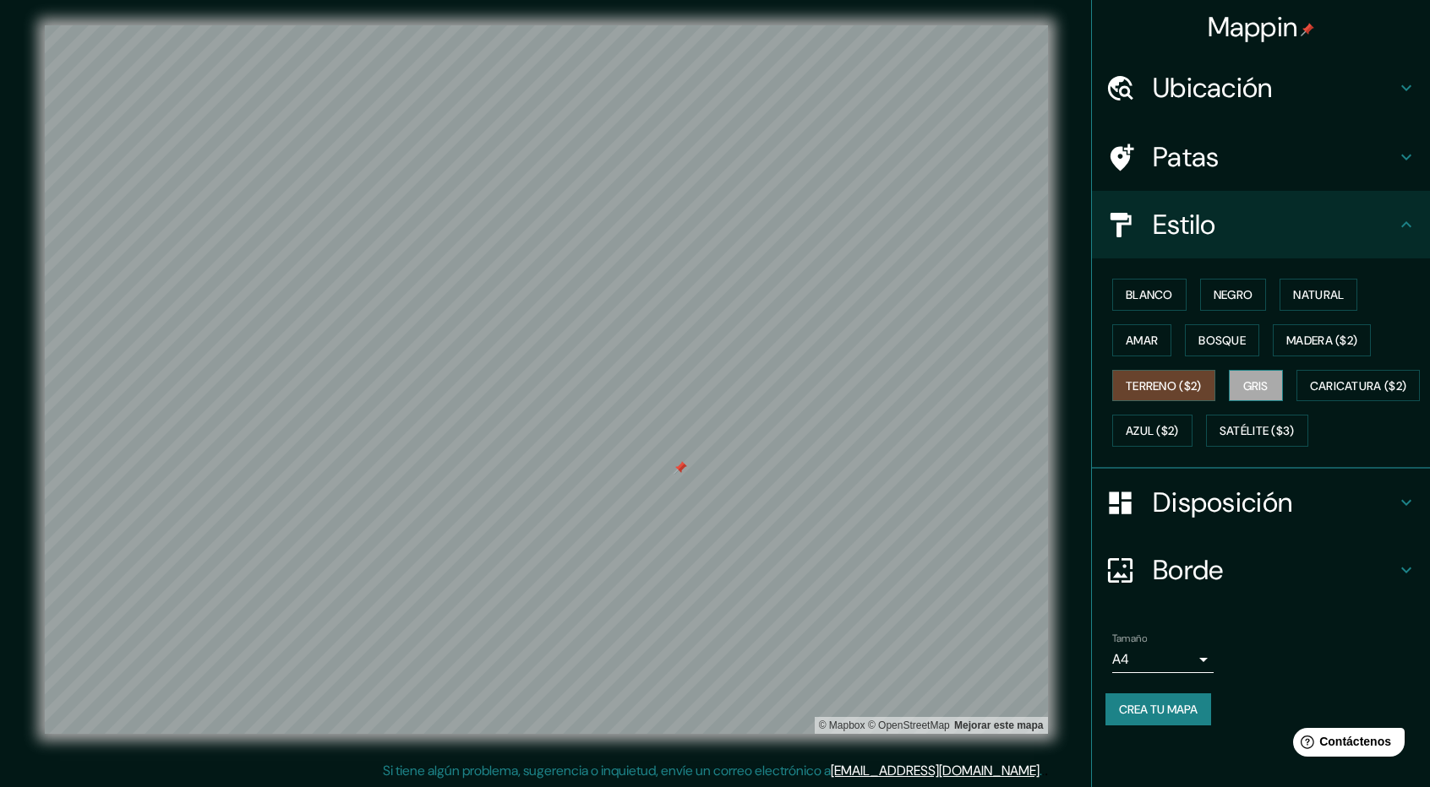
click at [1247, 383] on font "Gris" at bounding box center [1255, 386] width 25 height 15
click at [1128, 379] on font "Terreno ($2)" at bounding box center [1163, 386] width 76 height 15
click at [1310, 394] on font "Caricatura ($2)" at bounding box center [1358, 386] width 97 height 15
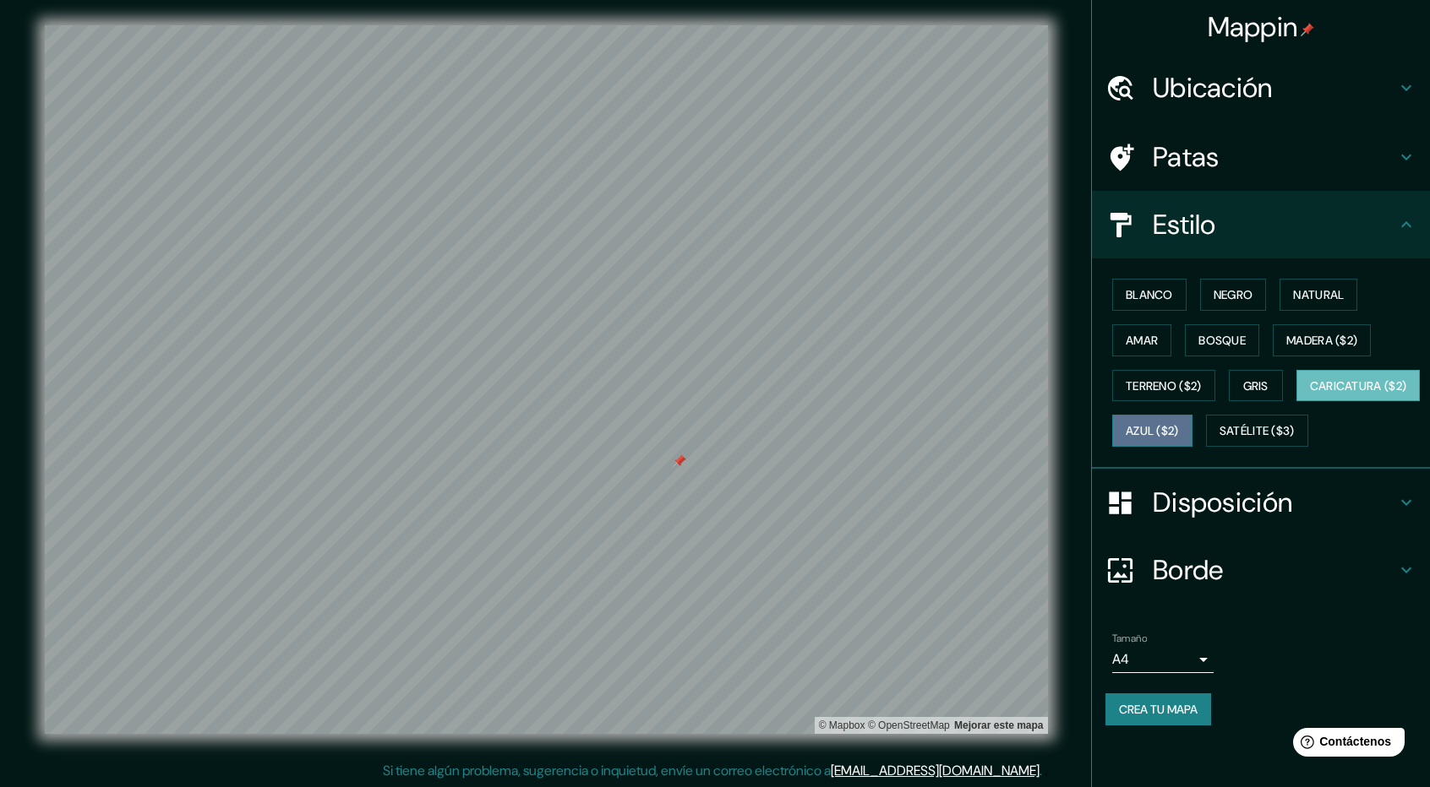
click at [1179, 432] on font "Azul ($2)" at bounding box center [1151, 431] width 53 height 15
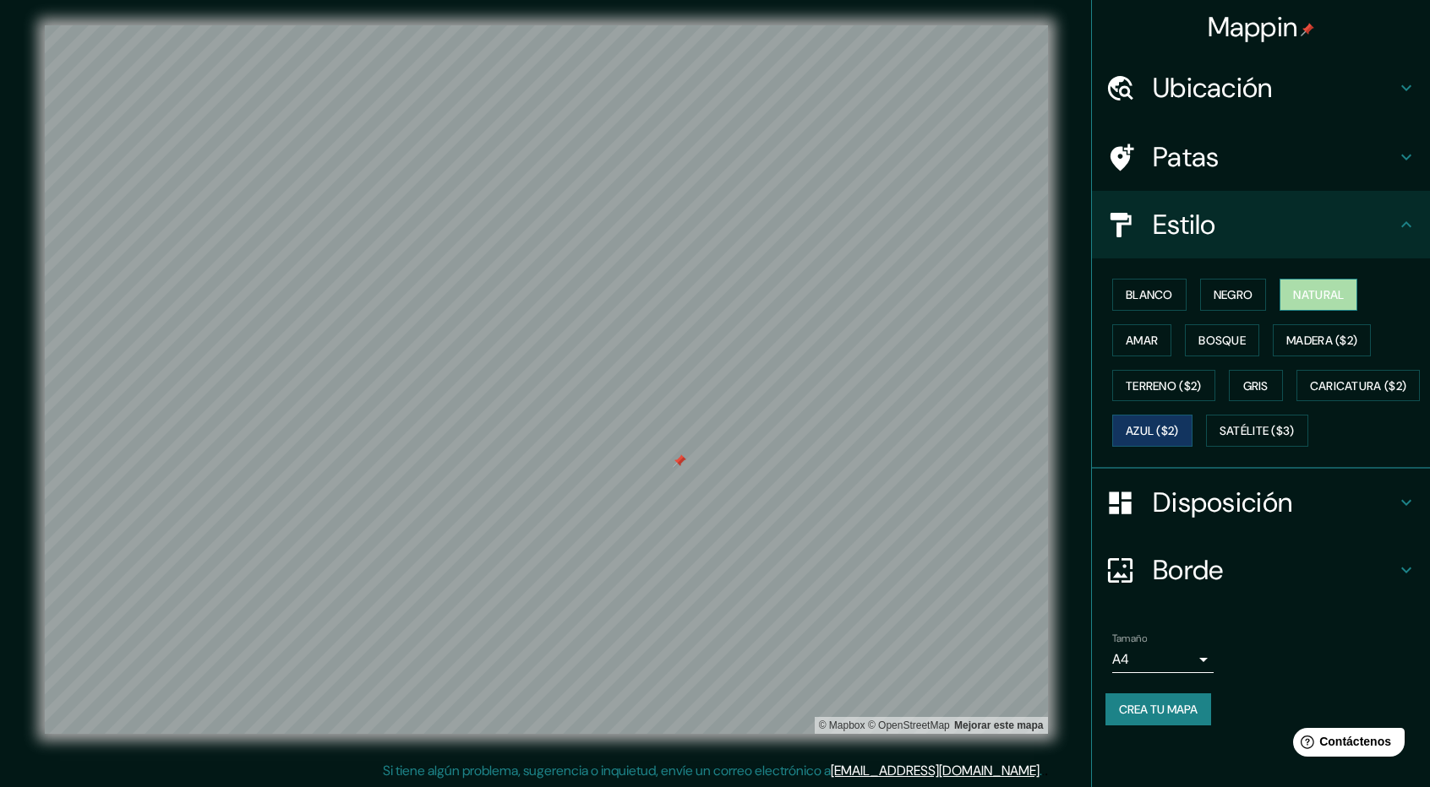
click at [1332, 284] on font "Natural" at bounding box center [1318, 295] width 51 height 22
click at [1160, 717] on font "Crea tu mapa" at bounding box center [1158, 709] width 79 height 15
click at [1173, 717] on font "Crea tu mapa" at bounding box center [1158, 709] width 79 height 15
click at [1190, 692] on body "Mappin Ubicación Keraniganj, Daca, Bangladés Patas Estilo Blanco Negro Natural …" at bounding box center [715, 391] width 1430 height 787
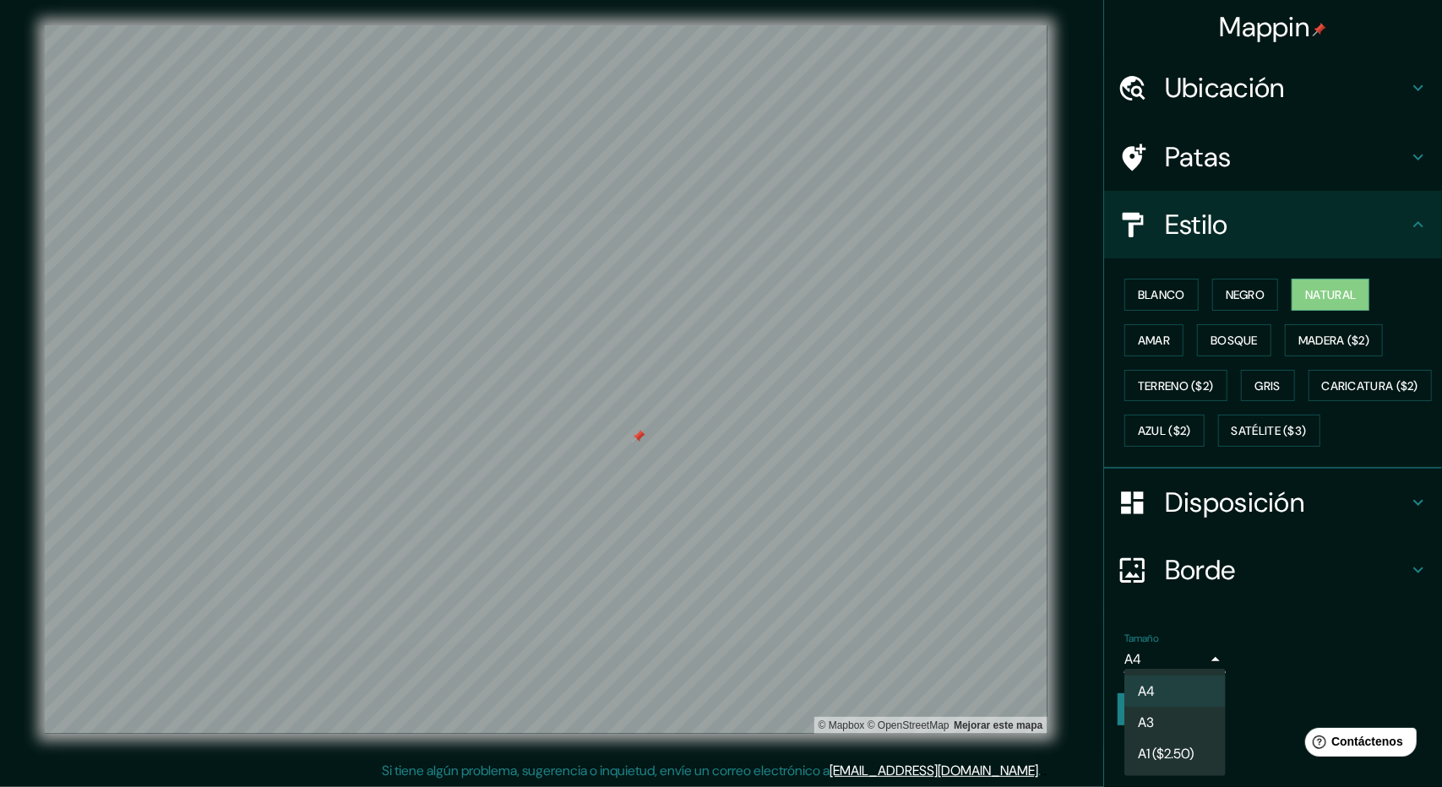
click at [1325, 688] on div at bounding box center [721, 393] width 1442 height 787
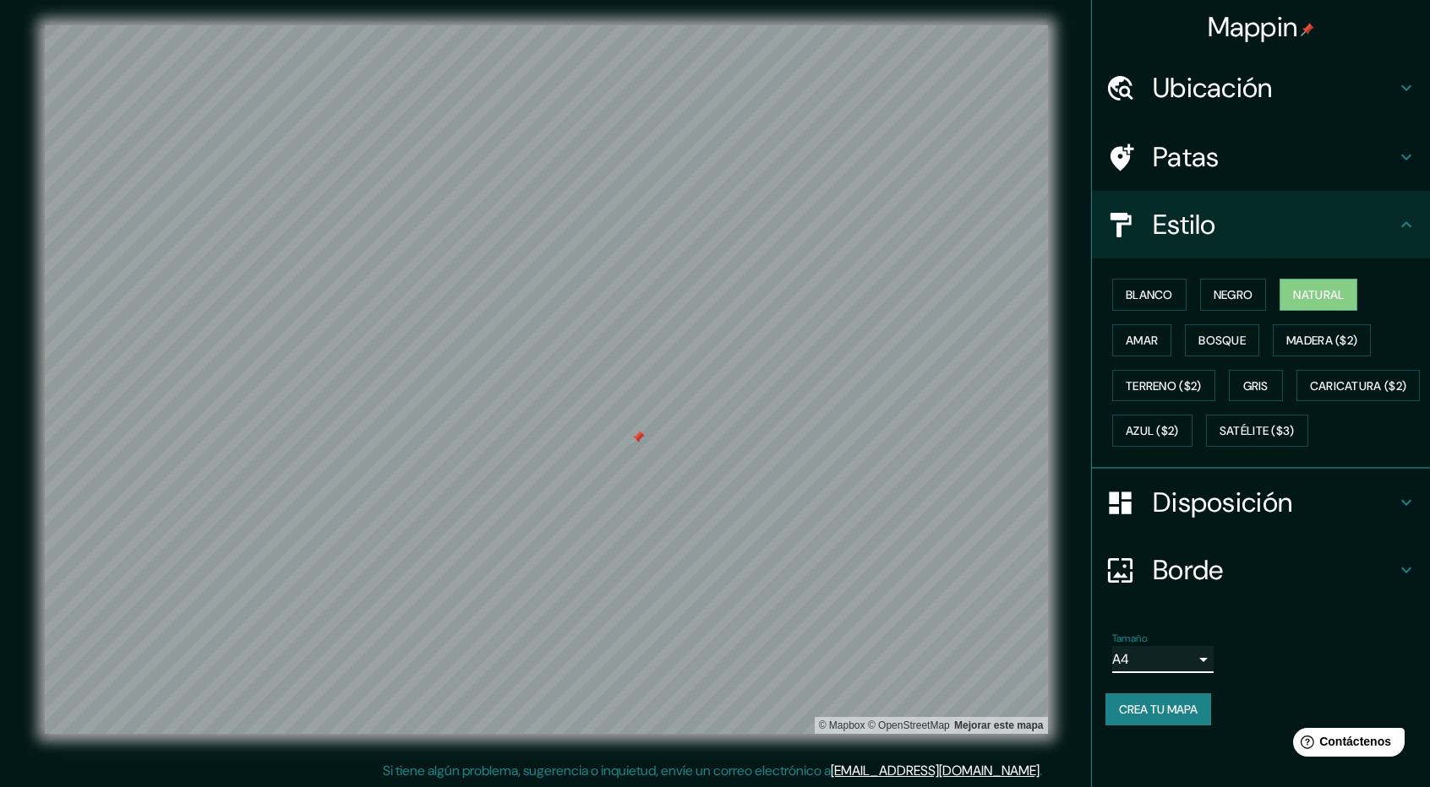
scroll to position [0, 0]
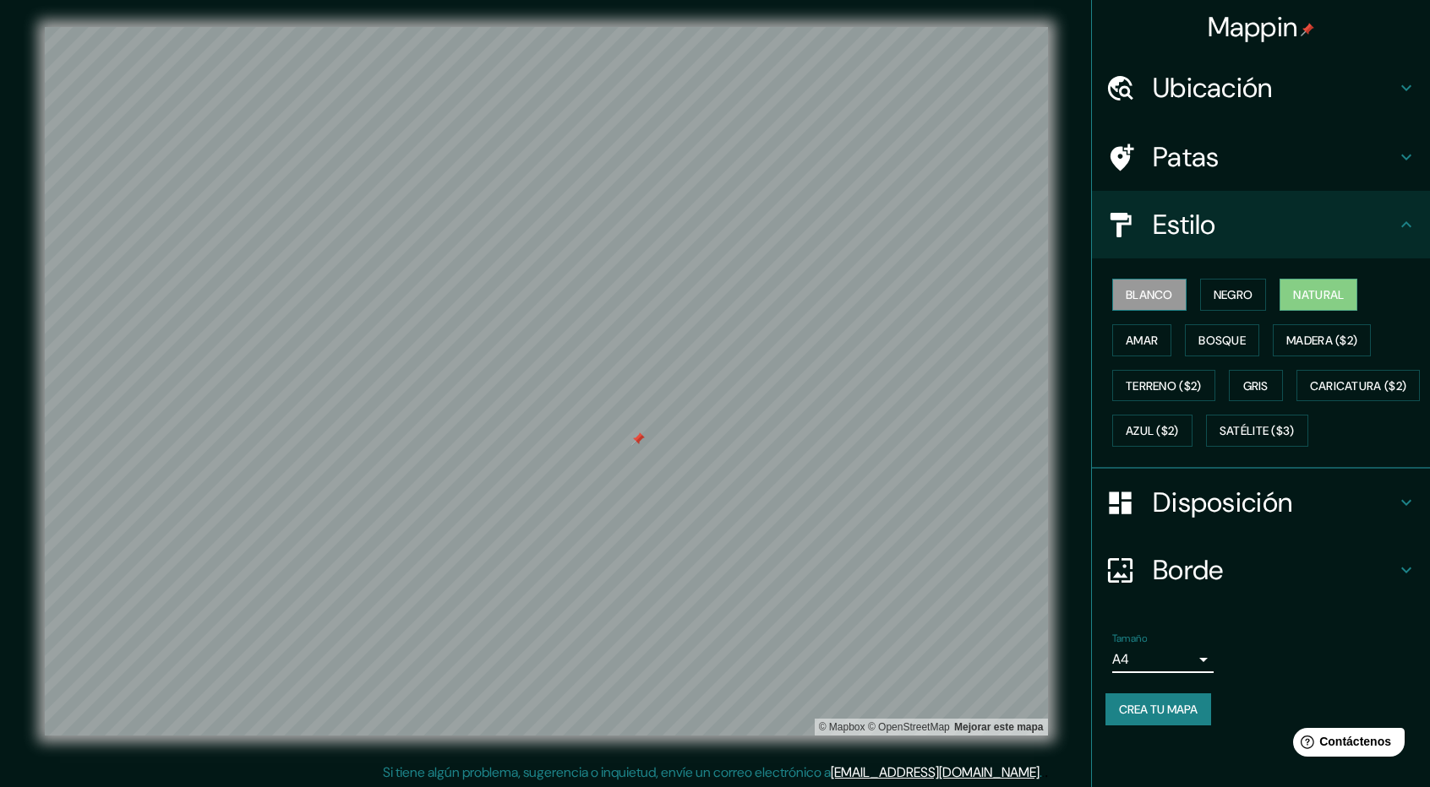
click at [1148, 289] on font "Blanco" at bounding box center [1148, 294] width 47 height 15
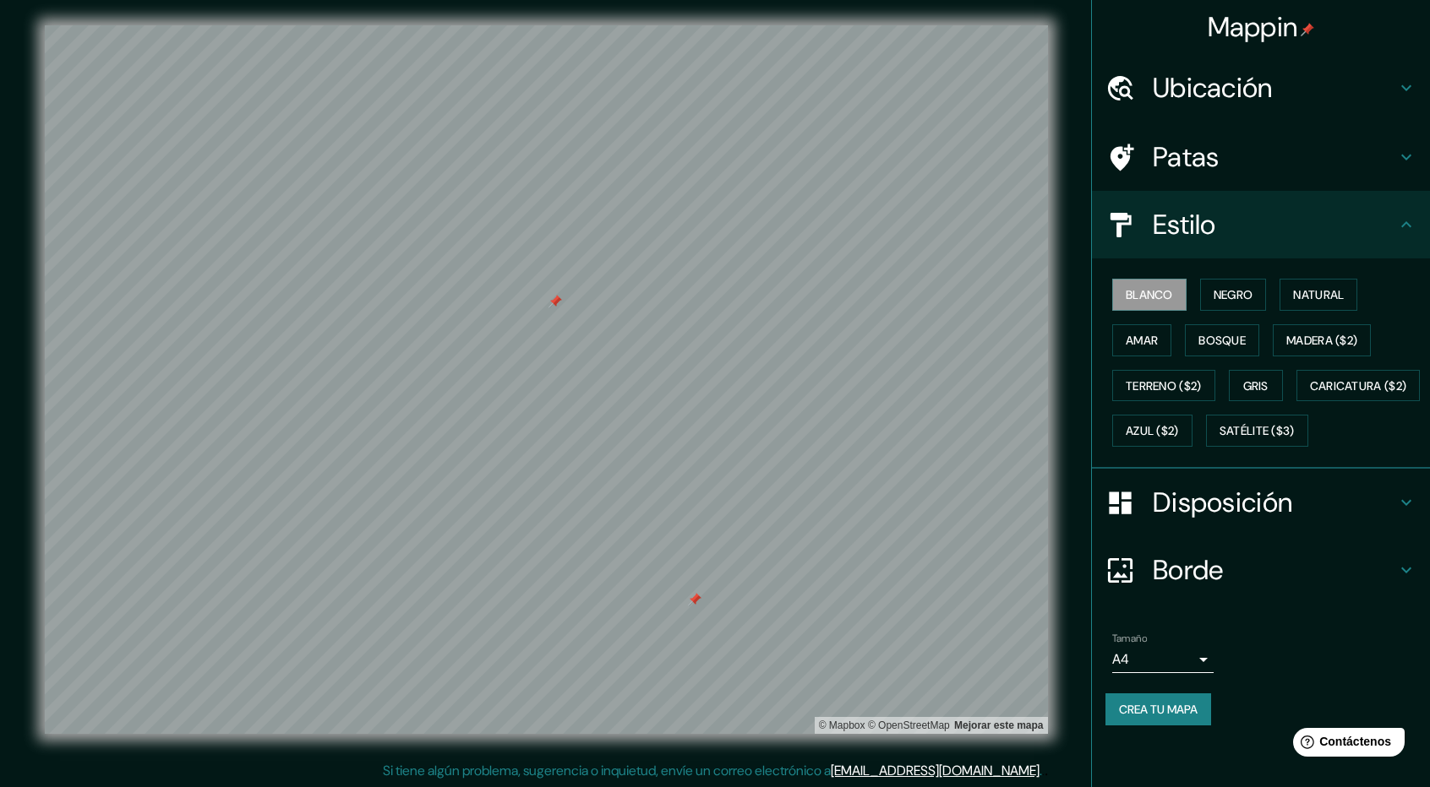
click at [695, 602] on div at bounding box center [695, 600] width 14 height 14
click at [755, 378] on div at bounding box center [754, 381] width 14 height 14
click at [932, 291] on div at bounding box center [930, 291] width 14 height 14
click at [1310, 394] on font "Caricatura ($2)" at bounding box center [1358, 386] width 97 height 15
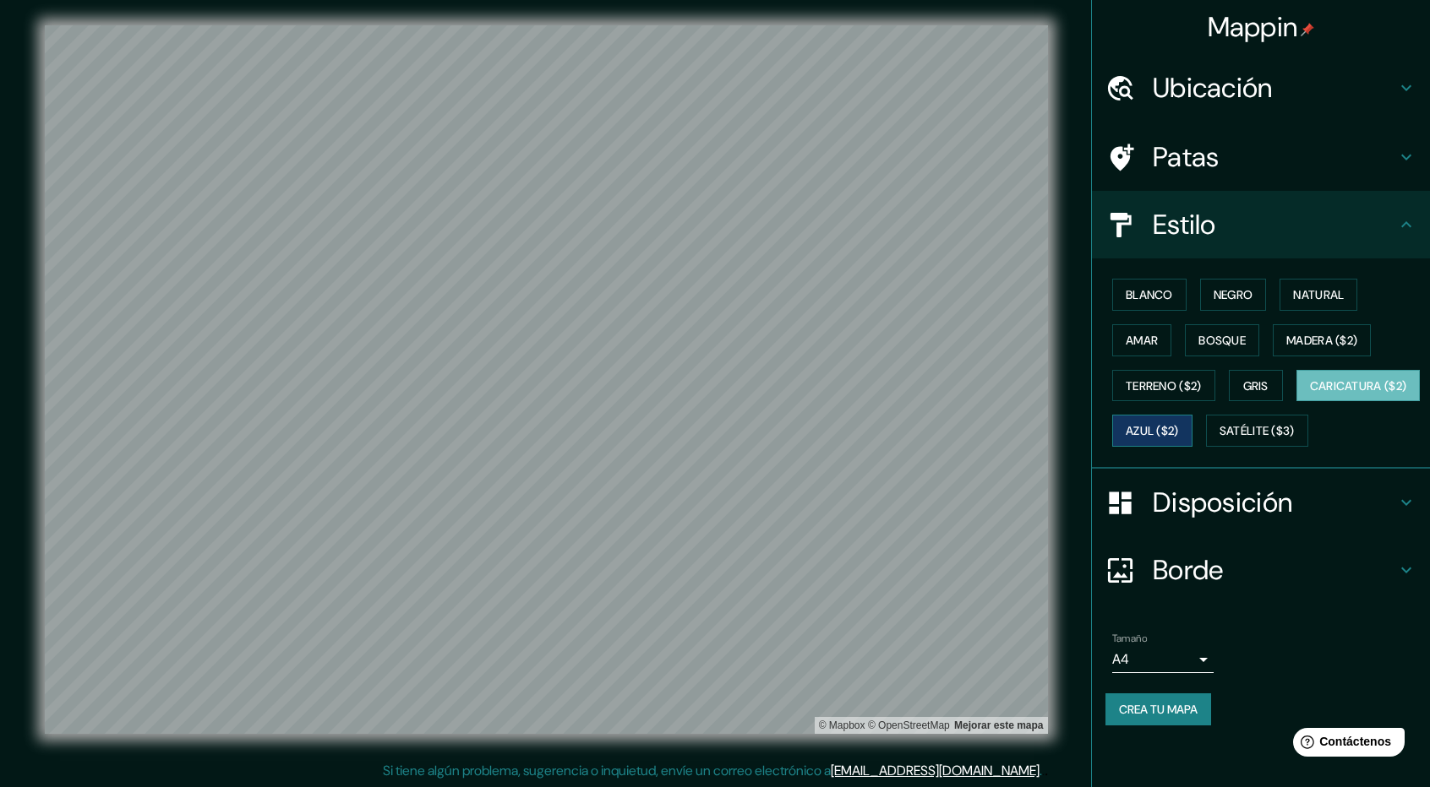
click at [1179, 430] on font "Azul ($2)" at bounding box center [1151, 431] width 53 height 15
click at [1219, 439] on font "Satélite ($3)" at bounding box center [1256, 431] width 75 height 15
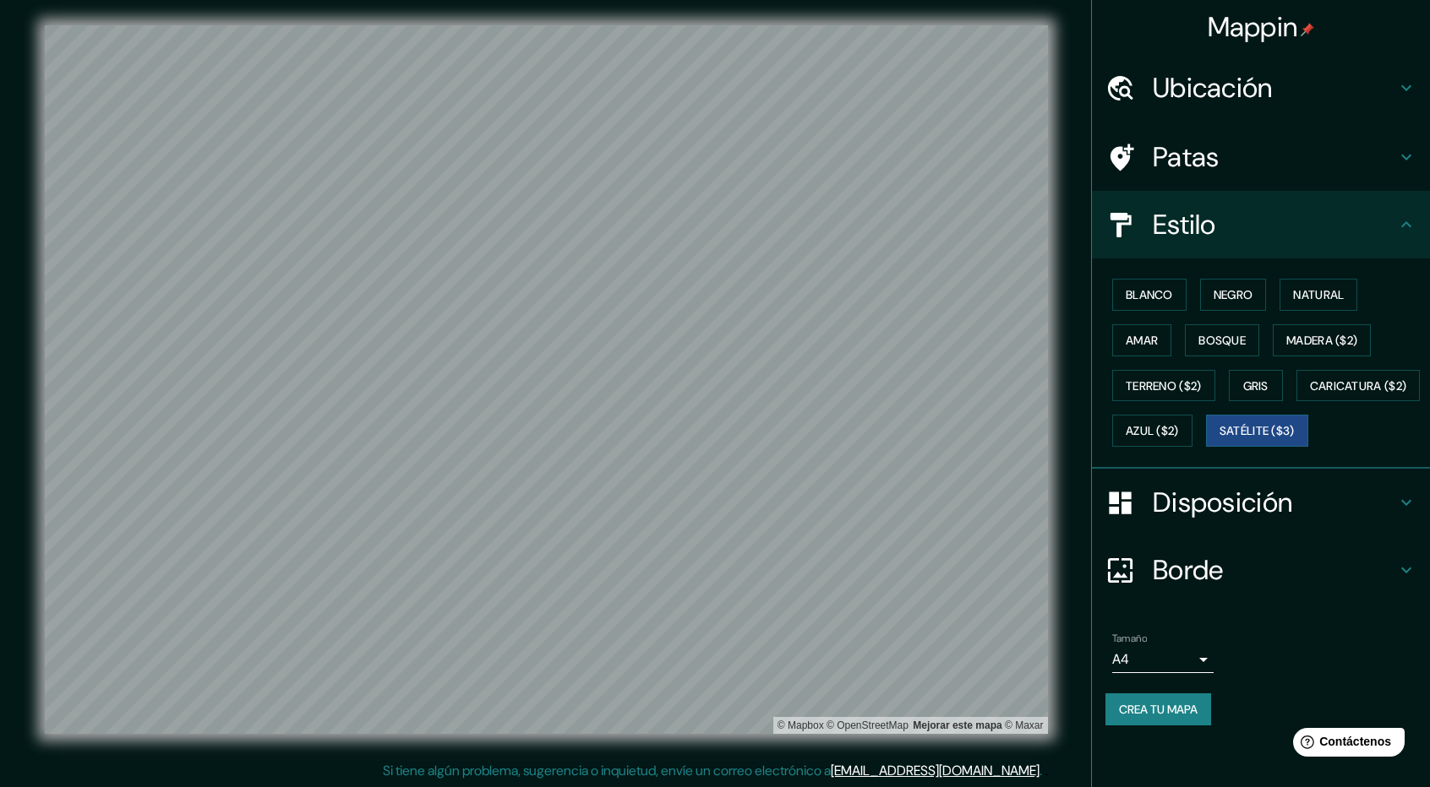
click at [1198, 157] on font "Patas" at bounding box center [1185, 156] width 67 height 35
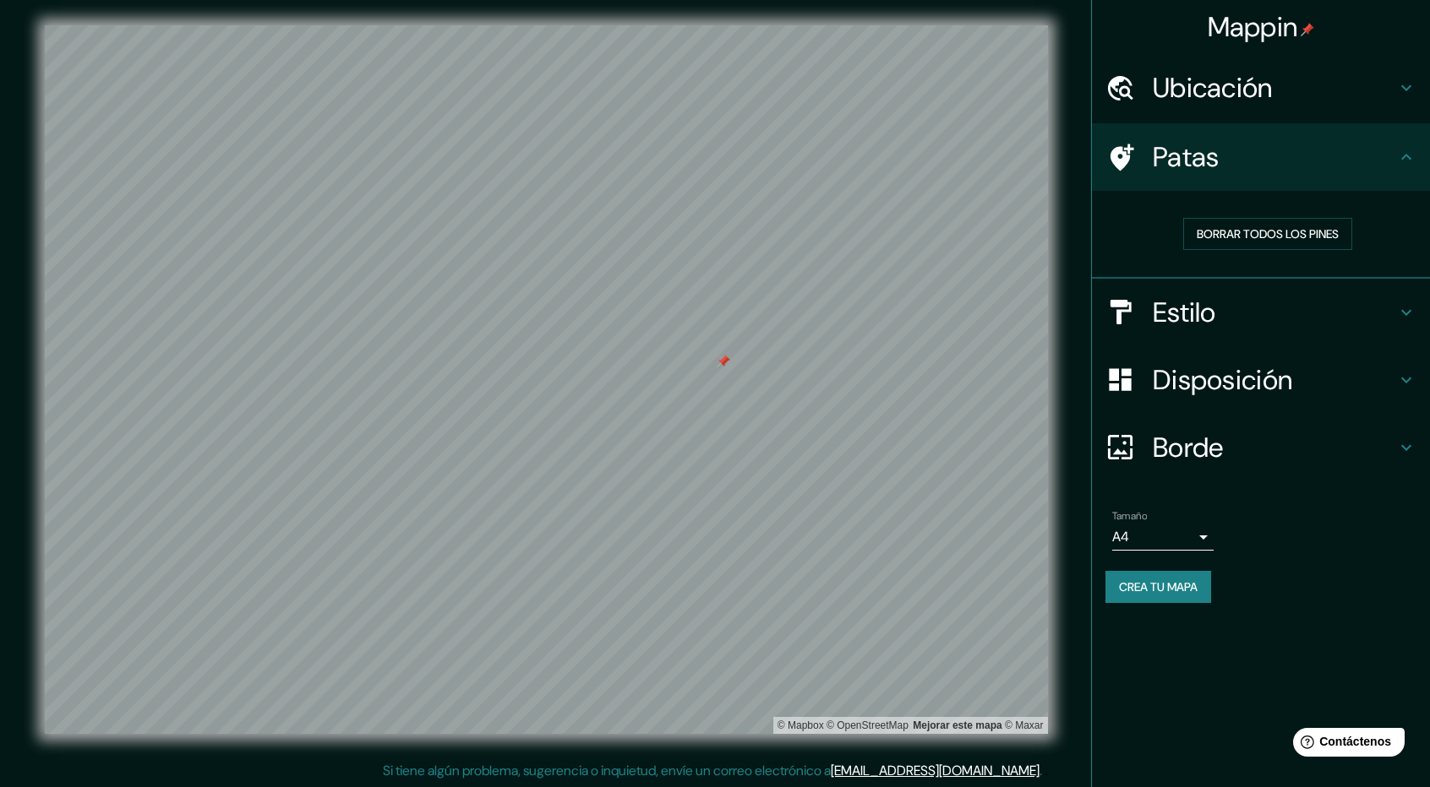
click at [1323, 325] on h4 "Estilo" at bounding box center [1273, 313] width 243 height 34
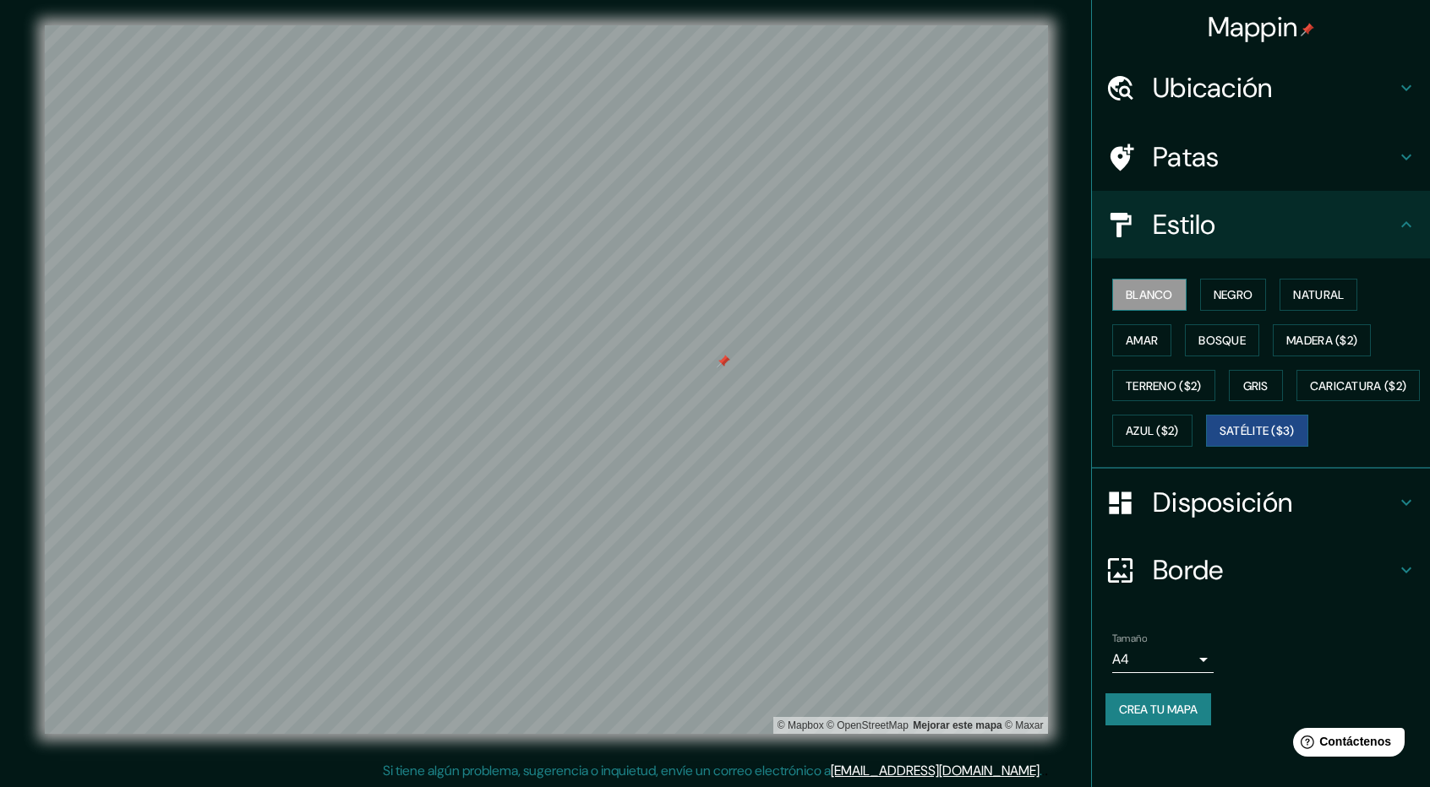
click at [1136, 290] on font "Blanco" at bounding box center [1148, 294] width 47 height 15
click at [1219, 439] on font "Satélite ($3)" at bounding box center [1256, 431] width 75 height 15
click at [1192, 416] on button "Azul ($2)" at bounding box center [1152, 431] width 80 height 32
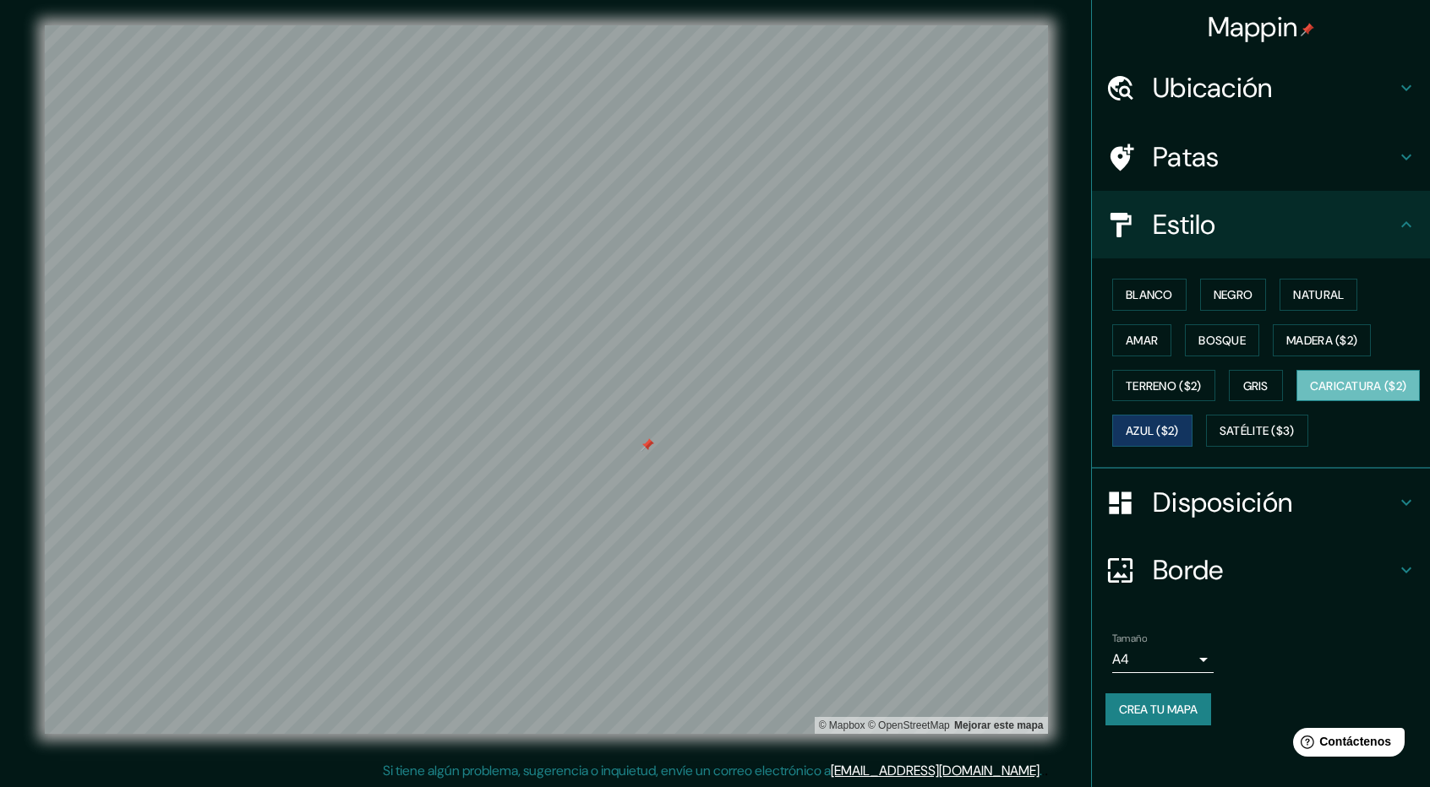
click at [1310, 394] on font "Caricatura ($2)" at bounding box center [1358, 386] width 97 height 15
click at [1161, 388] on font "Terreno ($2)" at bounding box center [1163, 386] width 76 height 15
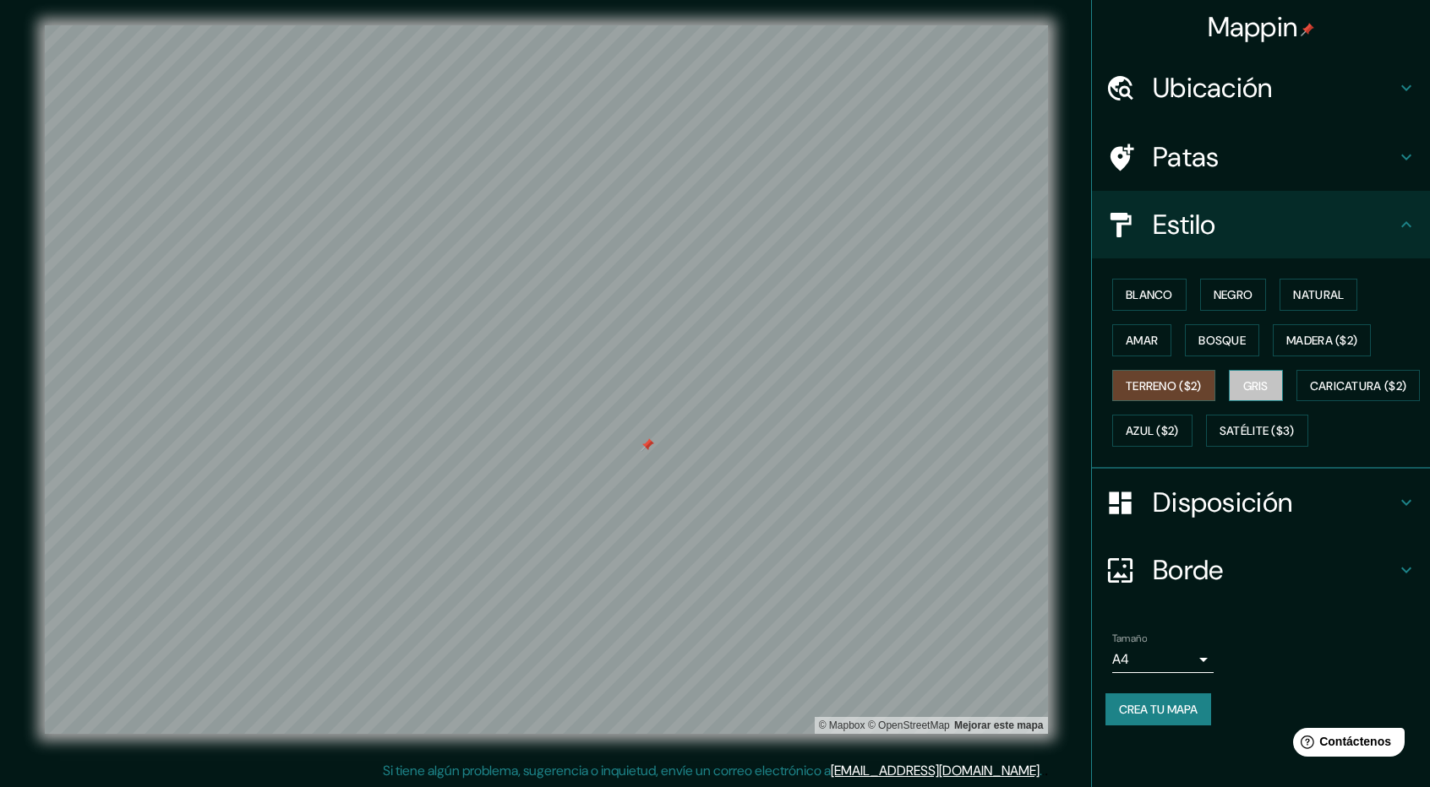
click at [1268, 384] on font "Gris" at bounding box center [1255, 386] width 25 height 15
click at [1128, 333] on font "Amar" at bounding box center [1141, 340] width 32 height 15
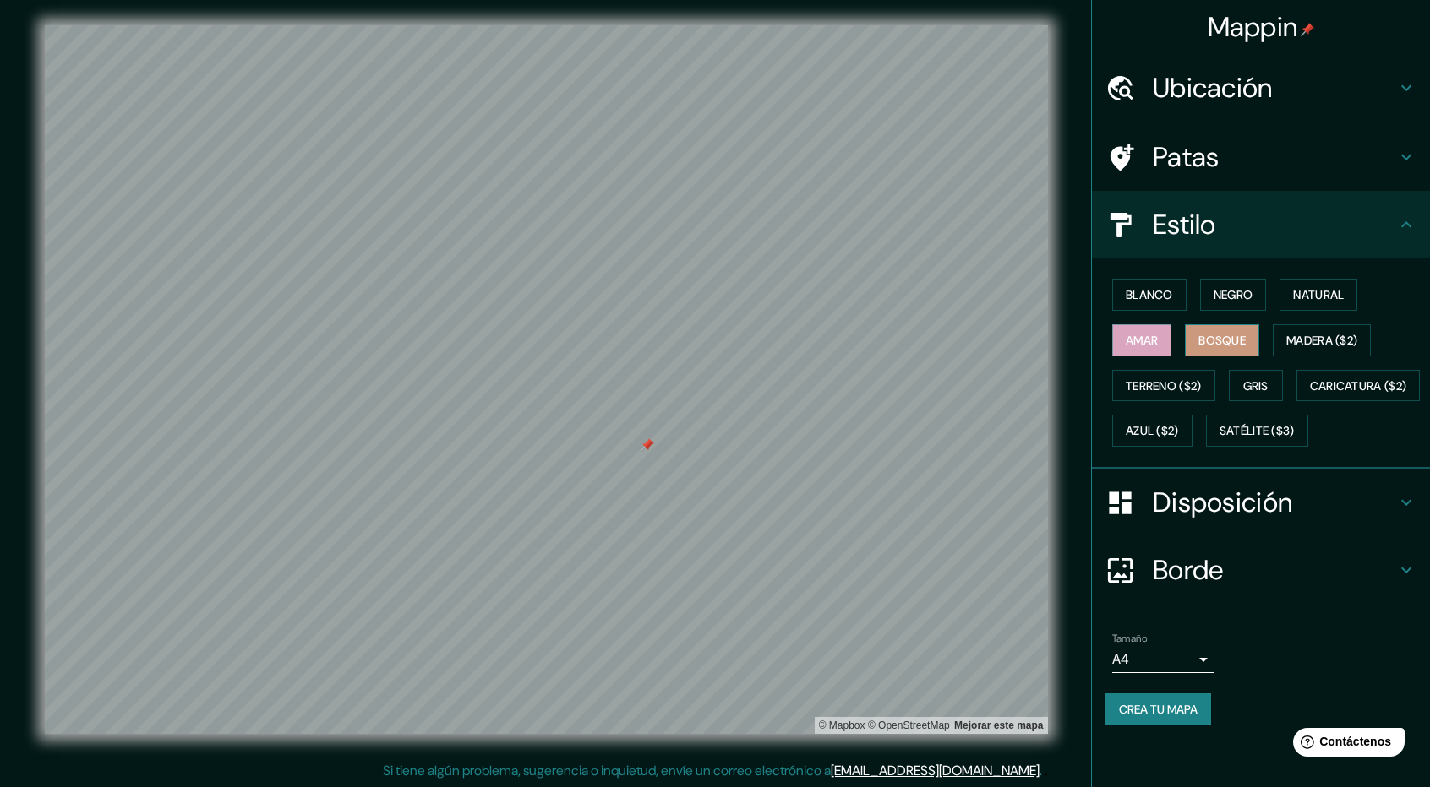
click at [1208, 333] on font "Bosque" at bounding box center [1221, 340] width 47 height 15
click at [1334, 338] on font "Madera ($2)" at bounding box center [1321, 340] width 71 height 15
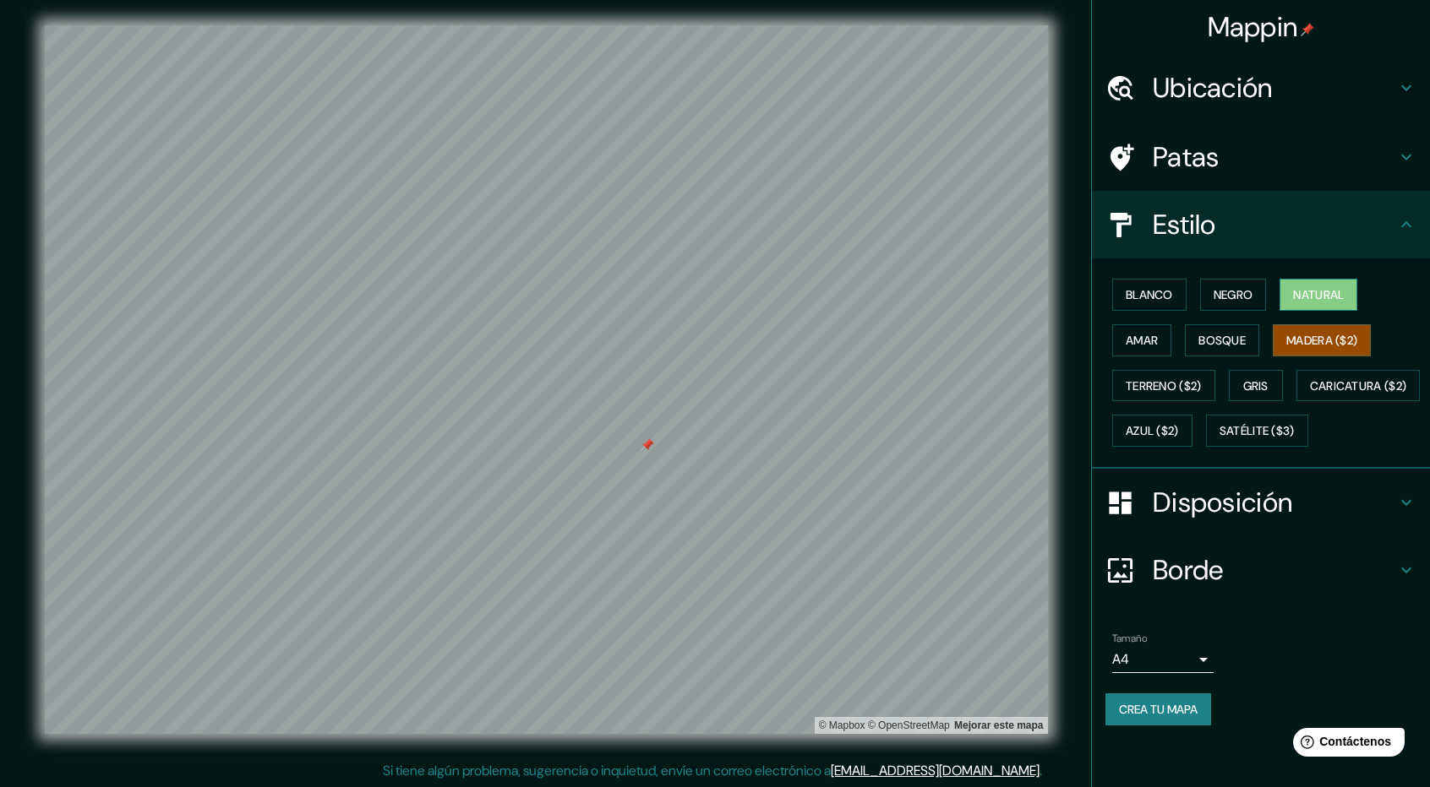
click at [1304, 281] on button "Natural" at bounding box center [1318, 295] width 78 height 32
click at [1227, 298] on font "Negro" at bounding box center [1233, 294] width 40 height 15
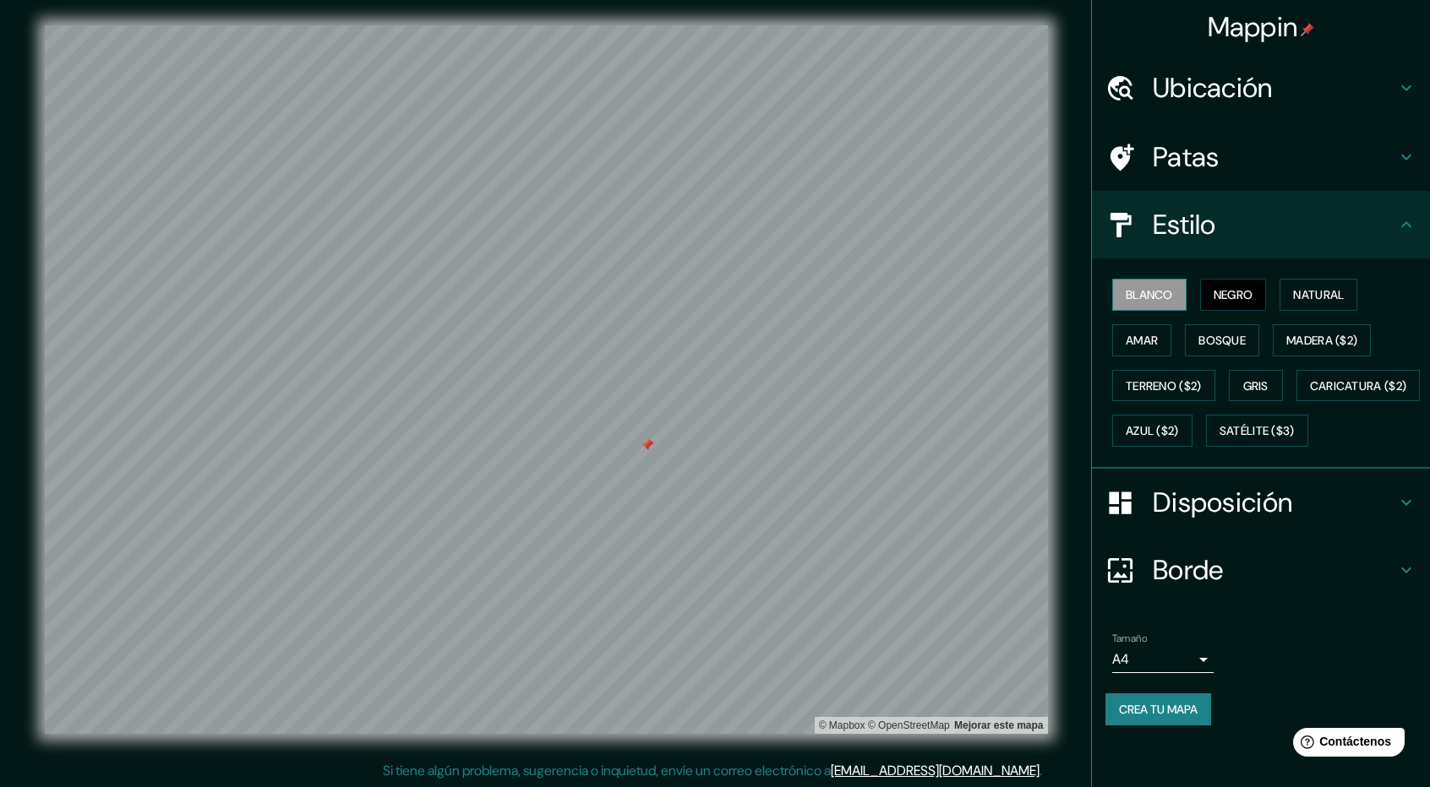
click at [1156, 293] on font "Blanco" at bounding box center [1148, 294] width 47 height 15
click at [1143, 340] on font "Amar" at bounding box center [1141, 340] width 32 height 15
click at [1225, 342] on font "Bosque" at bounding box center [1221, 340] width 47 height 15
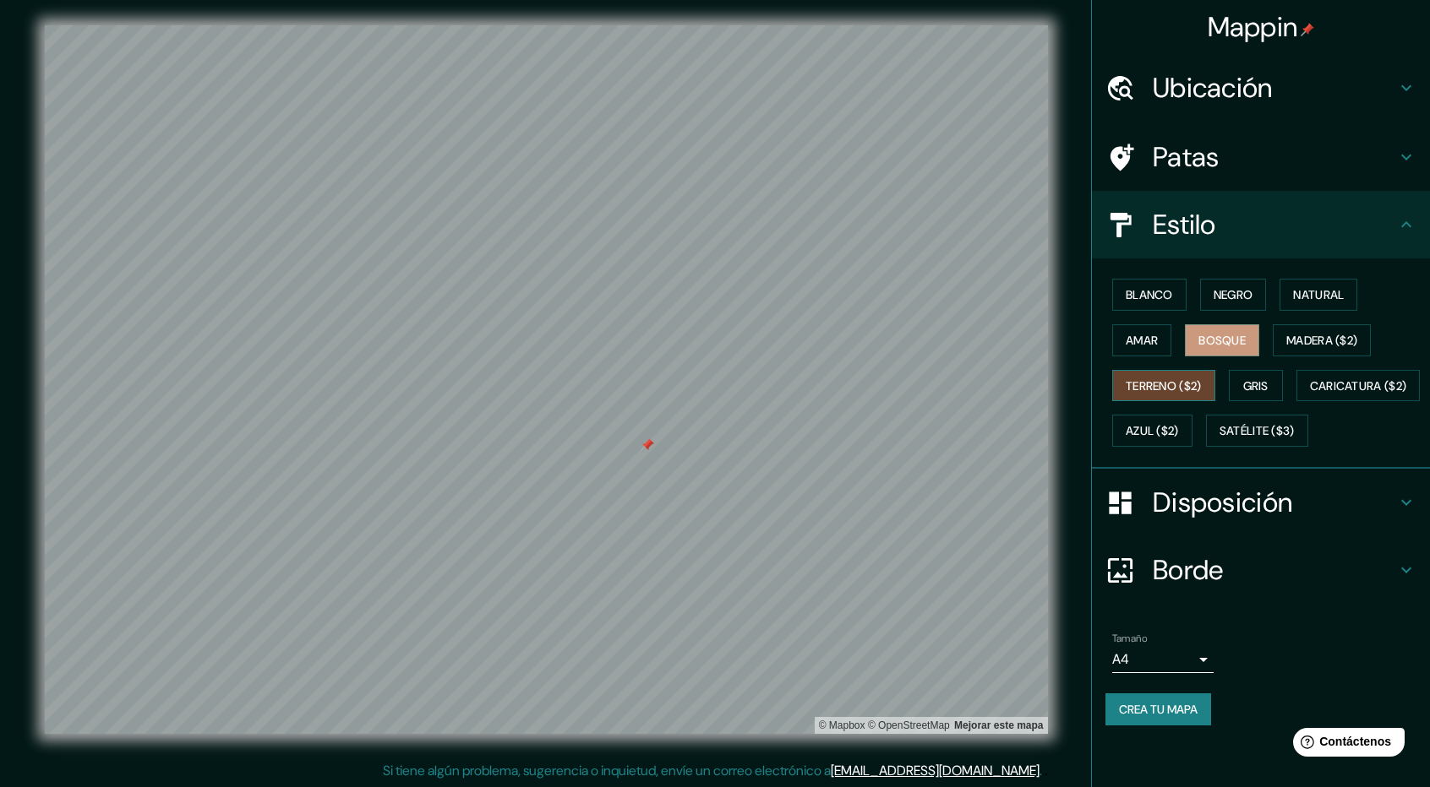
click at [1171, 379] on font "Terreno ($2)" at bounding box center [1163, 386] width 76 height 15
click at [1163, 287] on font "Blanco" at bounding box center [1148, 294] width 47 height 15
click at [583, 477] on div at bounding box center [587, 482] width 14 height 14
click at [583, 472] on div at bounding box center [583, 479] width 14 height 14
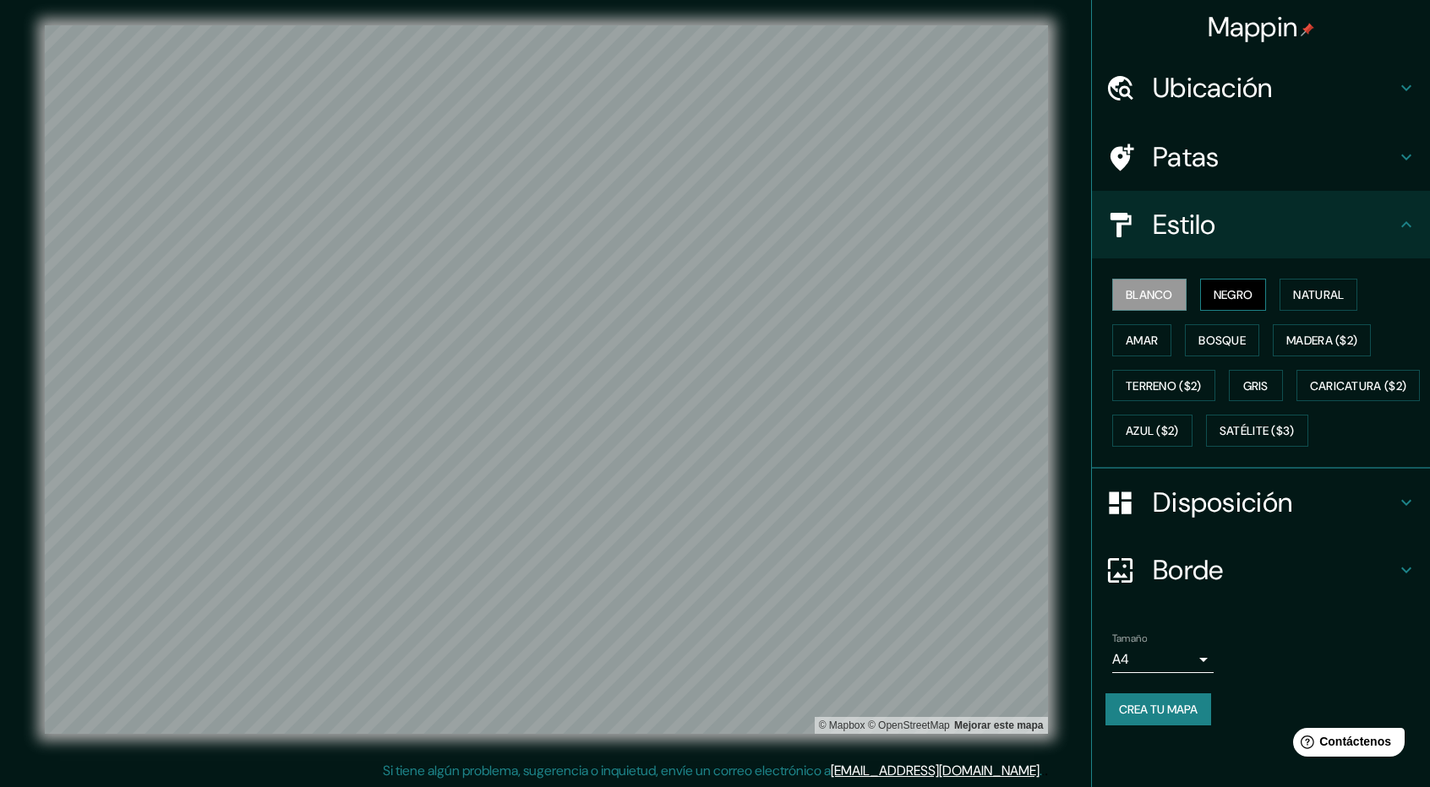
click at [1254, 305] on button "Negro" at bounding box center [1233, 295] width 67 height 32
click at [1320, 288] on font "Natural" at bounding box center [1318, 294] width 51 height 15
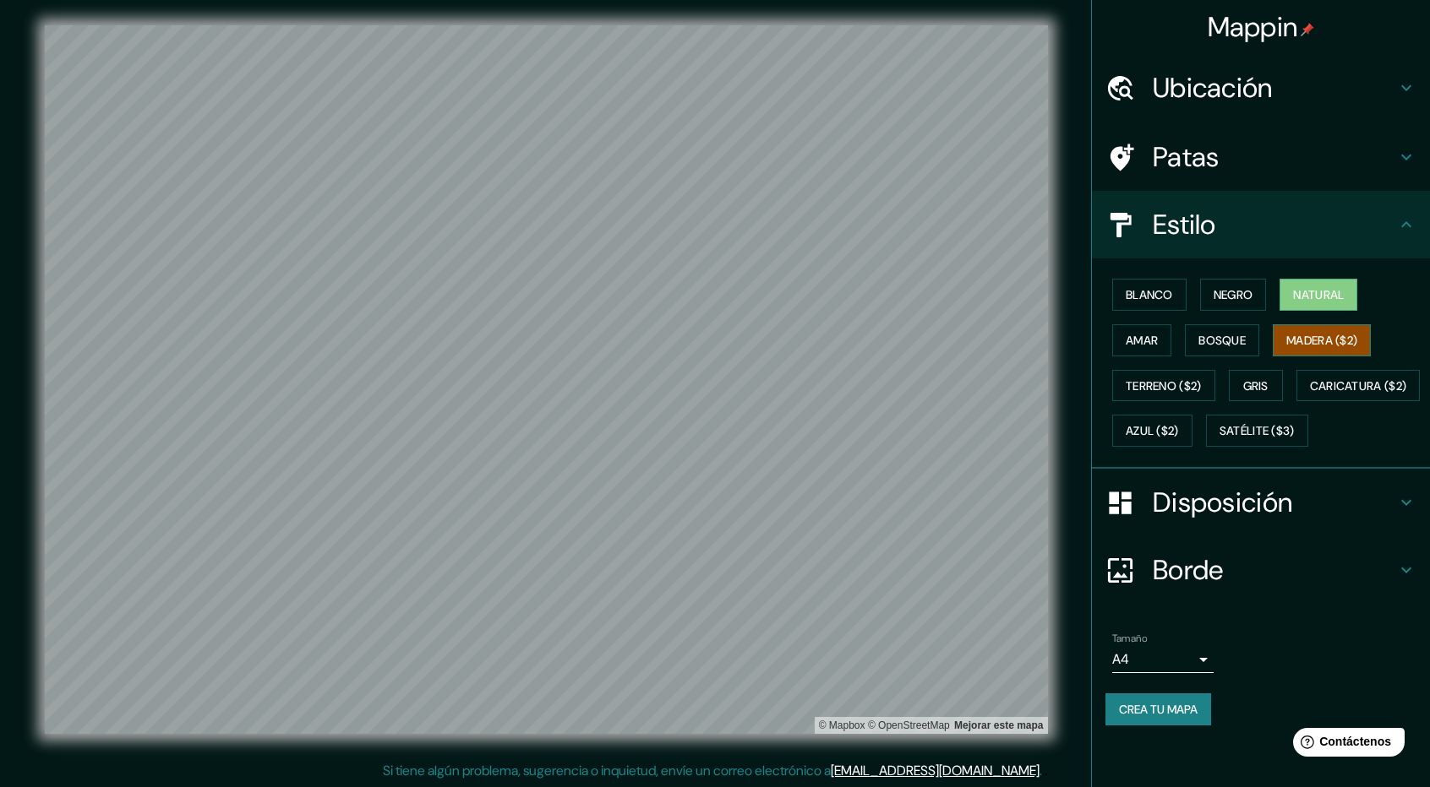
click at [1299, 340] on font "Madera ($2)" at bounding box center [1321, 340] width 71 height 15
click at [1218, 335] on font "Bosque" at bounding box center [1221, 340] width 47 height 15
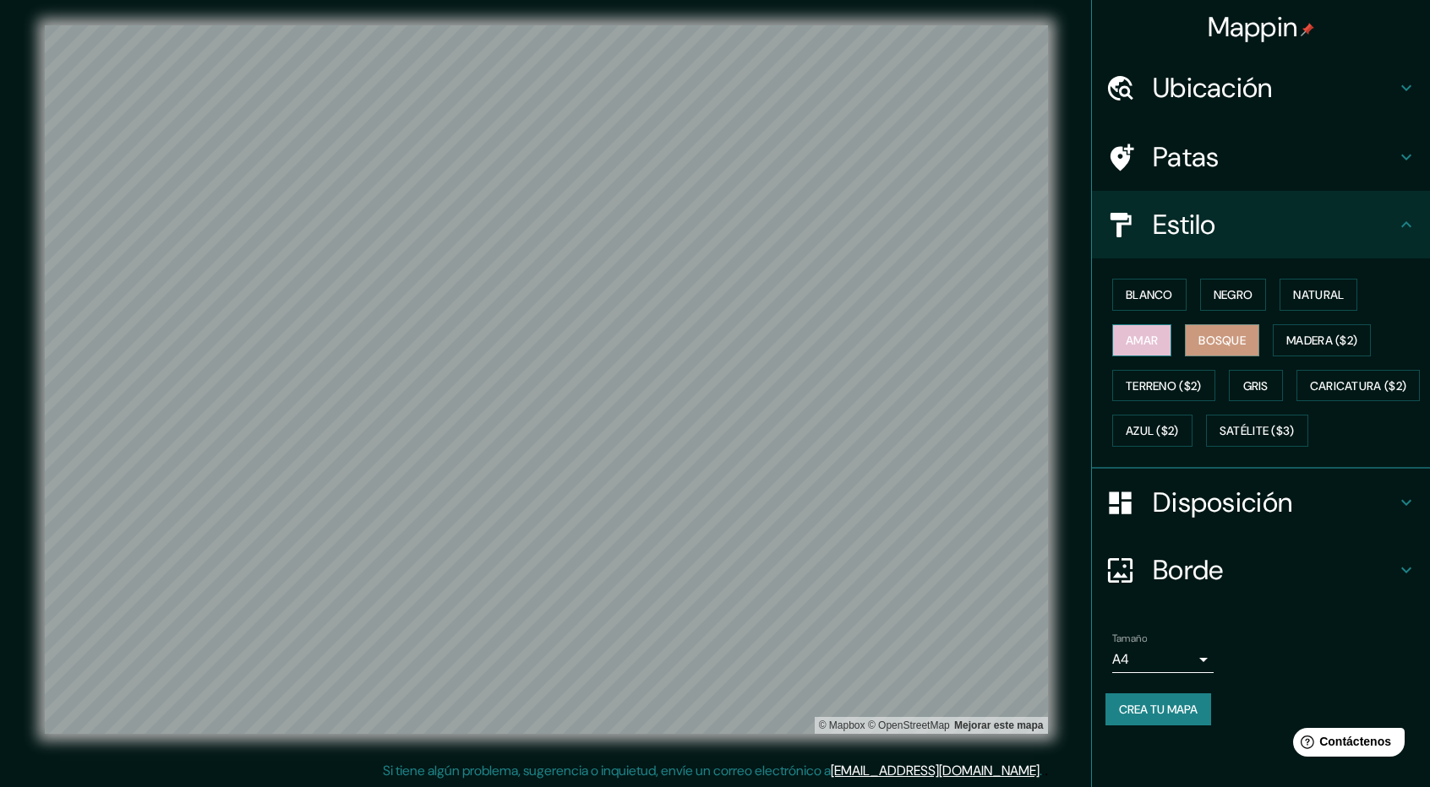
click at [1149, 346] on font "Amar" at bounding box center [1141, 340] width 32 height 15
click at [1159, 391] on font "Terreno ($2)" at bounding box center [1163, 386] width 76 height 22
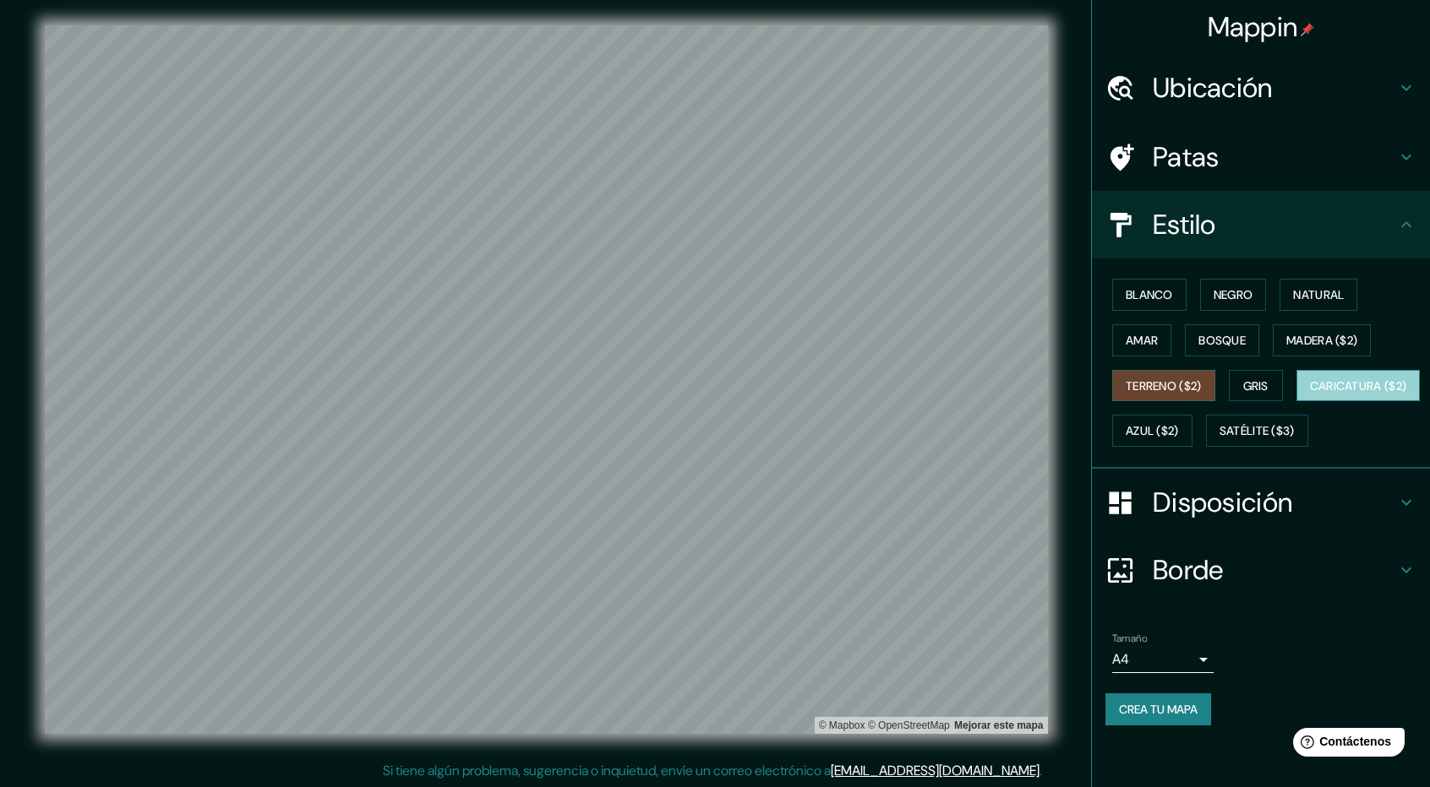
click at [1310, 394] on font "Caricatura ($2)" at bounding box center [1358, 386] width 97 height 15
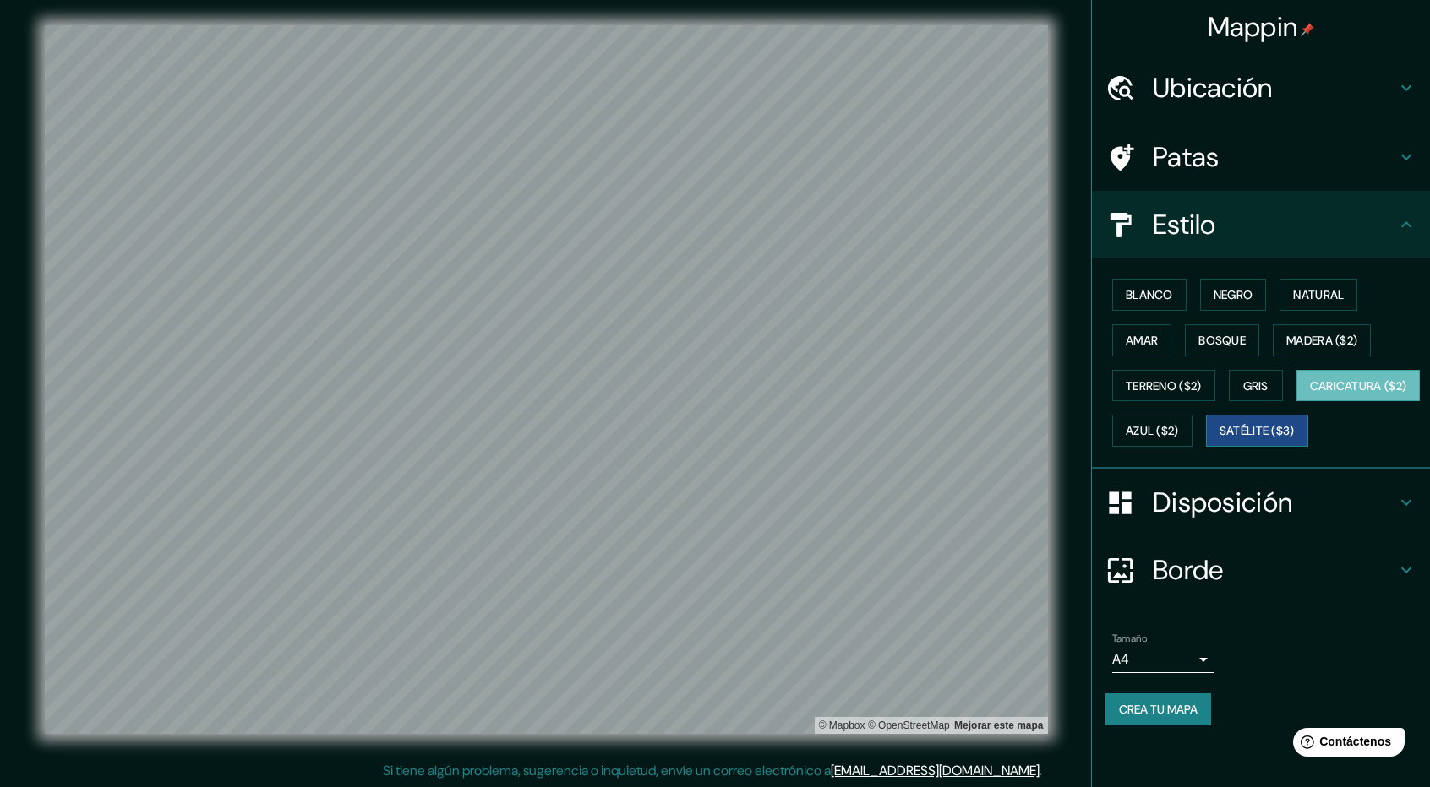
click at [1206, 447] on button "Satélite ($3)" at bounding box center [1257, 431] width 102 height 32
click at [1179, 439] on font "Azul ($2)" at bounding box center [1151, 431] width 53 height 22
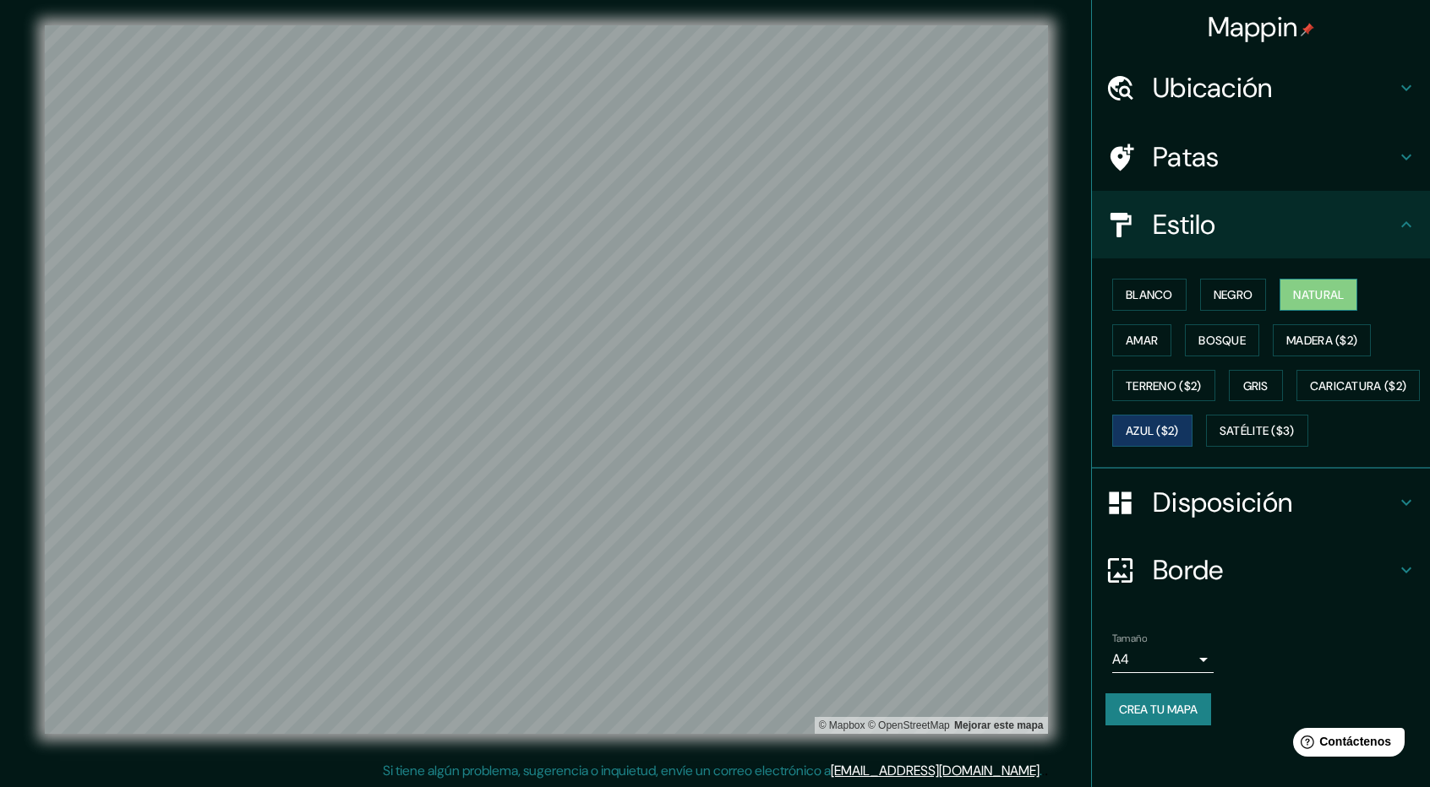
click at [1318, 300] on font "Natural" at bounding box center [1318, 294] width 51 height 15
click at [1299, 520] on h4 "Disposición" at bounding box center [1273, 503] width 243 height 34
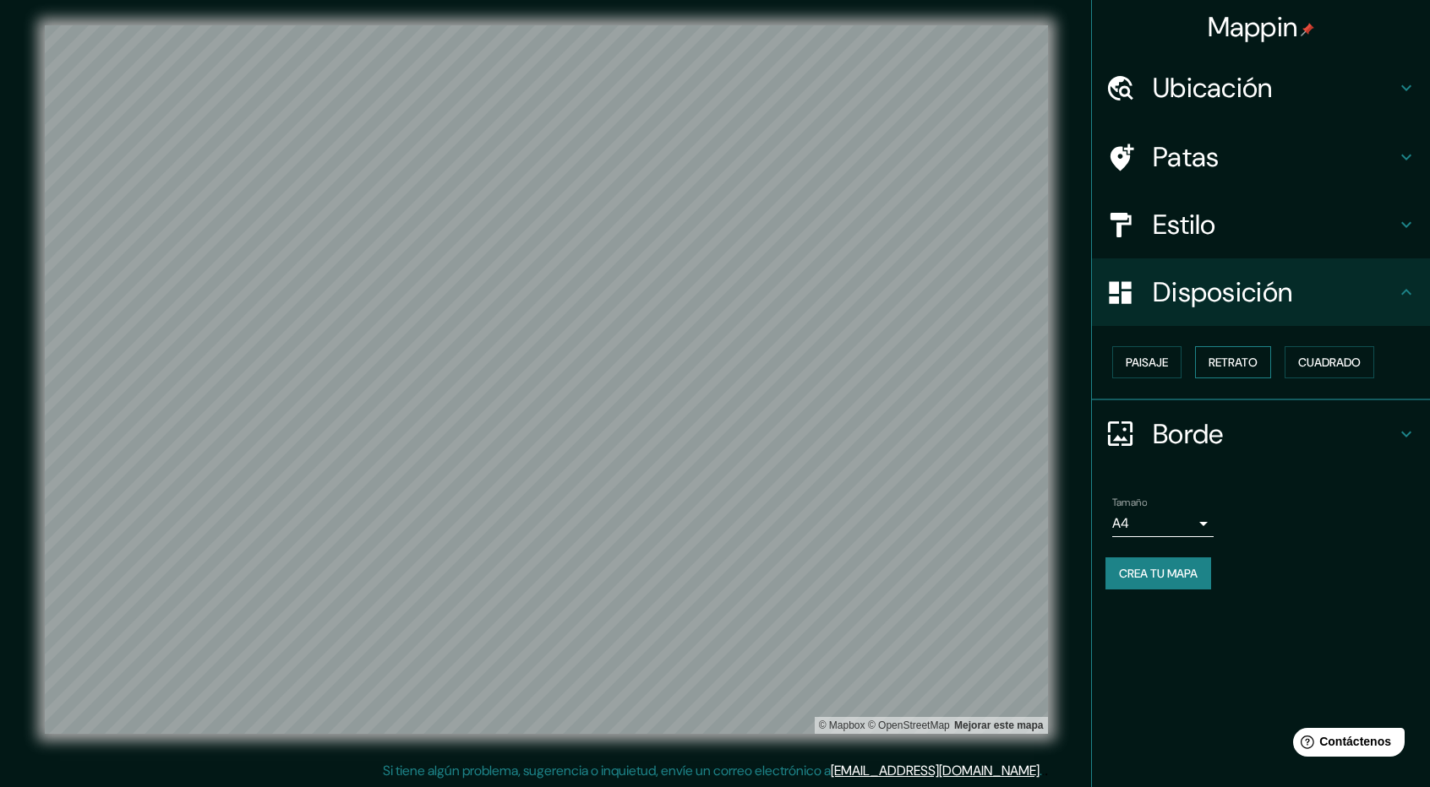
click at [1254, 355] on font "Retrato" at bounding box center [1232, 362] width 49 height 15
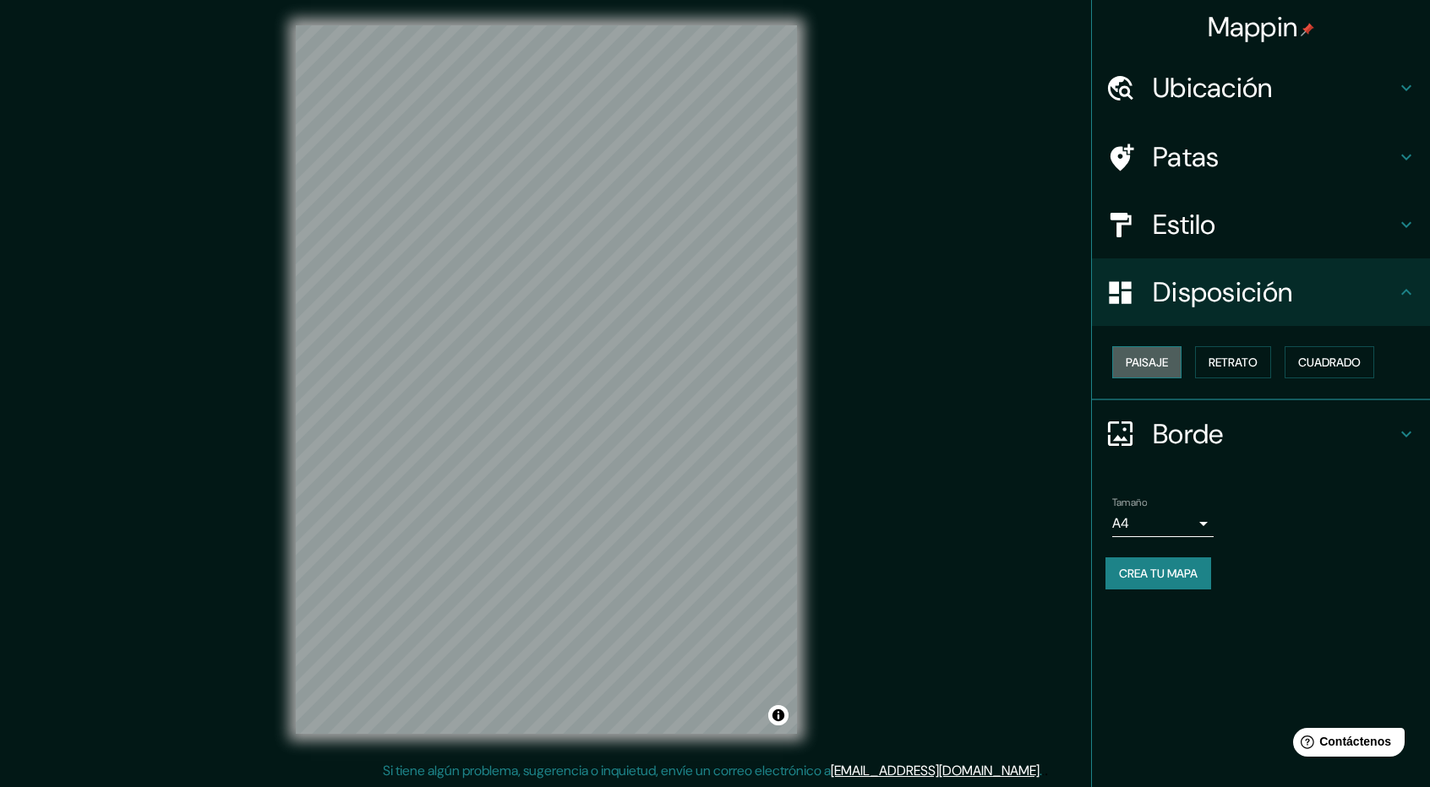
click at [1142, 355] on font "Paisaje" at bounding box center [1146, 362] width 42 height 15
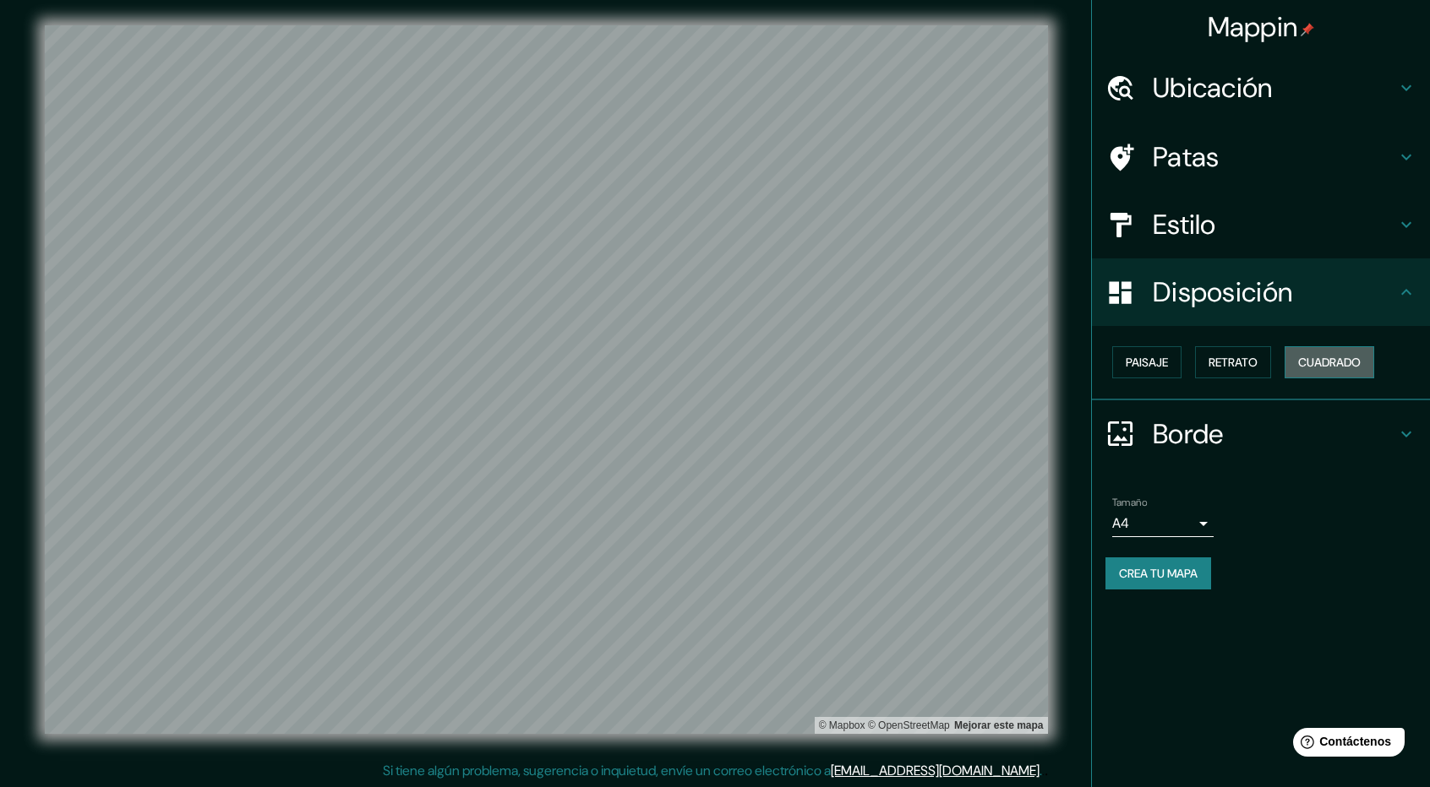
click at [1332, 355] on font "Cuadrado" at bounding box center [1329, 362] width 63 height 15
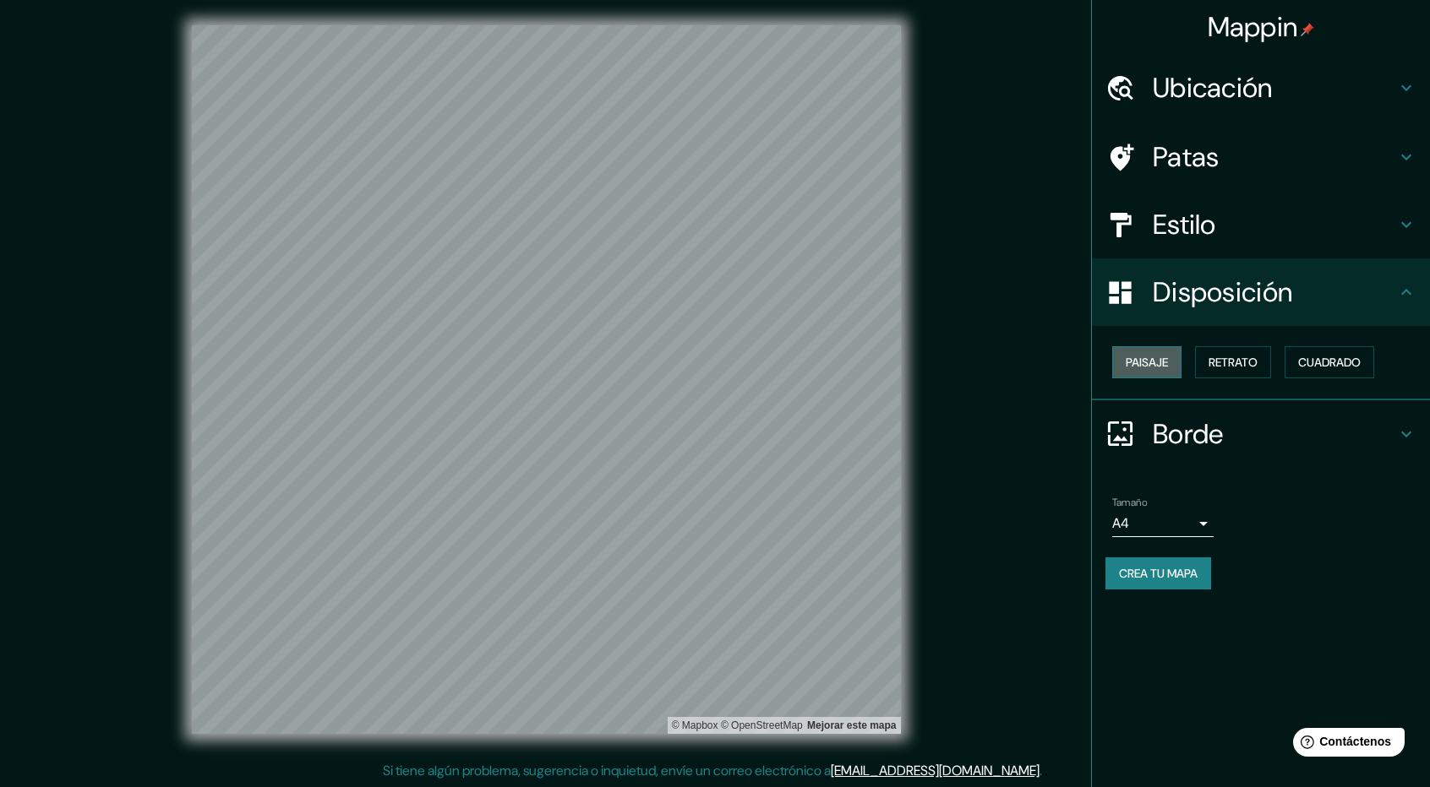
click at [1163, 356] on font "Paisaje" at bounding box center [1146, 362] width 42 height 15
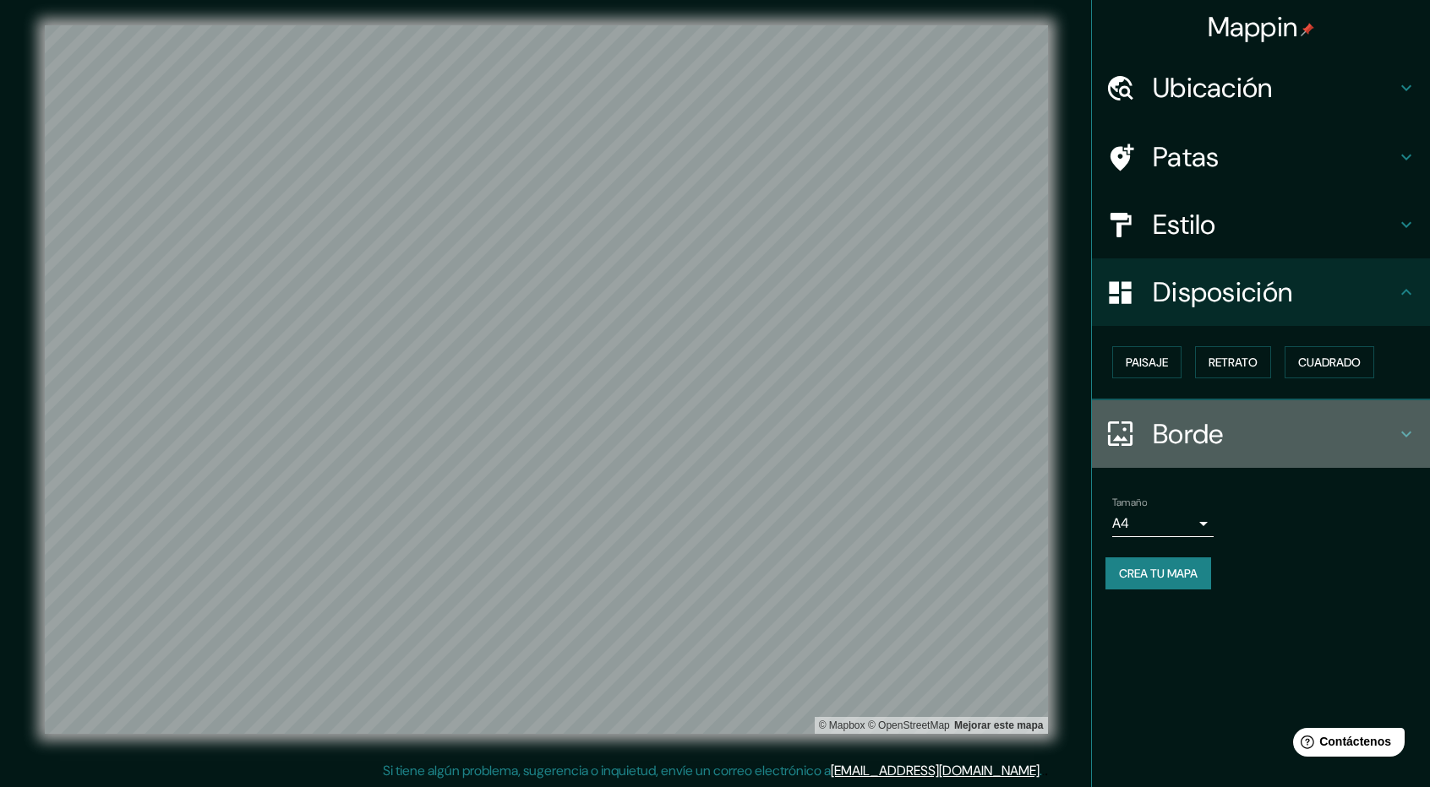
click at [1191, 440] on font "Borde" at bounding box center [1187, 434] width 71 height 35
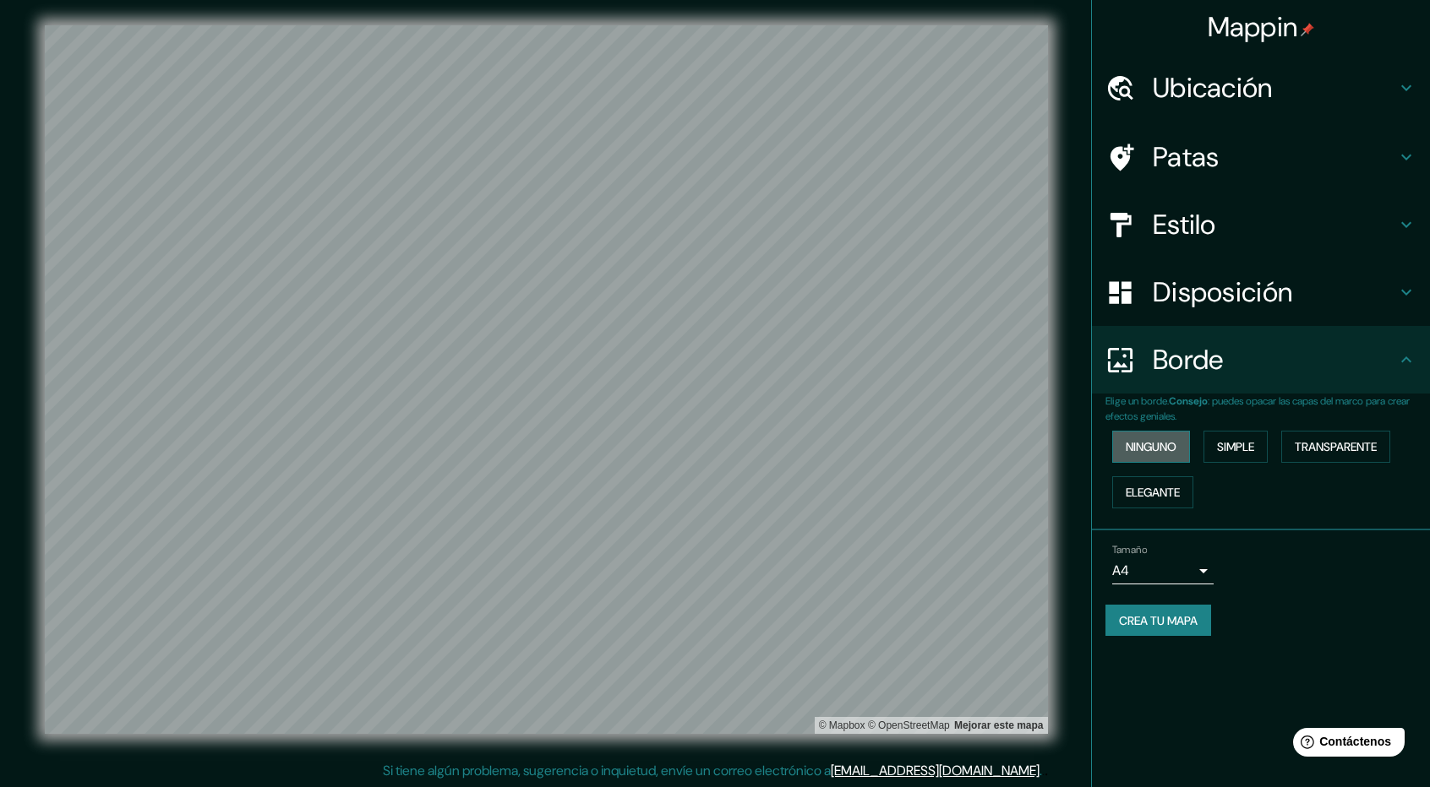
click at [1190, 444] on button "Ninguno" at bounding box center [1151, 447] width 78 height 32
click at [1241, 444] on font "Simple" at bounding box center [1235, 446] width 37 height 15
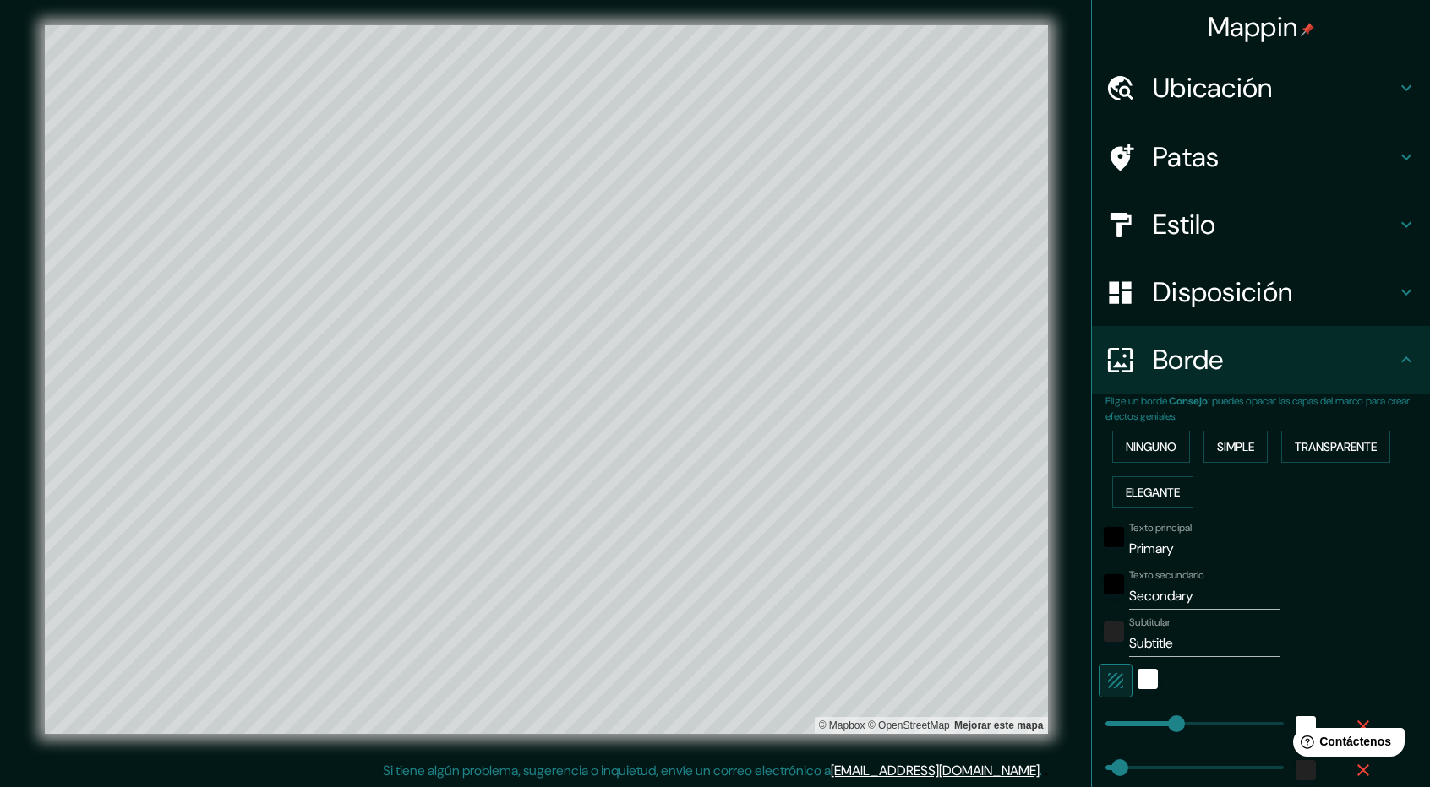
click at [1398, 430] on div "Ninguno Simple Transparente Elegante" at bounding box center [1267, 469] width 324 height 91
click at [1347, 444] on font "Transparente" at bounding box center [1335, 446] width 82 height 15
click at [1148, 492] on font "Elegante" at bounding box center [1152, 492] width 54 height 15
click at [1142, 440] on font "Ninguno" at bounding box center [1150, 446] width 51 height 15
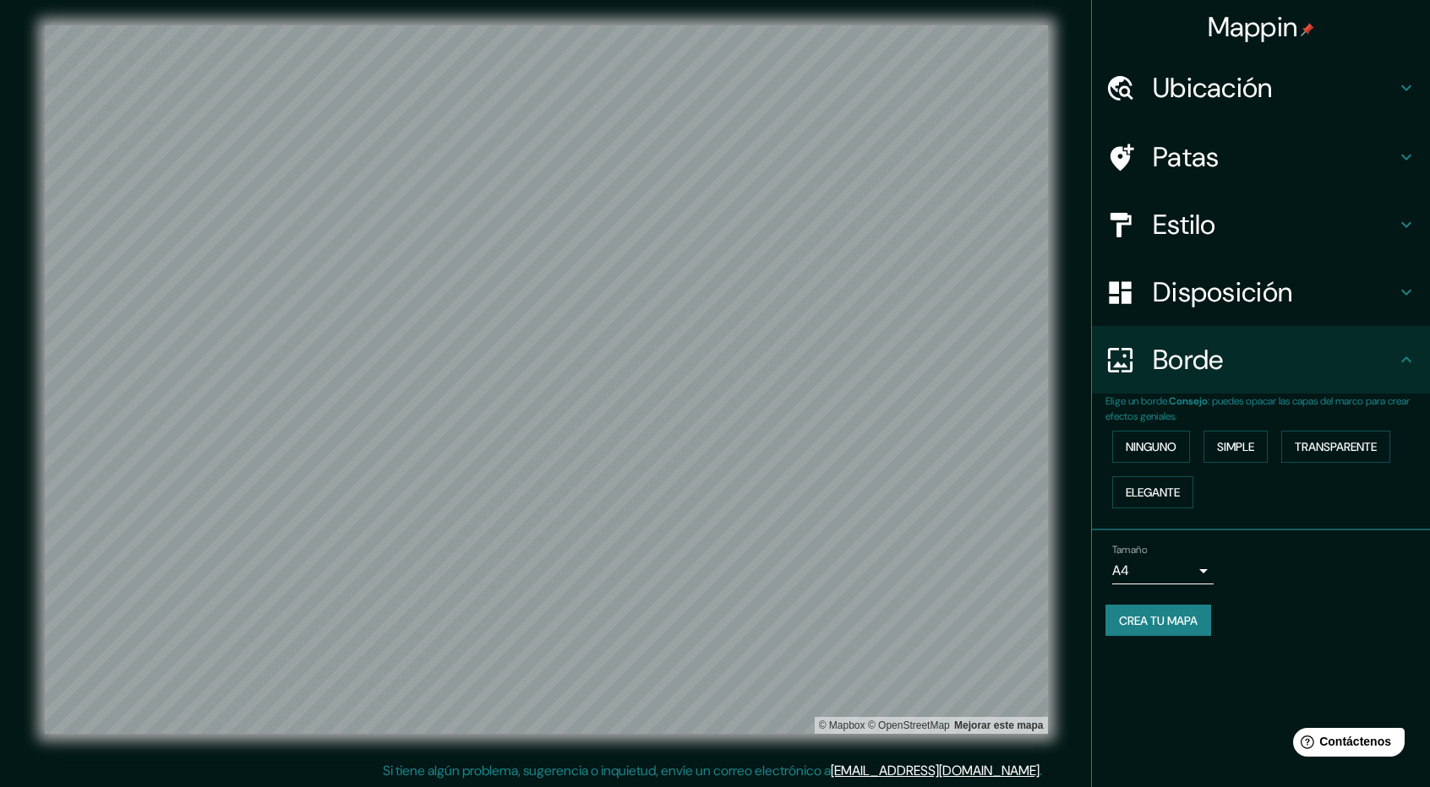
click at [1232, 291] on font "Disposición" at bounding box center [1221, 292] width 139 height 35
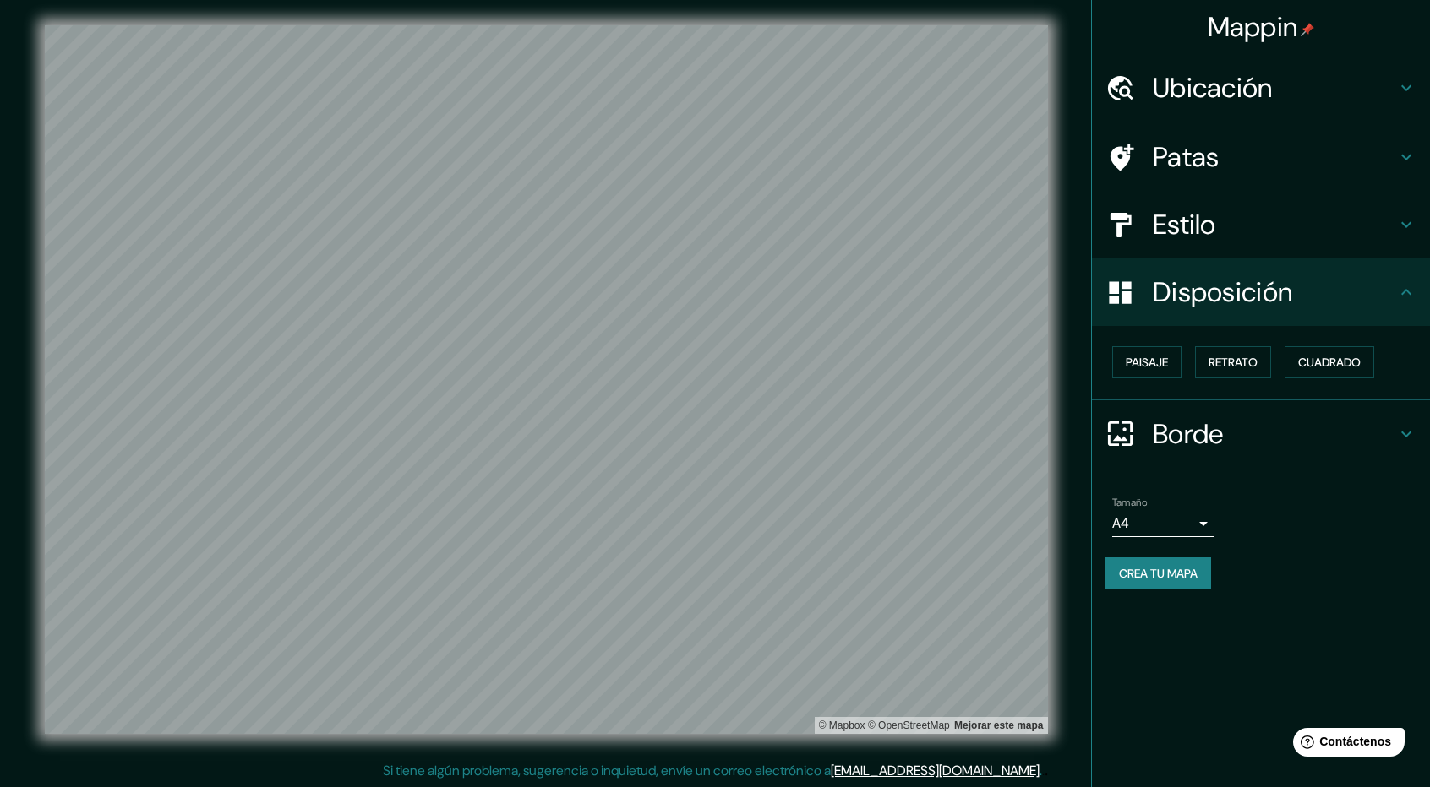
click at [1224, 235] on h4 "Estilo" at bounding box center [1273, 225] width 243 height 34
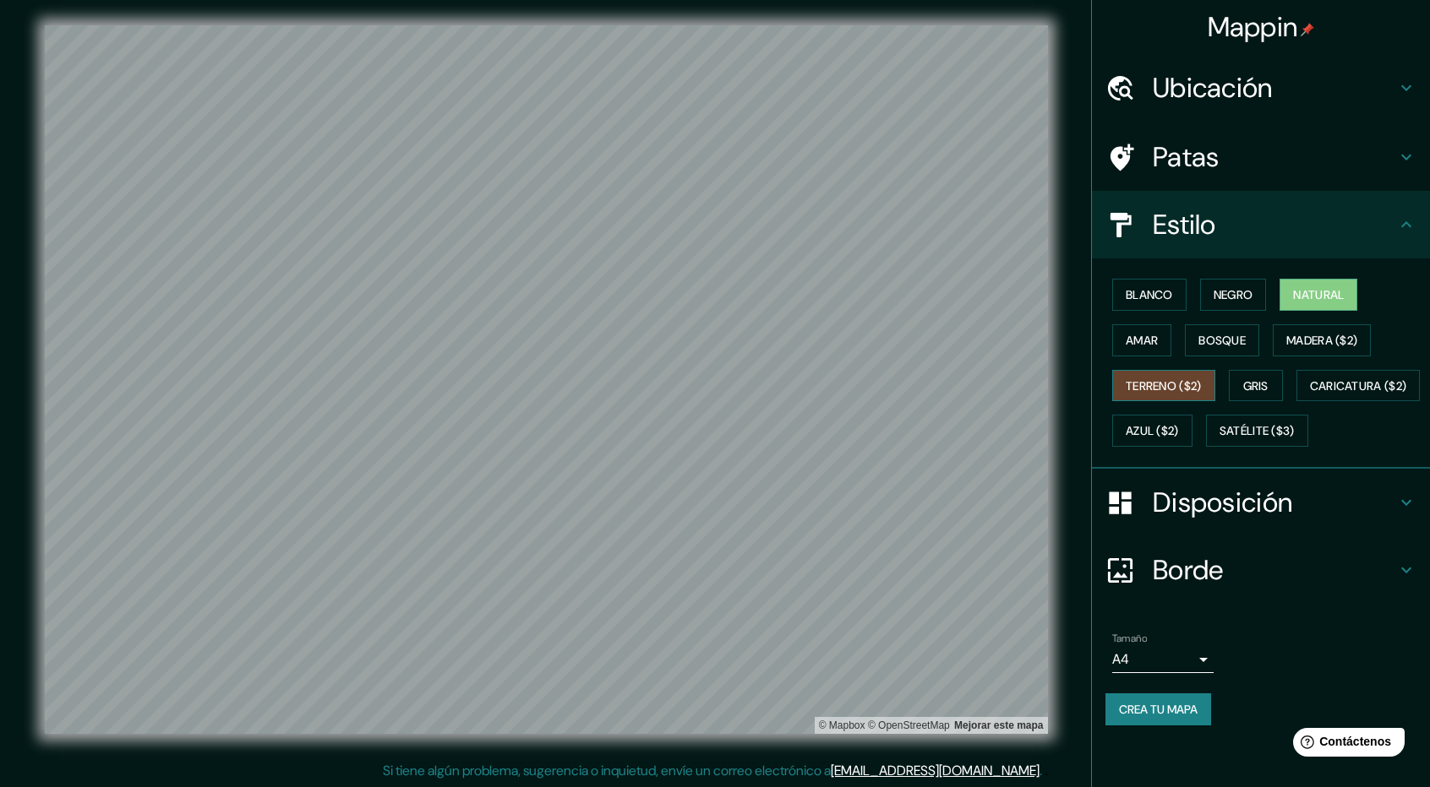
click at [1183, 384] on font "Terreno ($2)" at bounding box center [1163, 386] width 76 height 15
click at [1311, 305] on button "Natural" at bounding box center [1318, 295] width 78 height 32
click at [1305, 346] on font "Madera ($2)" at bounding box center [1321, 340] width 71 height 15
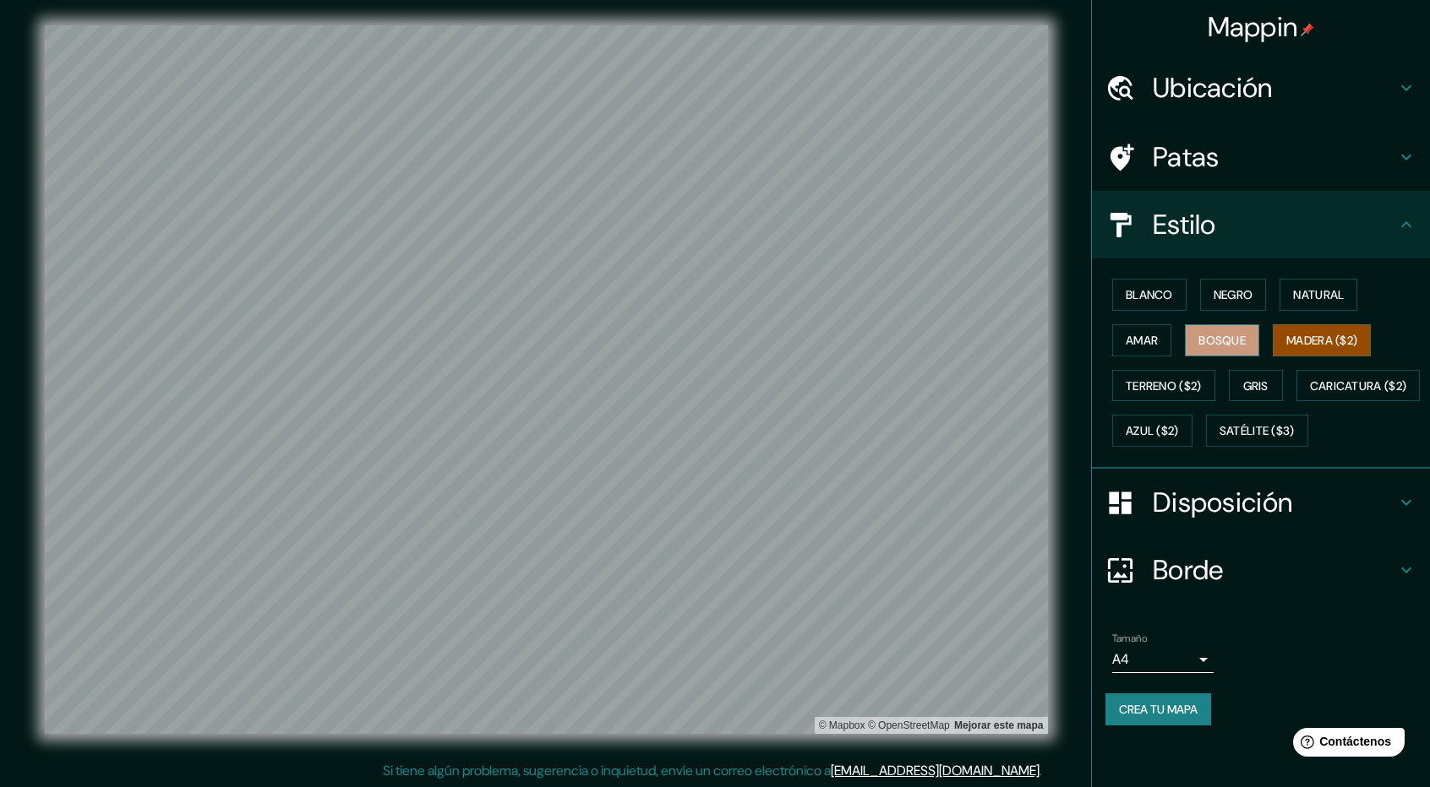
click at [1213, 330] on font "Bosque" at bounding box center [1221, 341] width 47 height 22
click at [1219, 439] on font "Satélite ($3)" at bounding box center [1256, 431] width 75 height 15
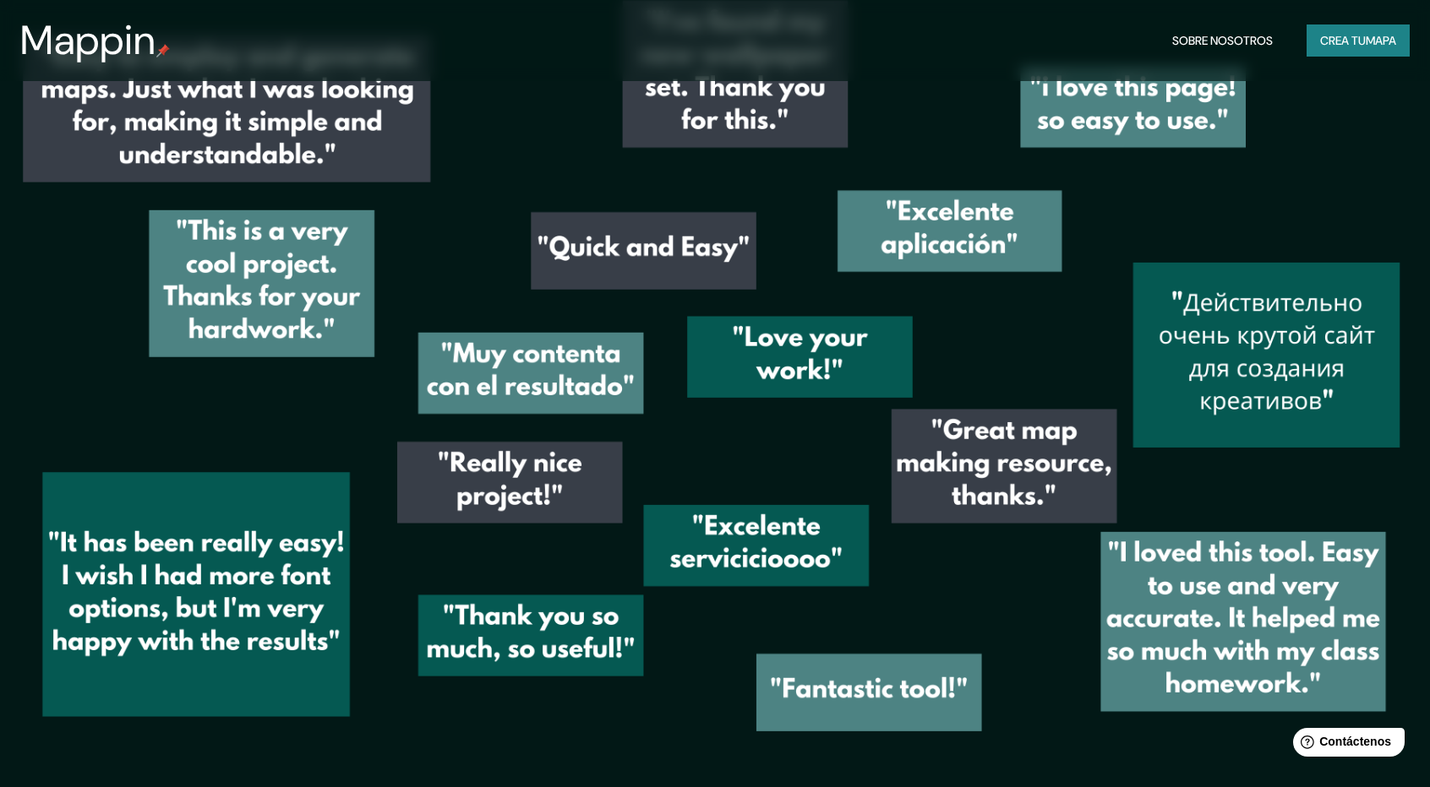
scroll to position [2785, 0]
